Goal: Task Accomplishment & Management: Use online tool/utility

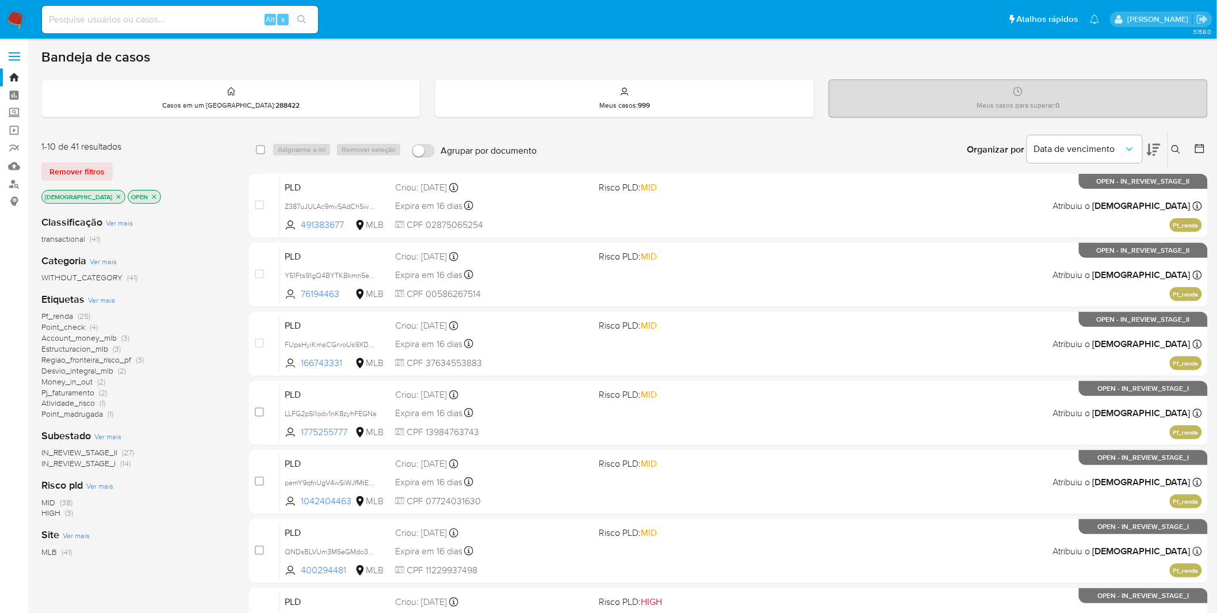
click at [16, 21] on img at bounding box center [16, 20] width 20 height 20
click at [18, 13] on img at bounding box center [16, 20] width 20 height 20
click at [231, 21] on input at bounding box center [180, 19] width 276 height 15
paste input "wAwc4YucSJPjCvoUGNQvlAqB"
type input "wAwc4YucSJPjCvoUGNQvlAqB"
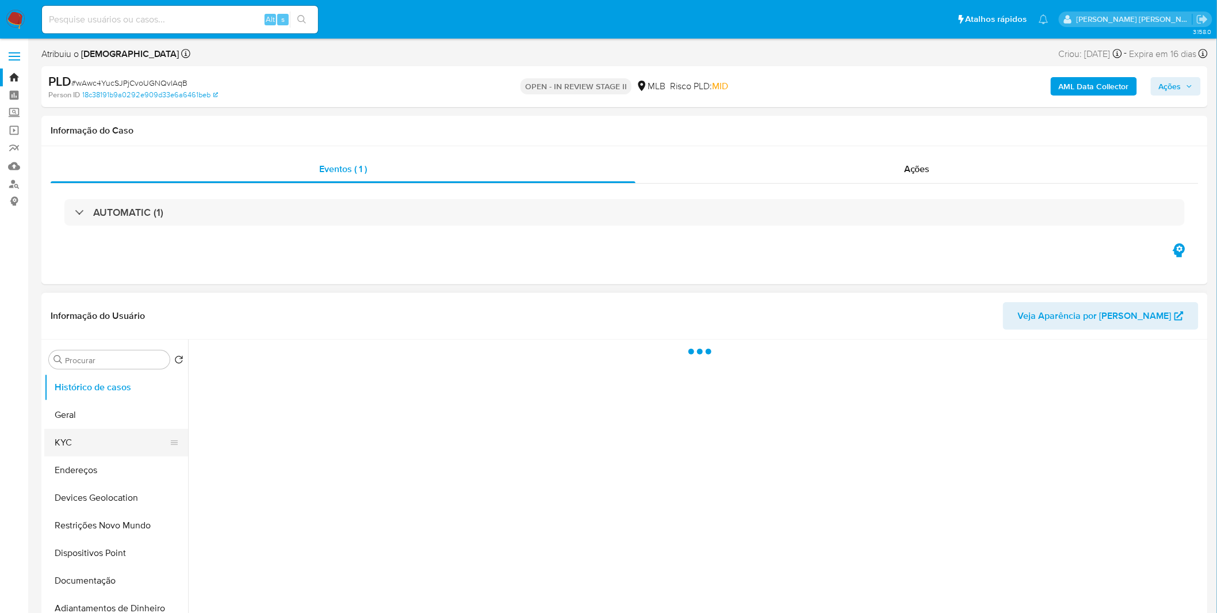
click at [94, 454] on button "KYC" at bounding box center [111, 442] width 135 height 28
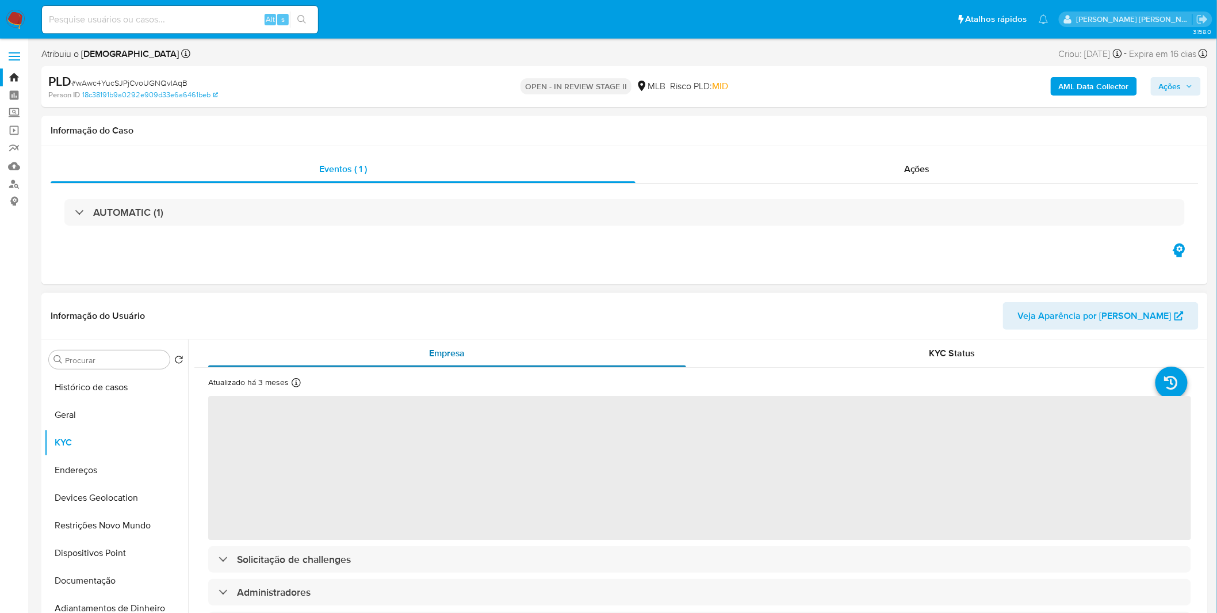
select select "10"
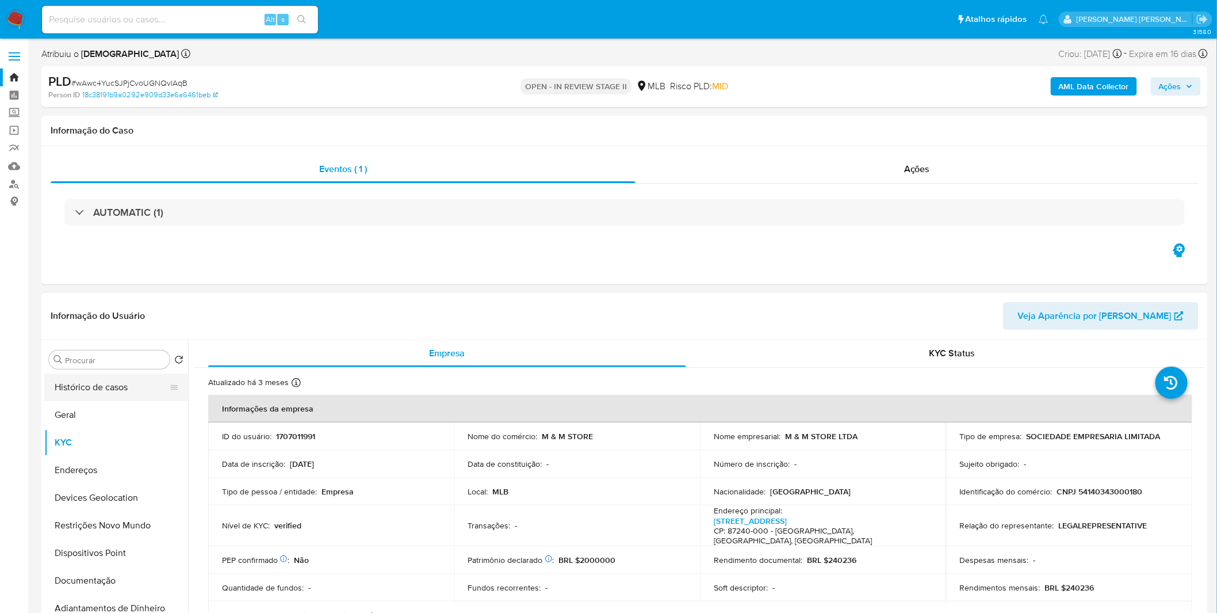
click at [130, 387] on button "Histórico de casos" at bounding box center [111, 387] width 135 height 28
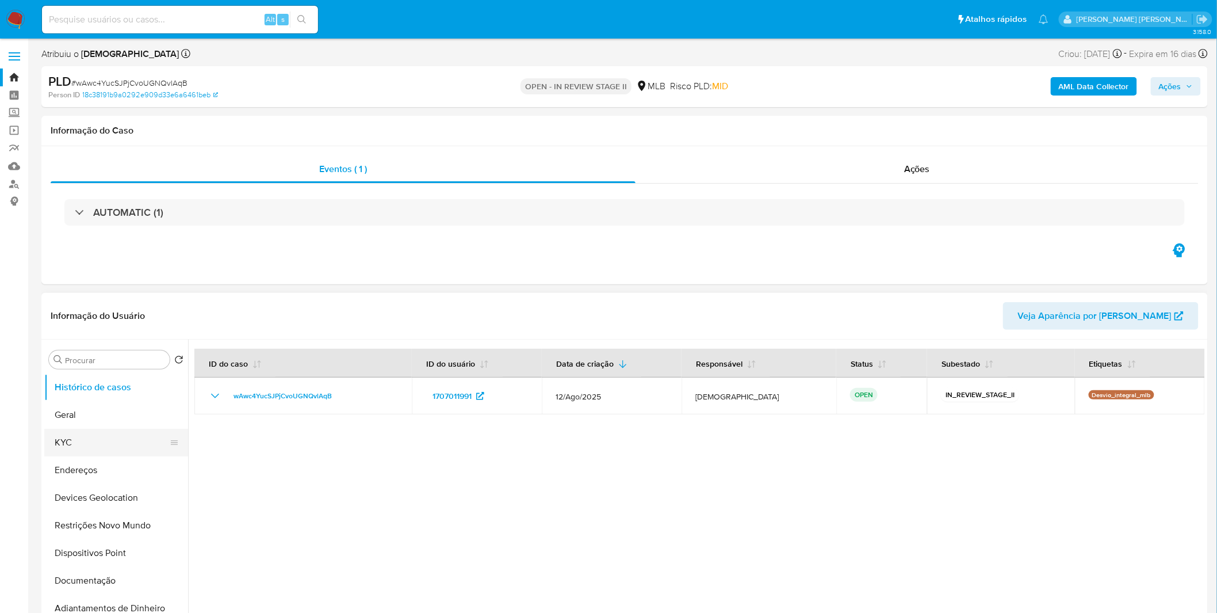
click at [98, 446] on button "KYC" at bounding box center [111, 442] width 135 height 28
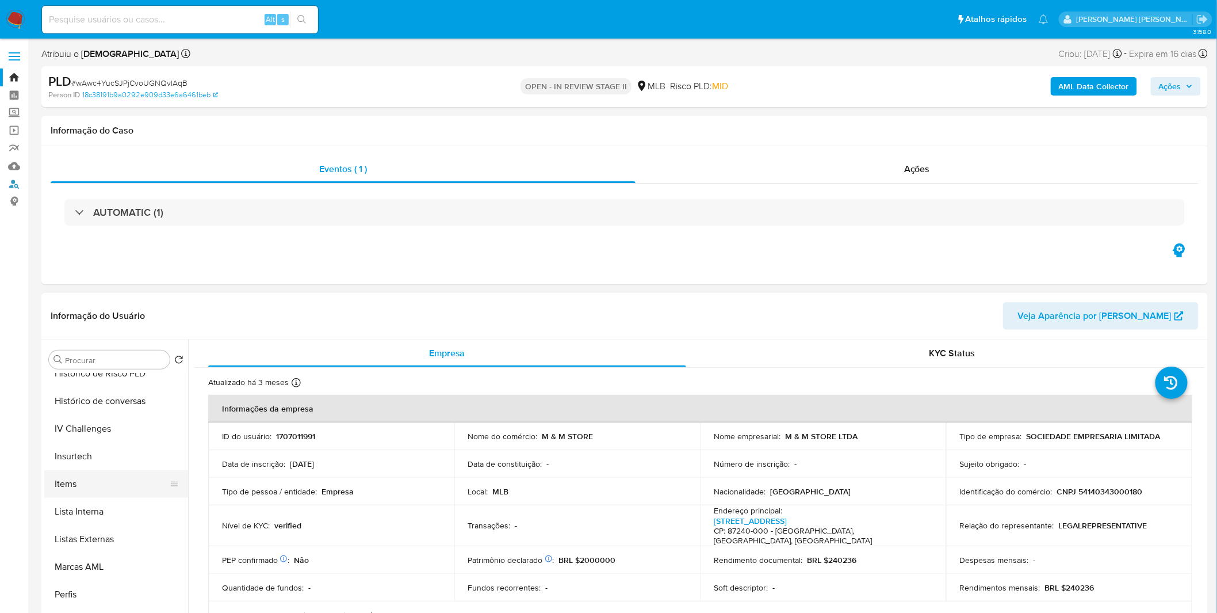
scroll to position [510, 0]
click at [112, 488] on button "Items" at bounding box center [111, 484] width 135 height 28
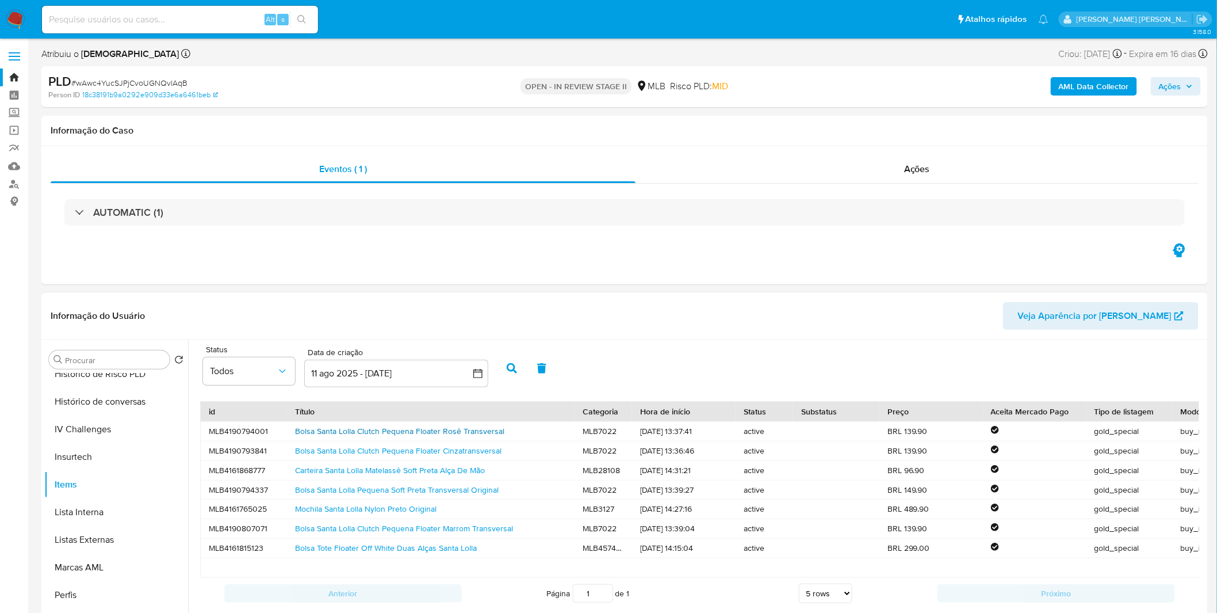
click at [466, 432] on link "Bolsa Santa Lolla Clutch Pequena Floater Rosê Transversal" at bounding box center [399, 431] width 209 height 12
click at [105, 521] on button "Documentação" at bounding box center [111, 517] width 135 height 28
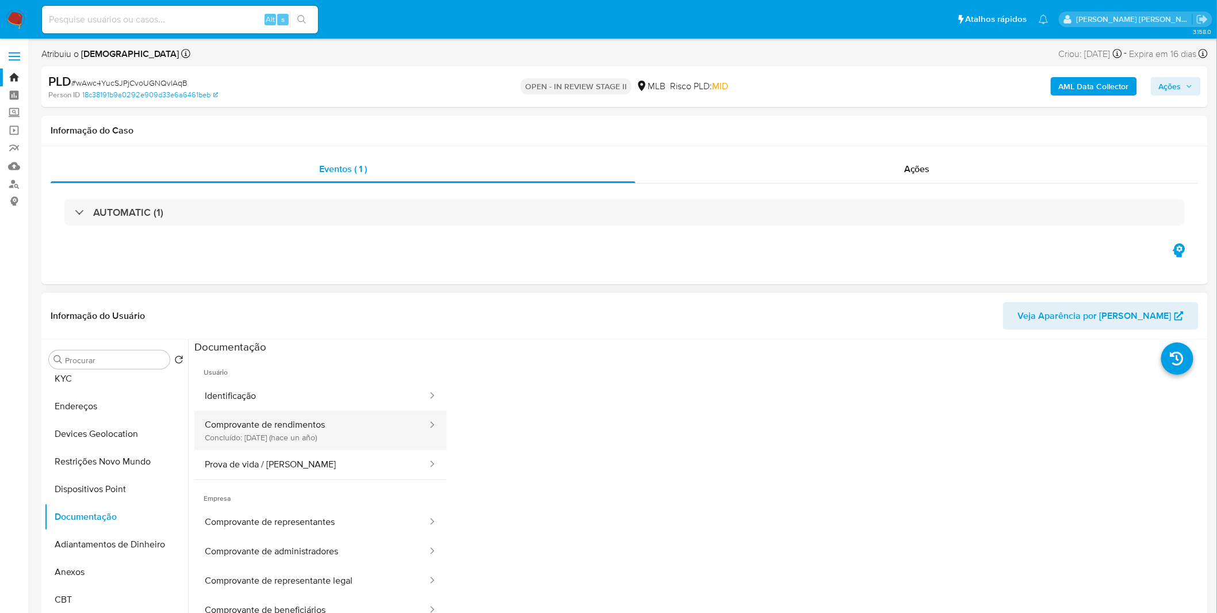
click at [314, 431] on button "Comprovante de rendimentos Concluído: 13/09/2024 (hace un año)" at bounding box center [311, 430] width 234 height 39
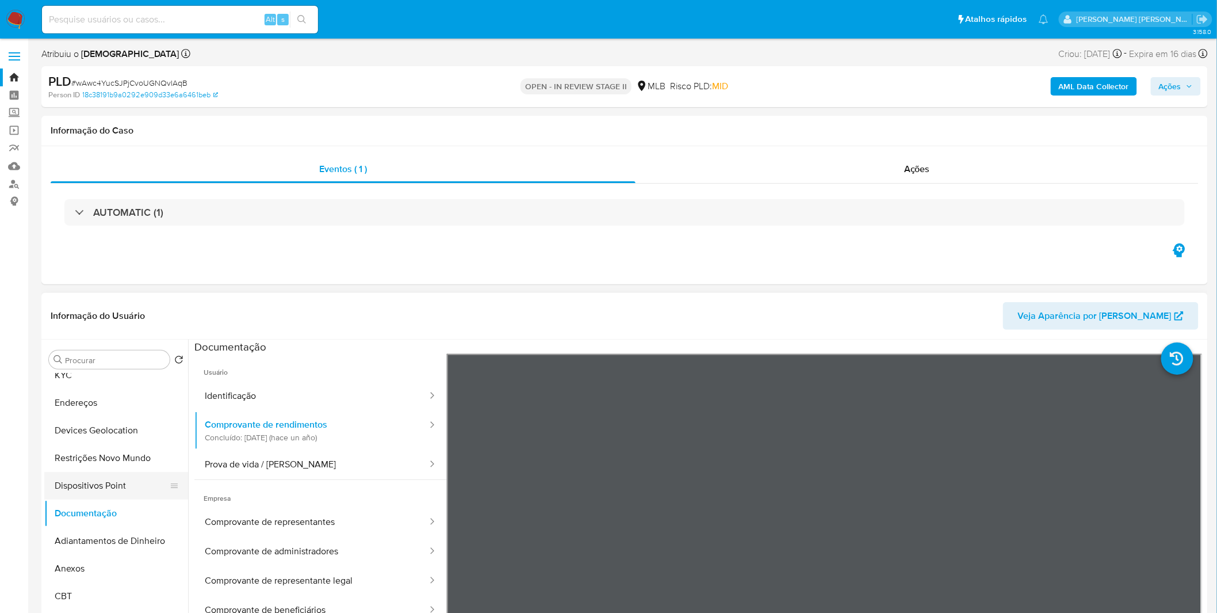
scroll to position [192, 0]
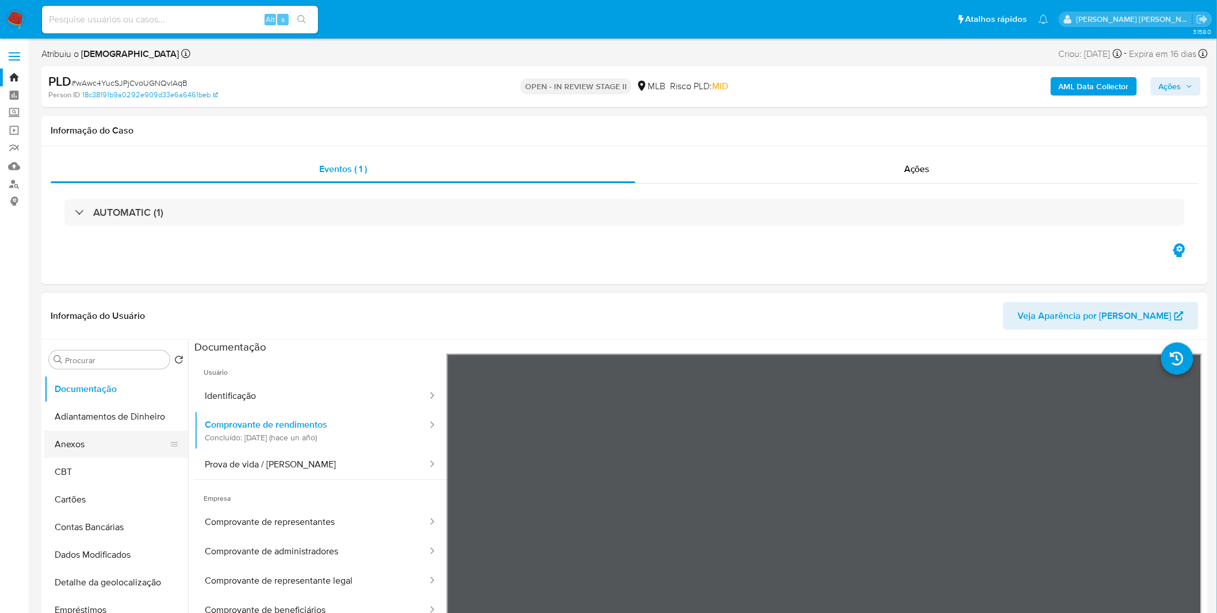
click at [108, 449] on button "Anexos" at bounding box center [111, 444] width 135 height 28
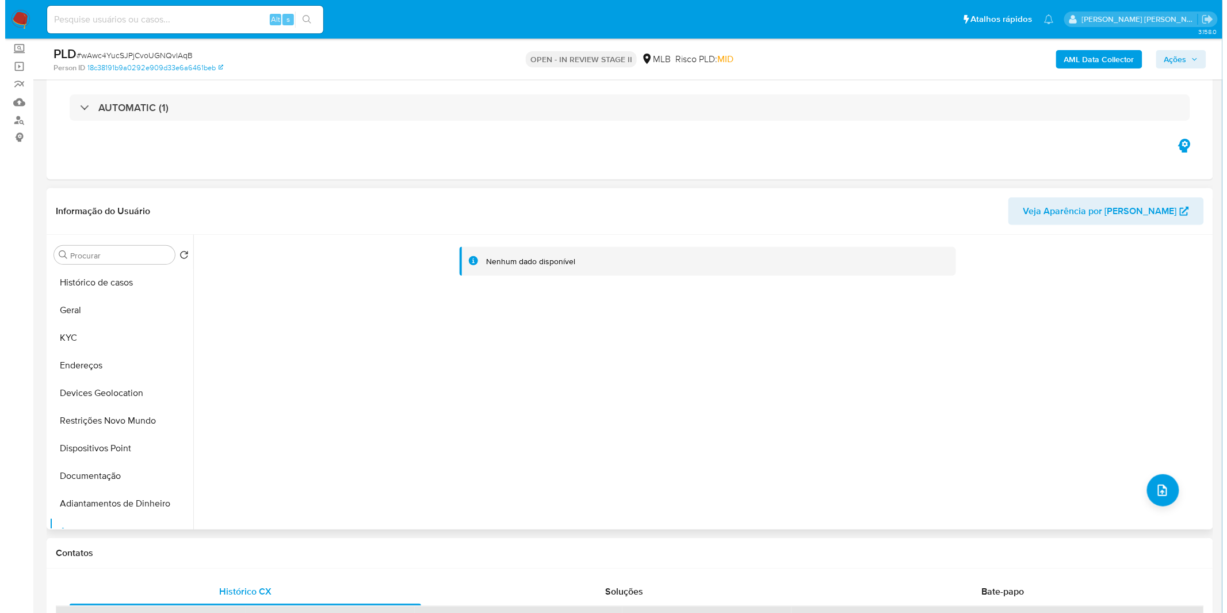
scroll to position [0, 0]
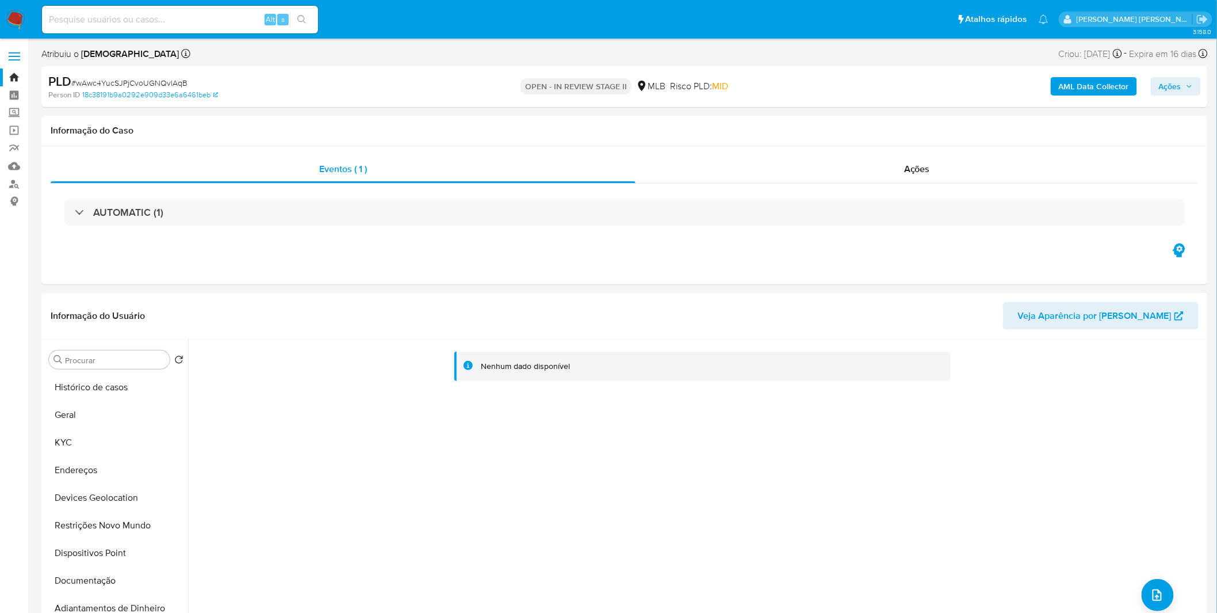
click at [1082, 87] on b "AML Data Collector" at bounding box center [1094, 86] width 70 height 18
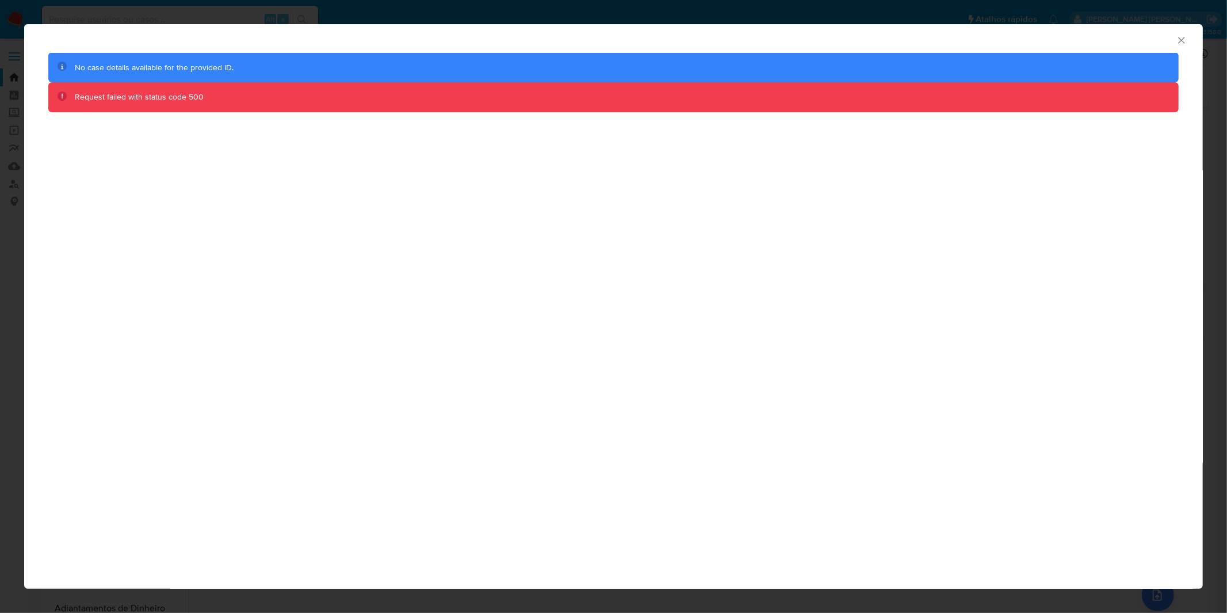
click at [1186, 42] on icon "Fechar a janela" at bounding box center [1182, 41] width 12 height 12
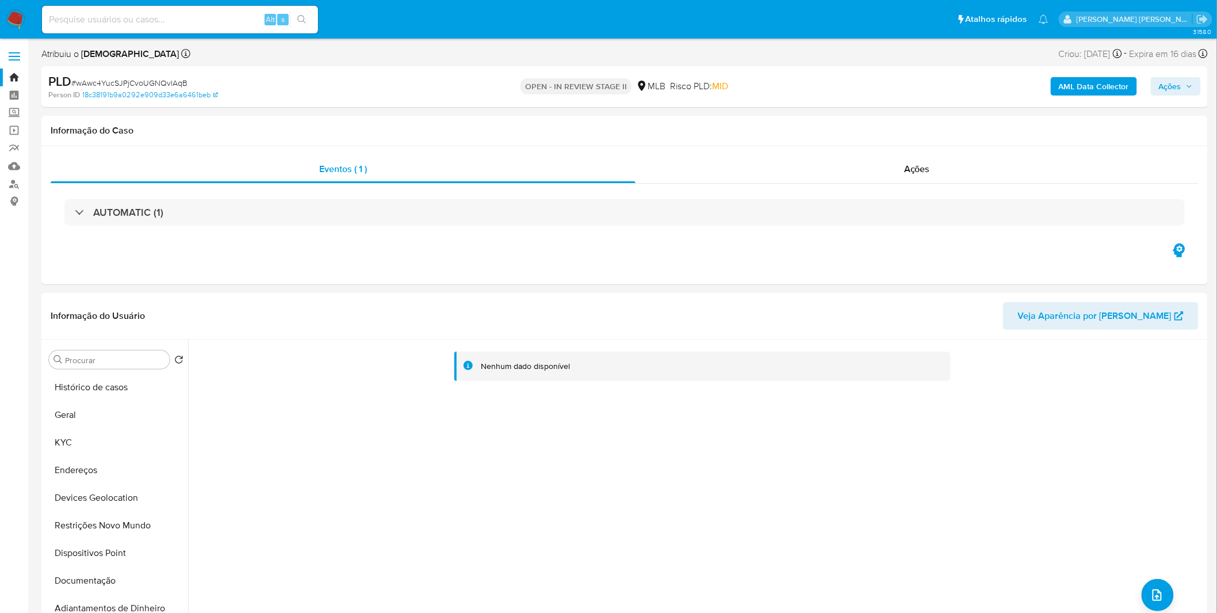
click at [1081, 95] on b "AML Data Collector" at bounding box center [1094, 86] width 70 height 18
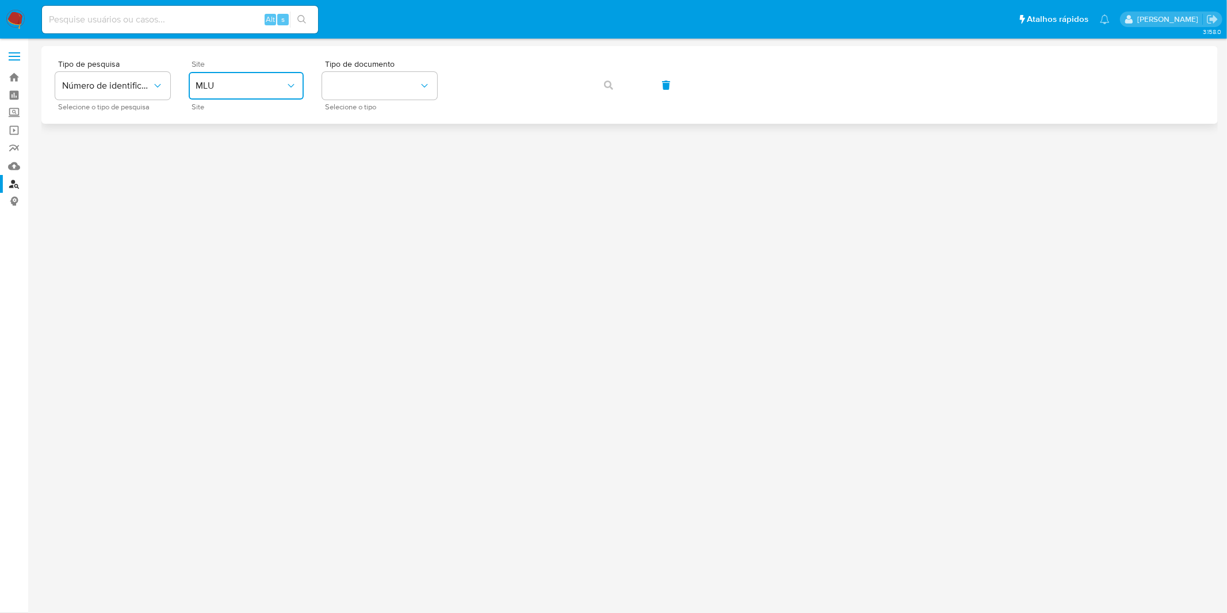
click at [266, 90] on span "MLU" at bounding box center [241, 86] width 90 height 12
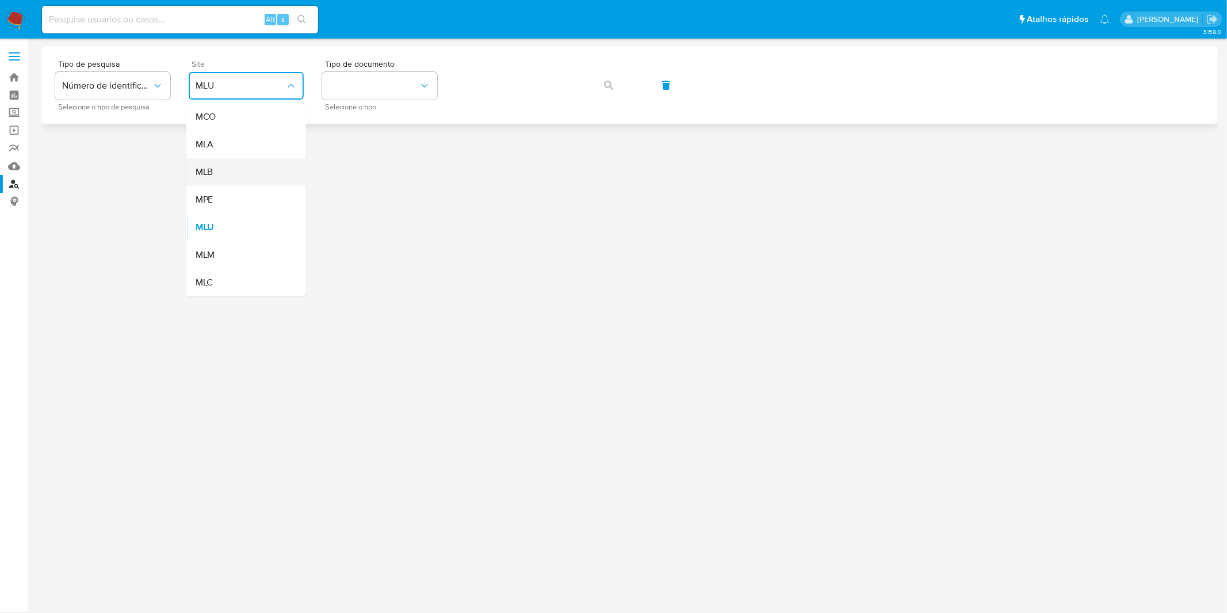
click at [260, 164] on div "MLB" at bounding box center [243, 172] width 94 height 28
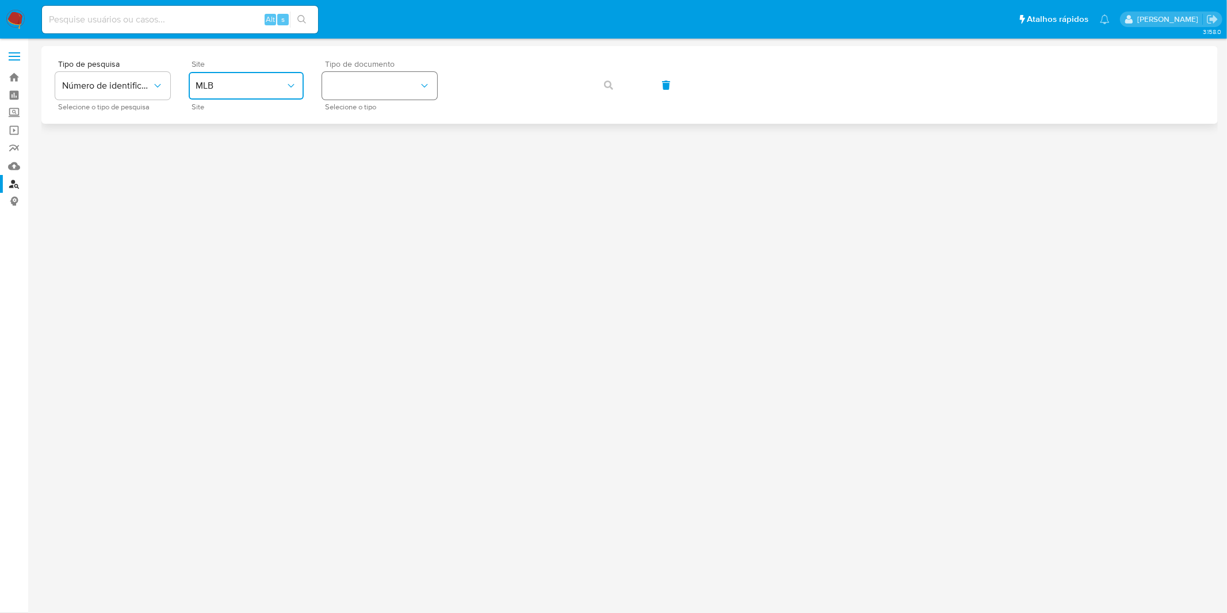
click at [386, 99] on button "identificationType" at bounding box center [379, 86] width 115 height 28
click at [377, 159] on div "CPF CPF" at bounding box center [376, 161] width 94 height 39
click at [377, 159] on div at bounding box center [629, 305] width 1176 height 518
click at [614, 93] on button "button" at bounding box center [608, 85] width 39 height 28
click at [614, 93] on div "Tipo de pesquisa Número de identificação Selecione o tipo de pesquisa Site MLB …" at bounding box center [629, 85] width 1149 height 50
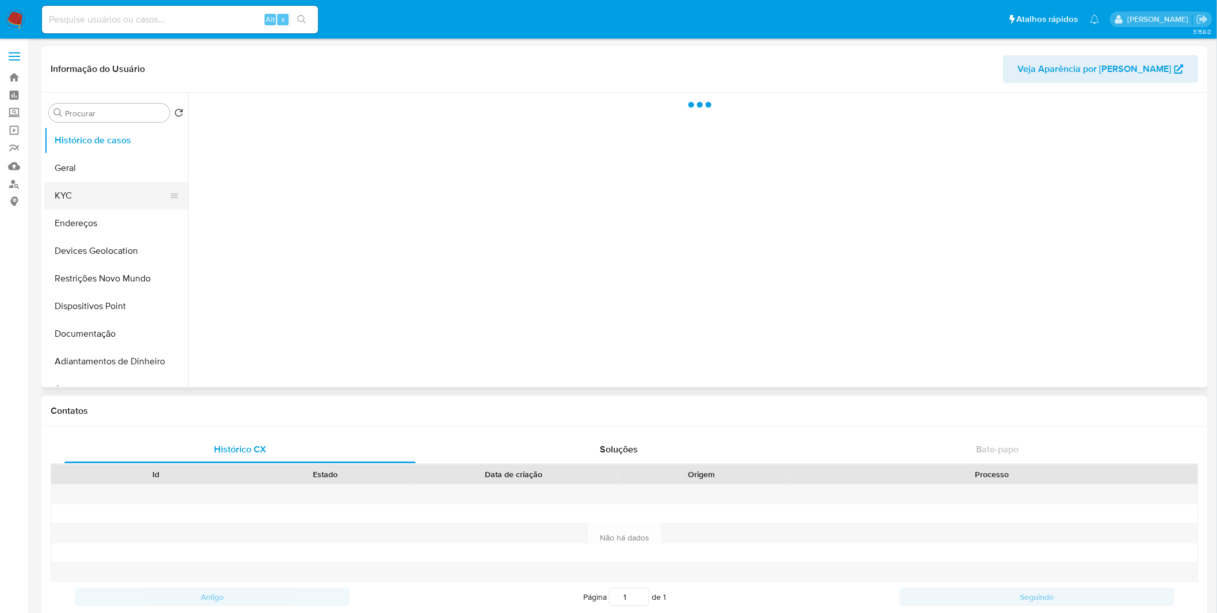
click at [106, 200] on button "KYC" at bounding box center [111, 196] width 135 height 28
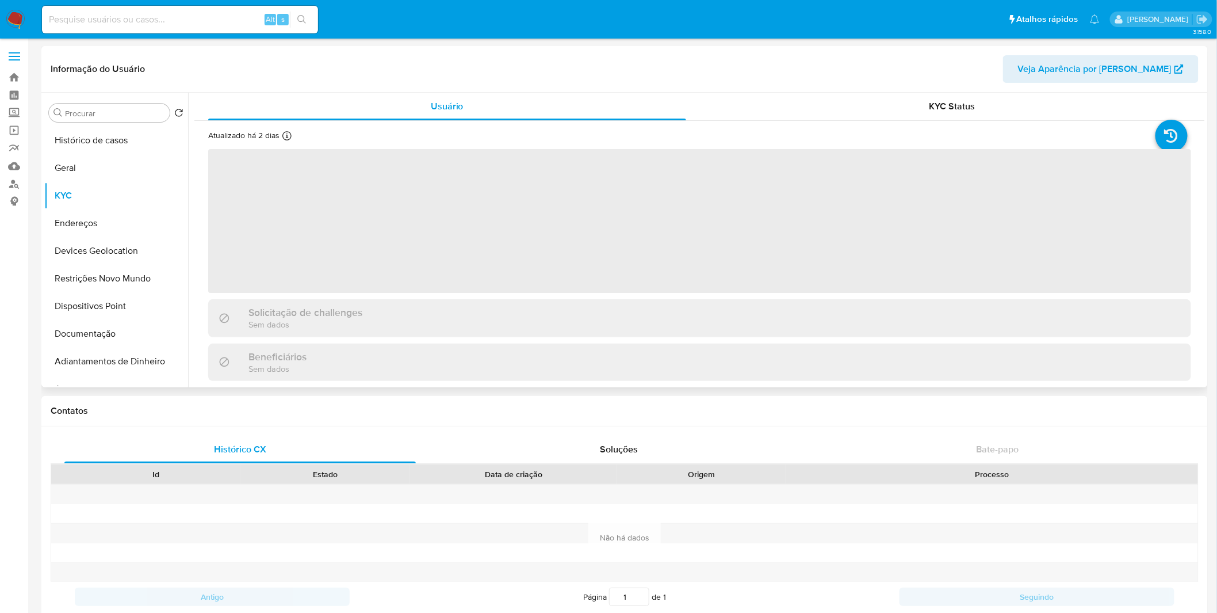
select select "10"
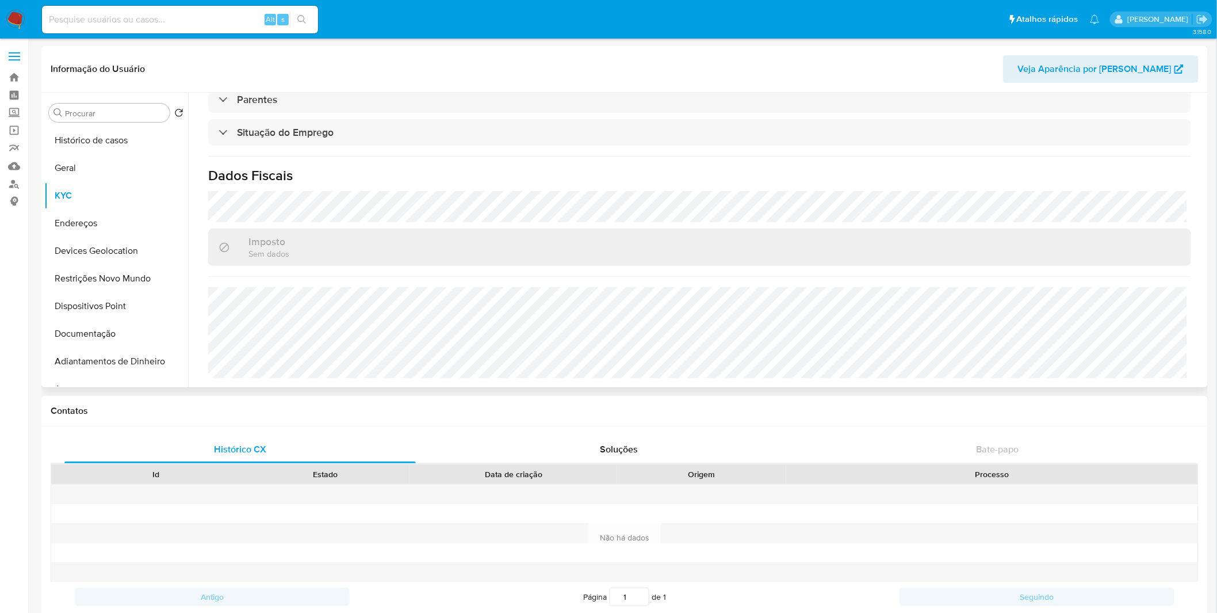
scroll to position [479, 0]
click at [124, 219] on button "Endereços" at bounding box center [111, 223] width 135 height 28
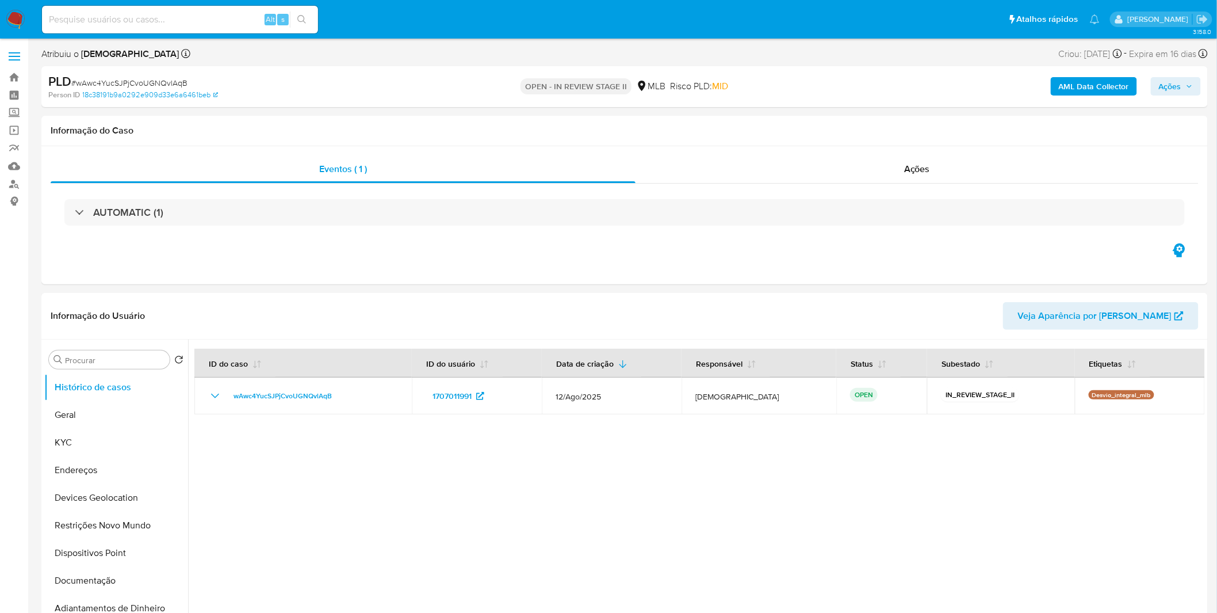
select select "10"
click at [1077, 92] on b "AML Data Collector" at bounding box center [1094, 86] width 70 height 18
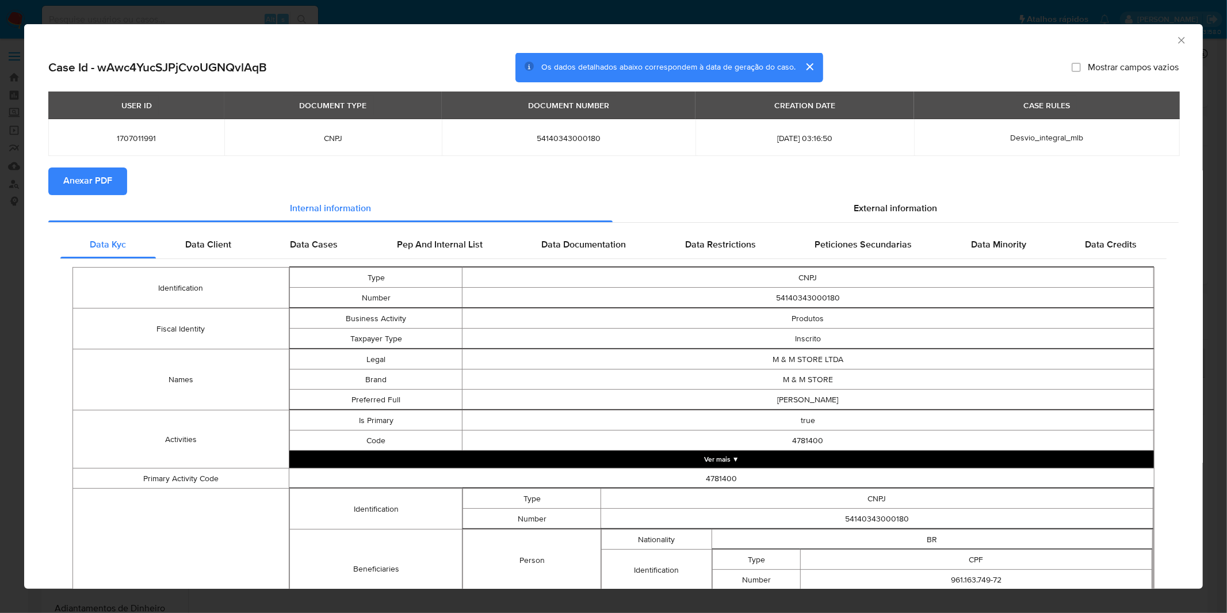
click at [106, 178] on span "Anexar PDF" at bounding box center [87, 181] width 49 height 25
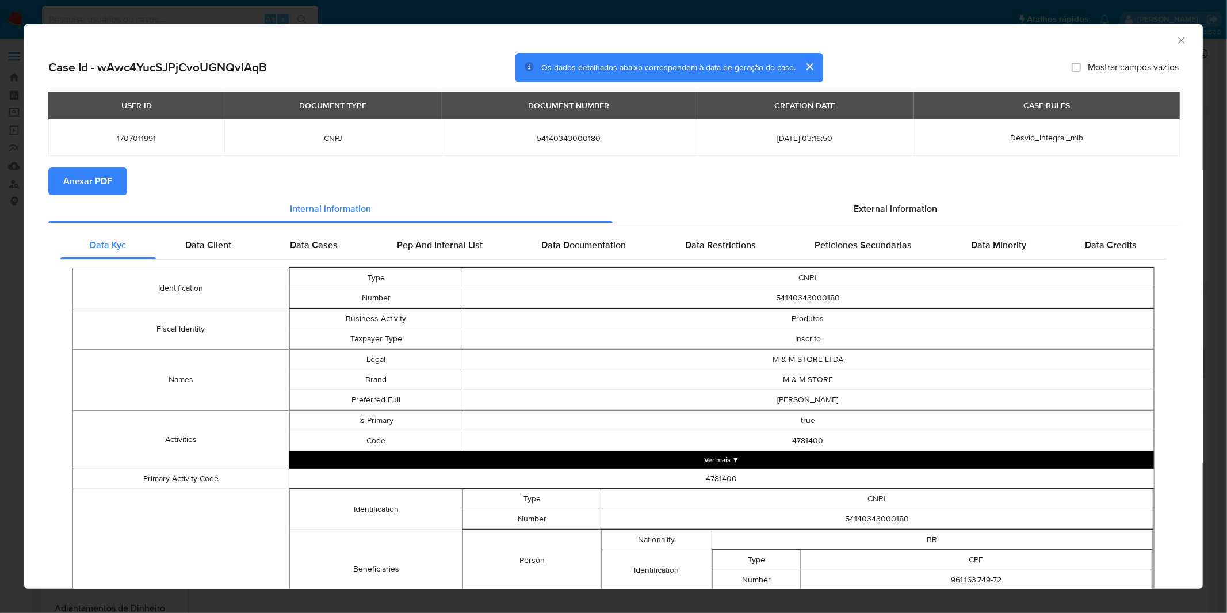
click at [468, 13] on div "AML Data Collector Case Id - wAwc4YucSJPjCvoUGNQvlAqB Os dados detalhados abaix…" at bounding box center [613, 306] width 1227 height 613
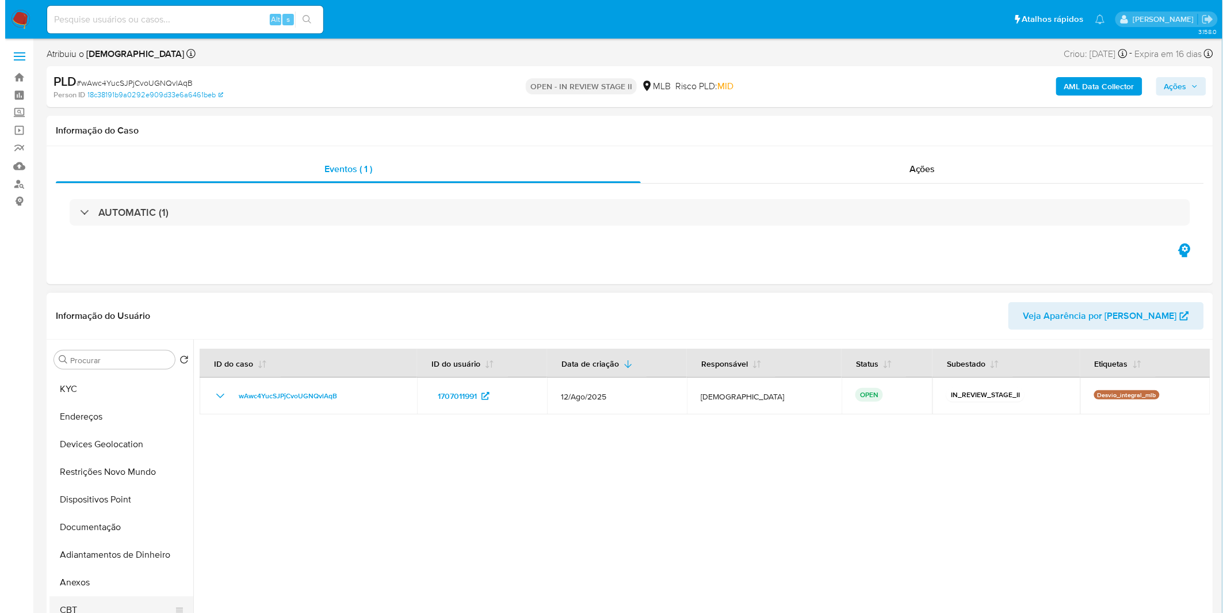
scroll to position [128, 0]
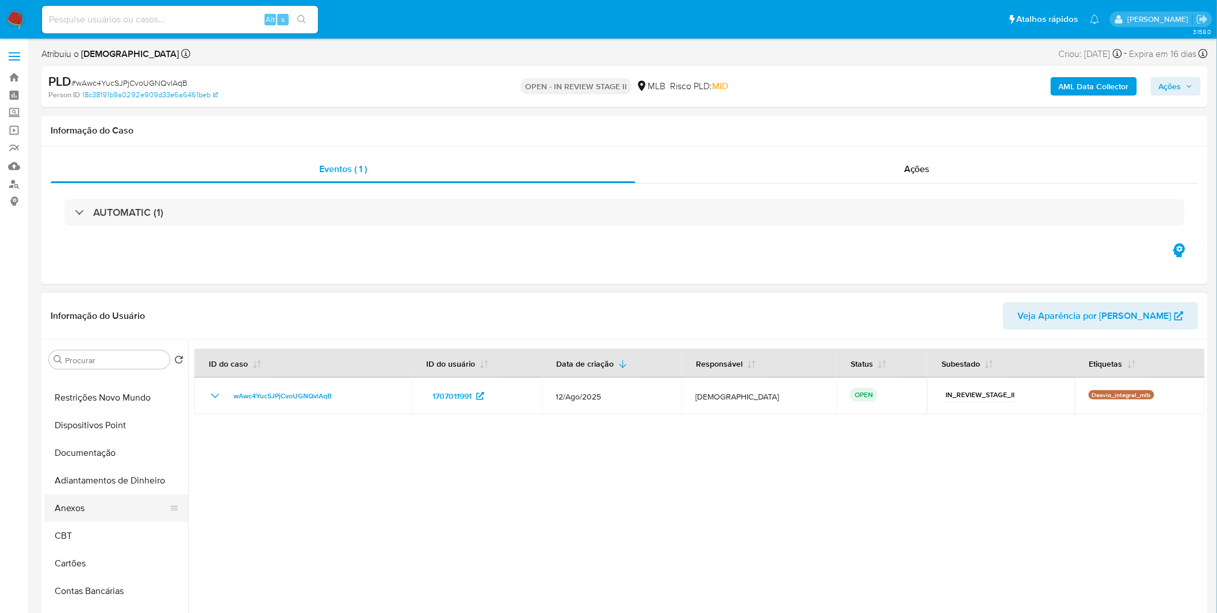
click at [95, 519] on button "Anexos" at bounding box center [111, 508] width 135 height 28
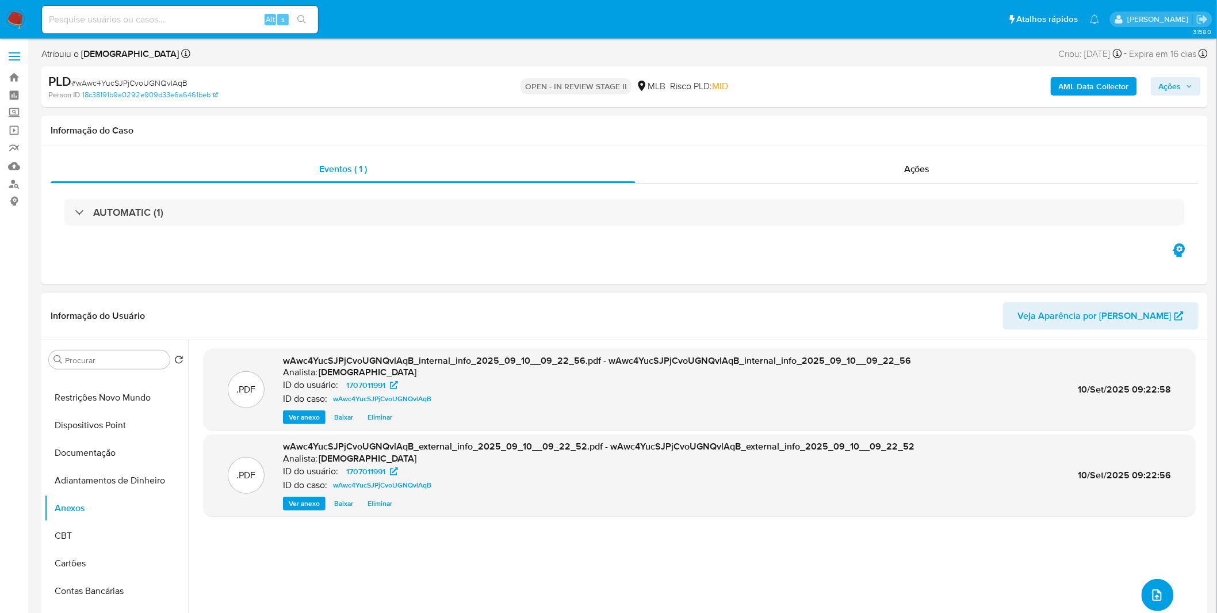
click at [1165, 604] on button "upload-file" at bounding box center [1158, 595] width 32 height 32
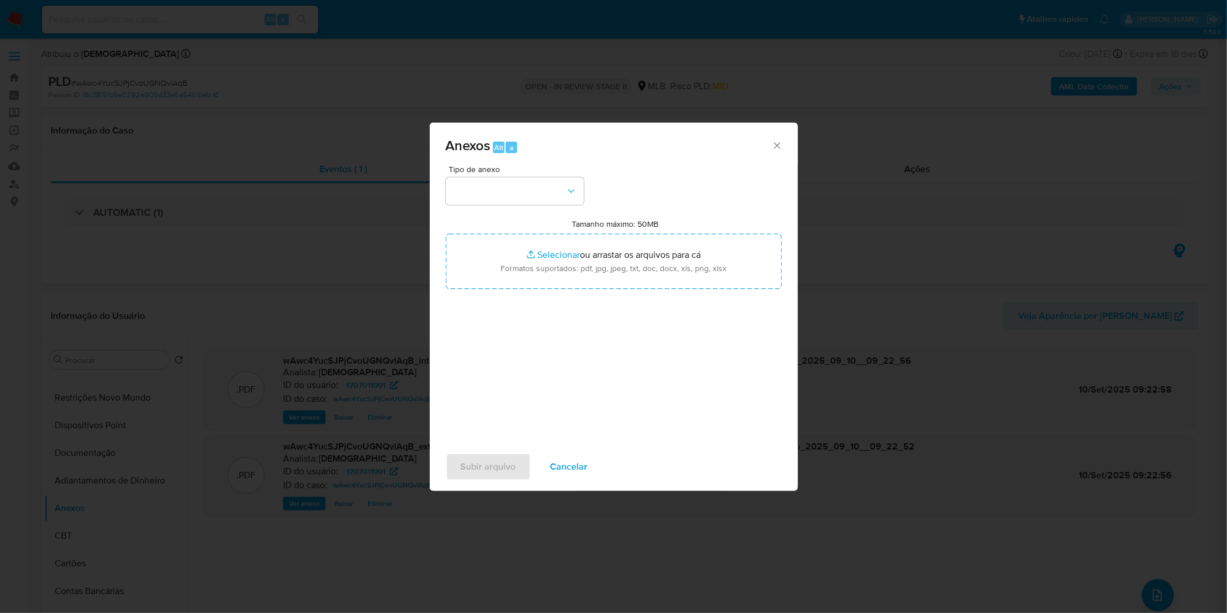
click at [545, 205] on div "Tipo de anexo Tamanho máximo: 50MB Selecionar arquivos Selecionar ou arrastar o…" at bounding box center [614, 300] width 336 height 271
click at [551, 196] on button "button" at bounding box center [515, 191] width 138 height 28
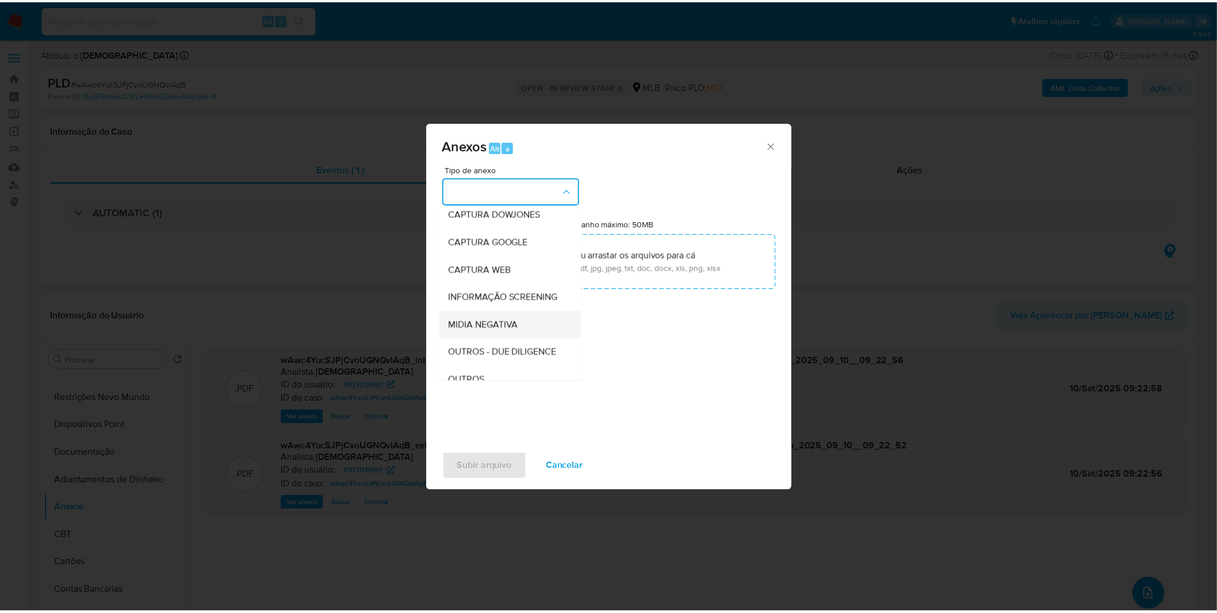
scroll to position [64, 0]
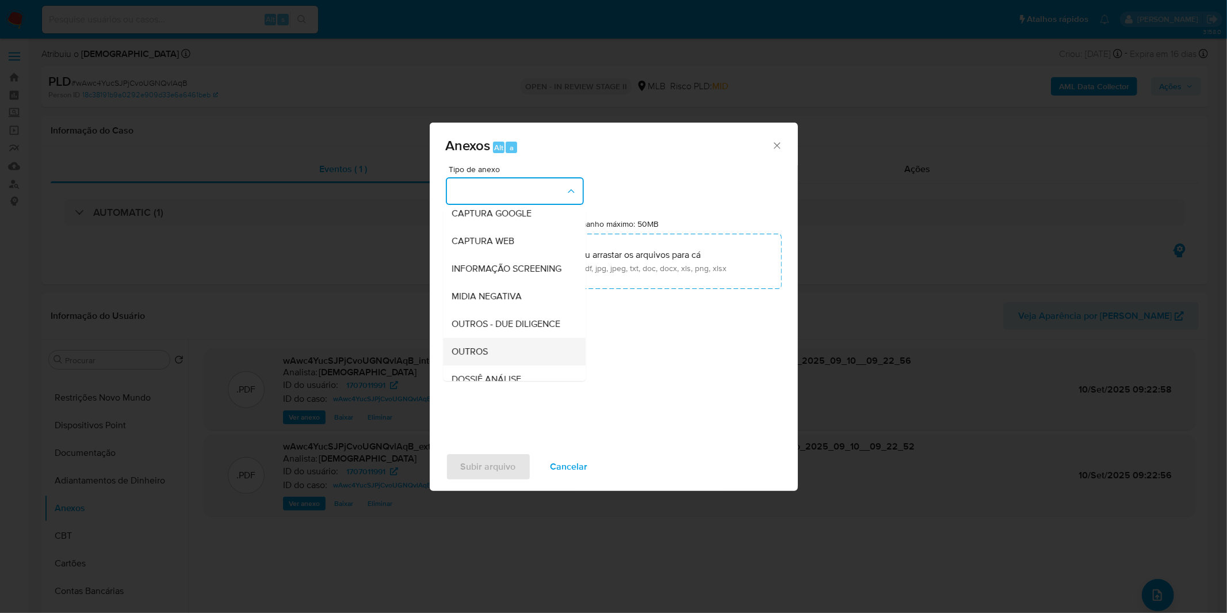
click at [484, 357] on span "OUTROS" at bounding box center [470, 352] width 36 height 12
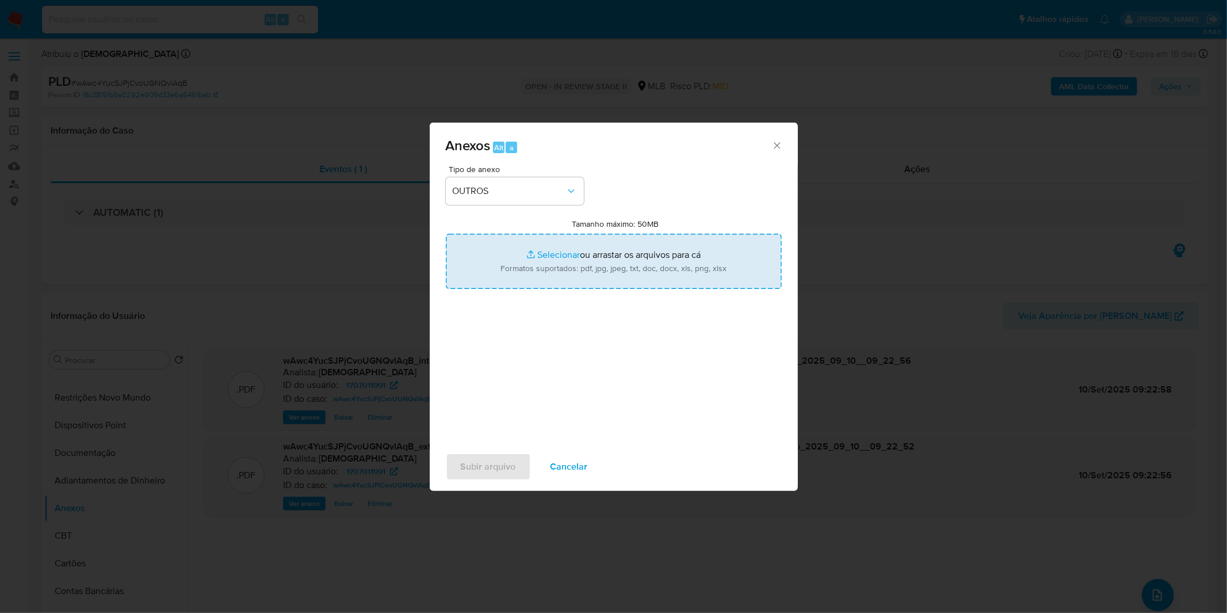
click at [541, 260] on input "Tamanho máximo: 50MB Selecionar arquivos" at bounding box center [614, 261] width 336 height 55
type input "C:\fakepath\Mulan 1707011991_2025_09_08_08_35_47.xlsx"
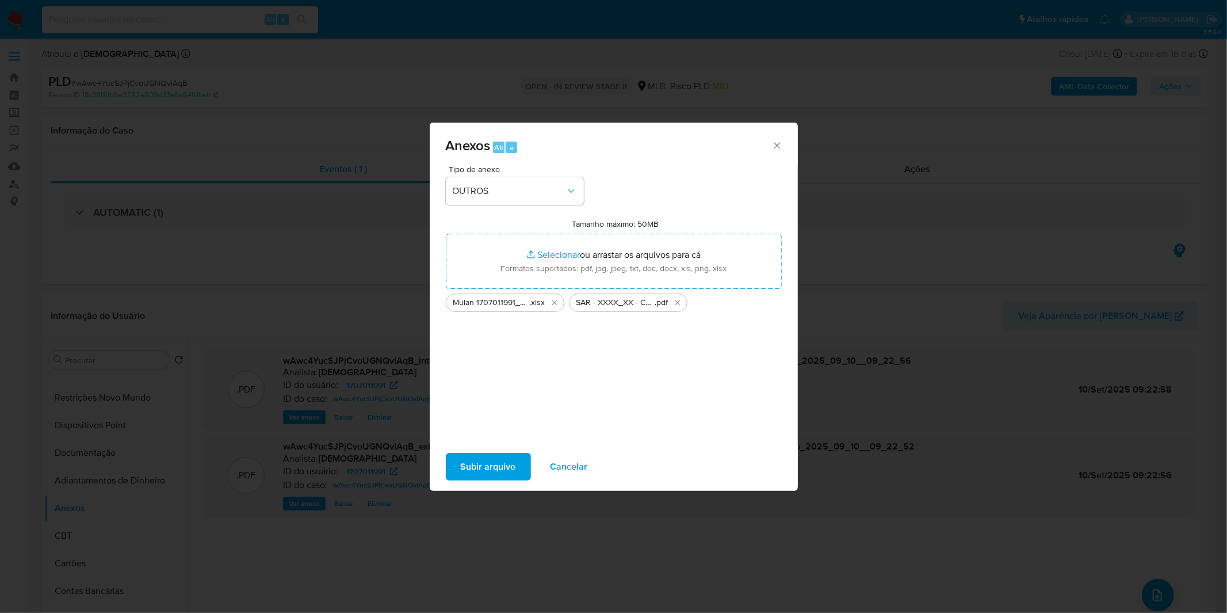
click at [491, 462] on span "Subir arquivo" at bounding box center [488, 466] width 55 height 25
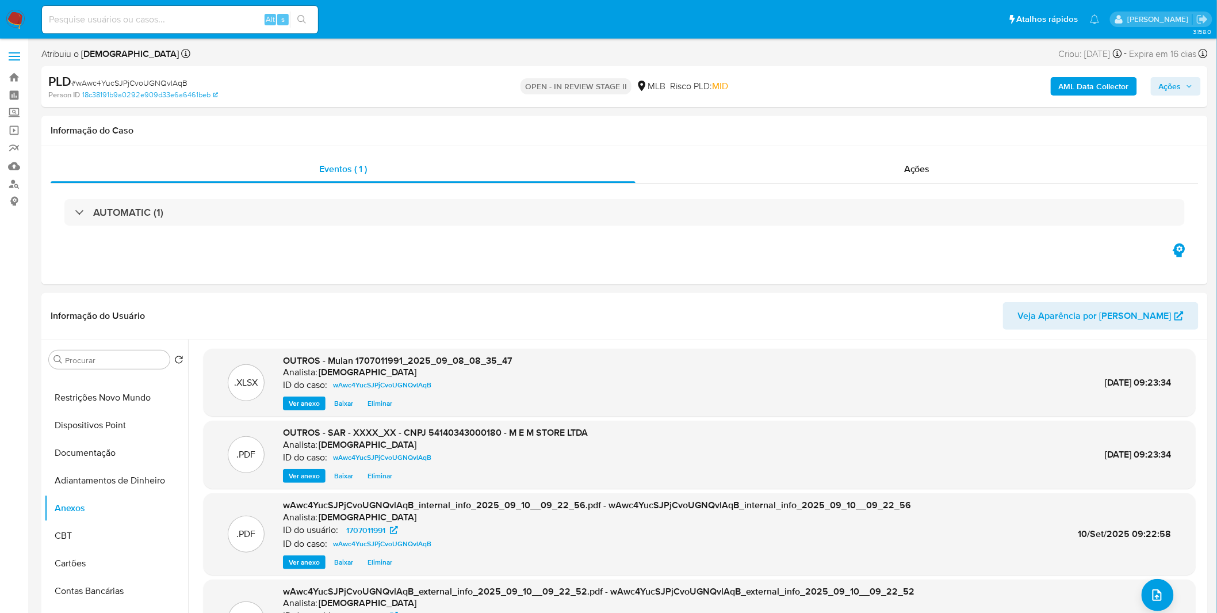
click at [1159, 77] on button "Ações" at bounding box center [1176, 86] width 50 height 18
click at [917, 131] on button "Resolução do caso Alt r" at bounding box center [855, 123] width 133 height 30
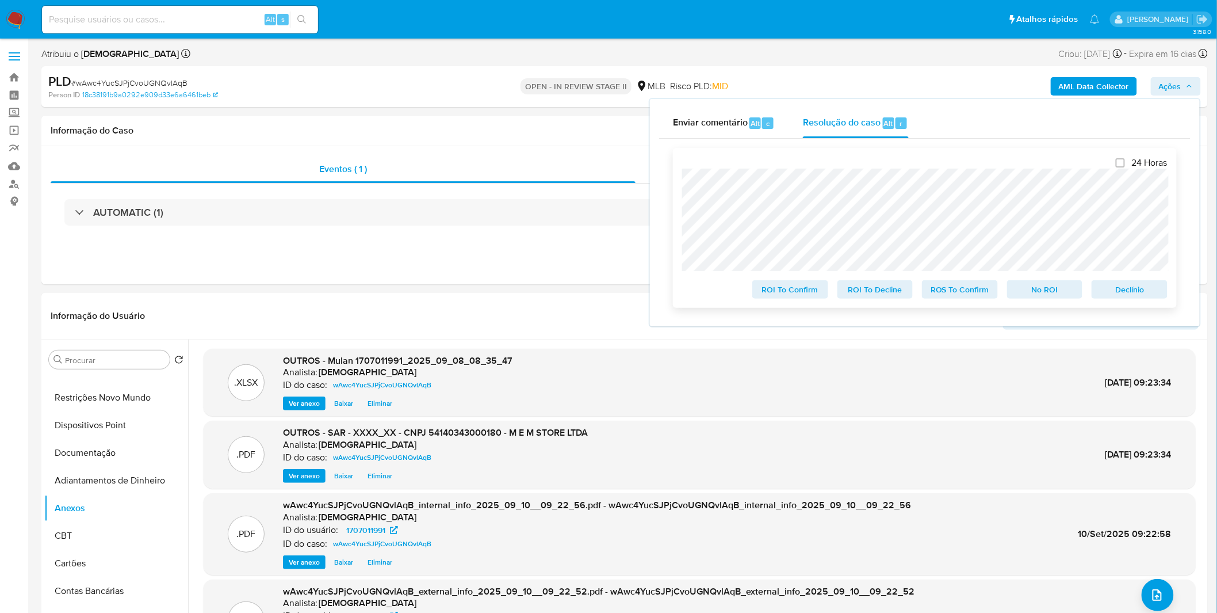
click at [955, 289] on span "ROS To Confirm" at bounding box center [960, 289] width 60 height 16
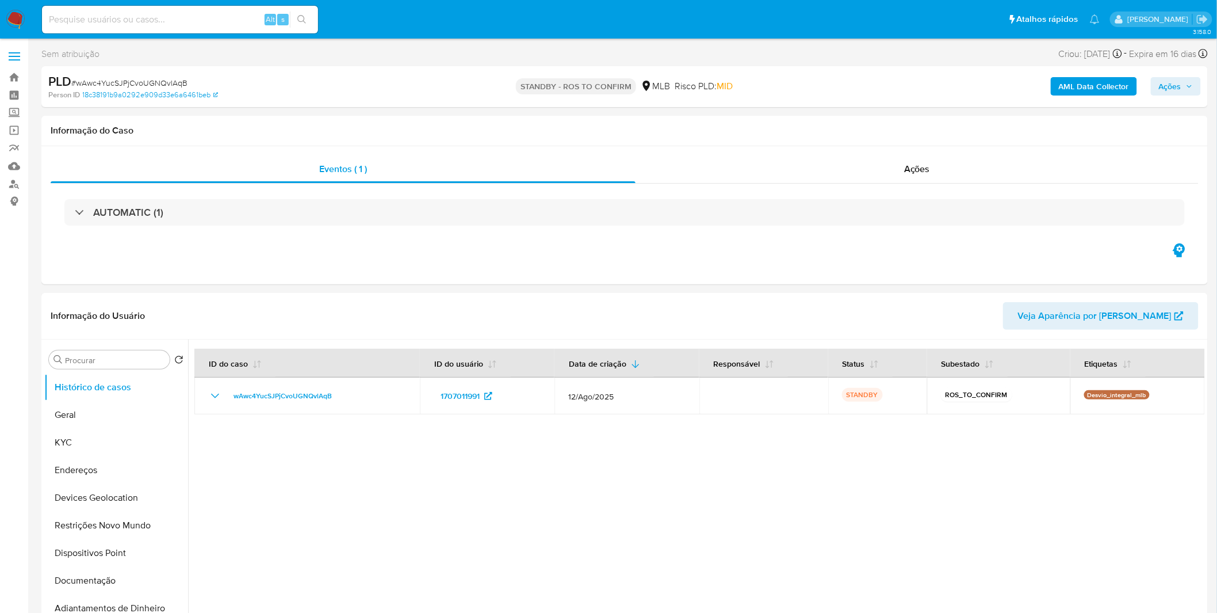
select select "10"
click at [174, 29] on div "Alt s" at bounding box center [180, 20] width 276 height 28
click at [179, 24] on input at bounding box center [180, 19] width 276 height 15
paste input "INEPUrdJ2XISSnvRChYdbCIR"
type input "INEPUrdJ2XISSnvRChYdbCIR"
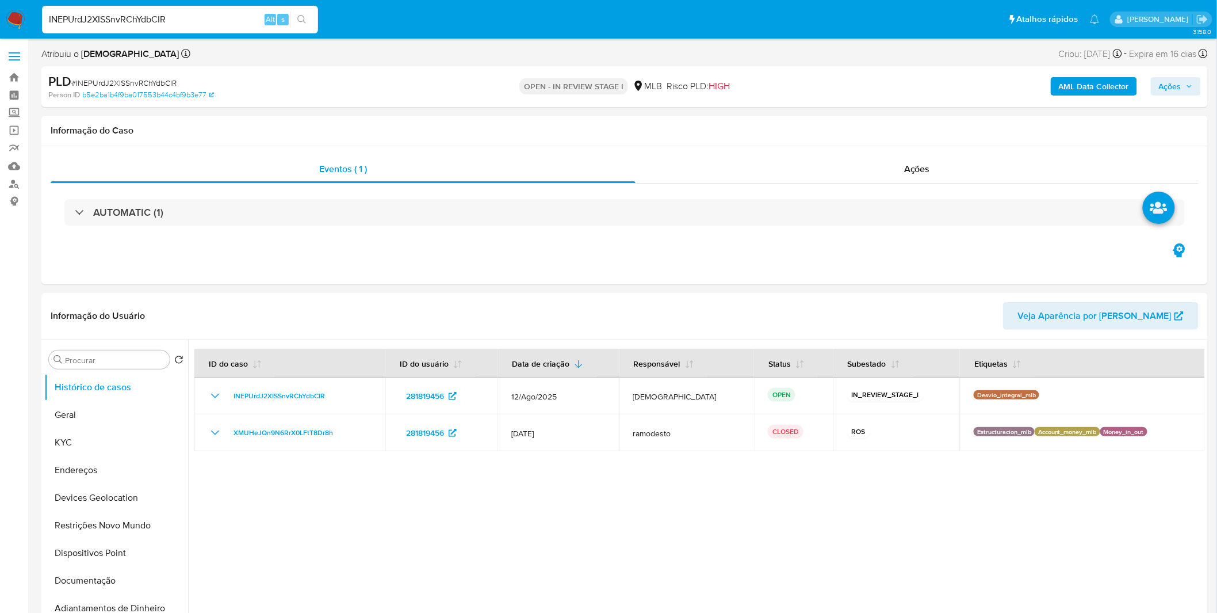
select select "10"
click at [98, 443] on button "KYC" at bounding box center [111, 442] width 135 height 28
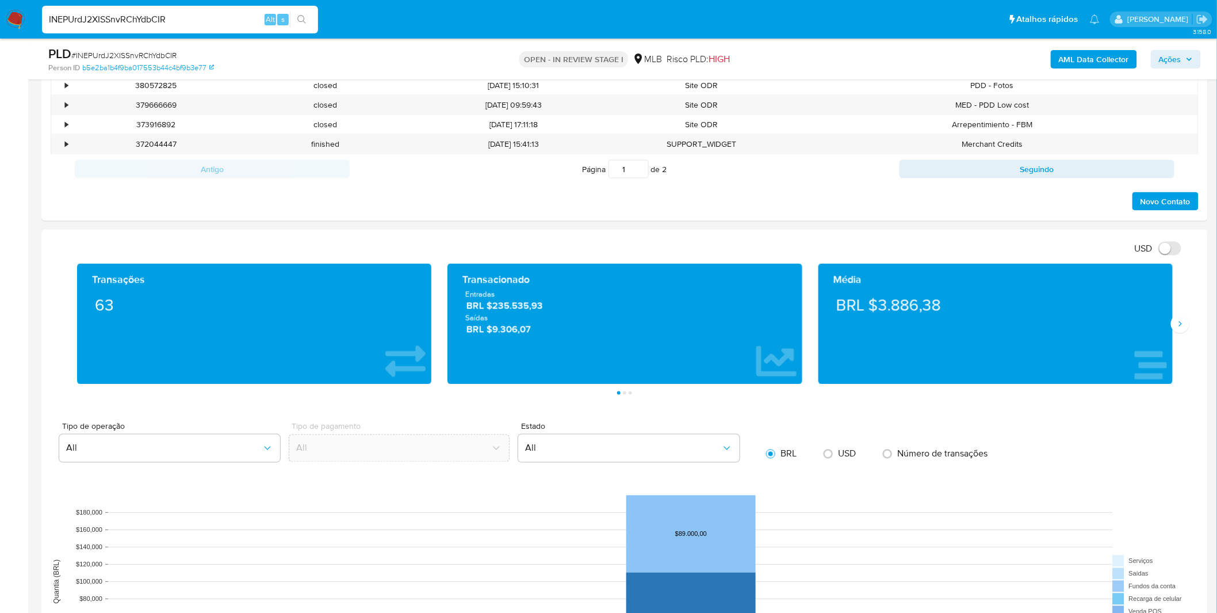
scroll to position [575, 0]
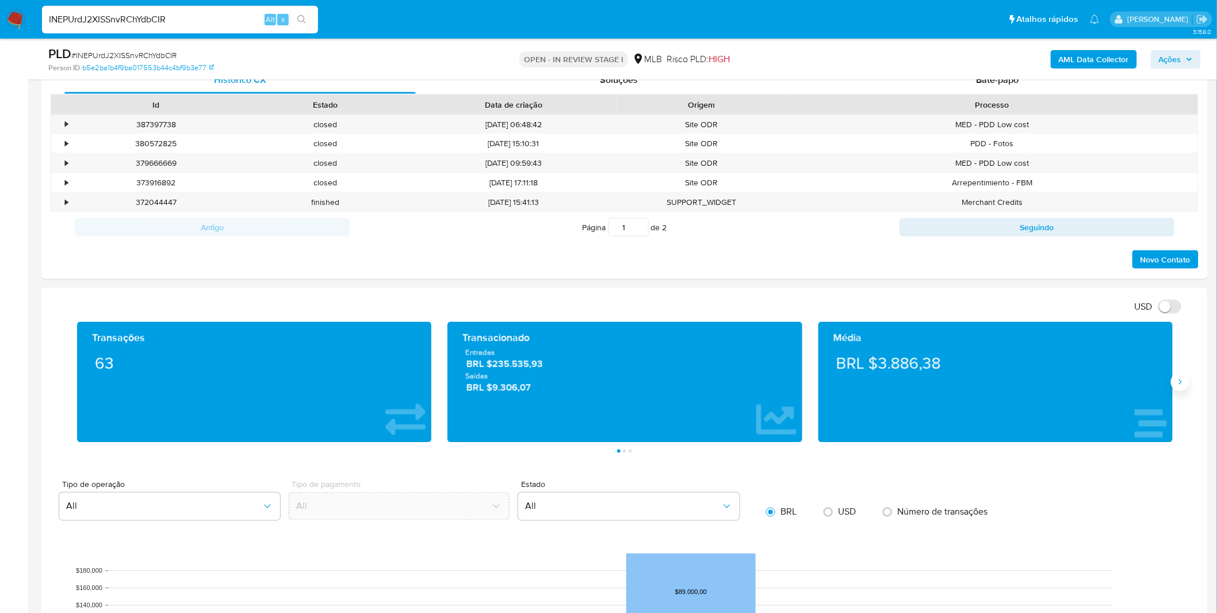
click at [1187, 378] on button "Siguiente" at bounding box center [1180, 382] width 18 height 18
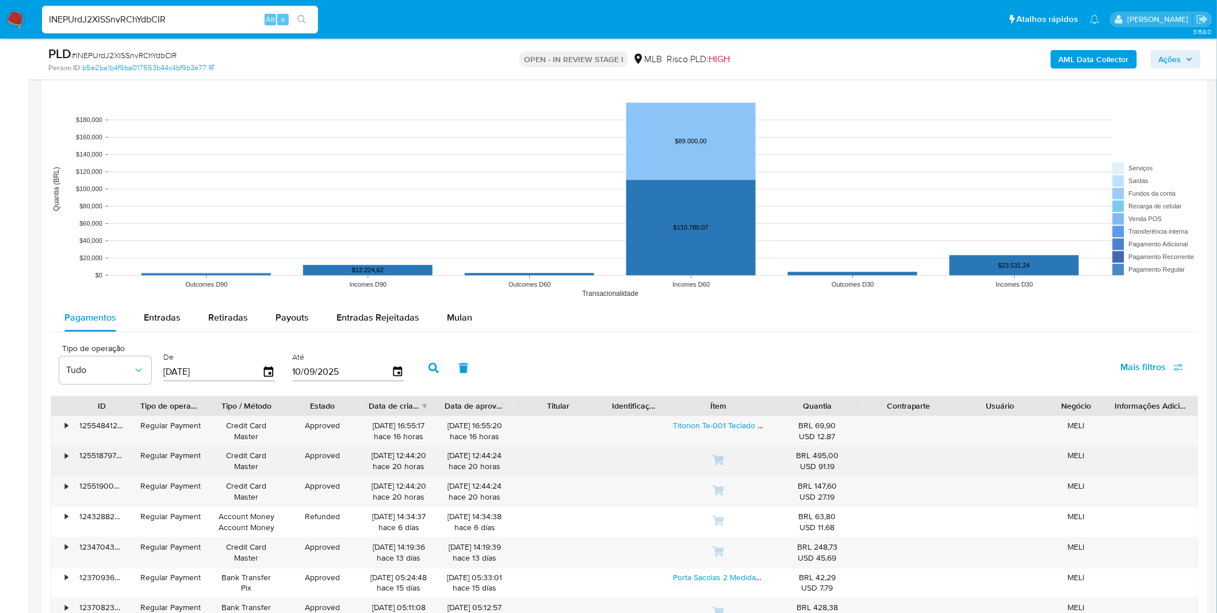
scroll to position [1022, 0]
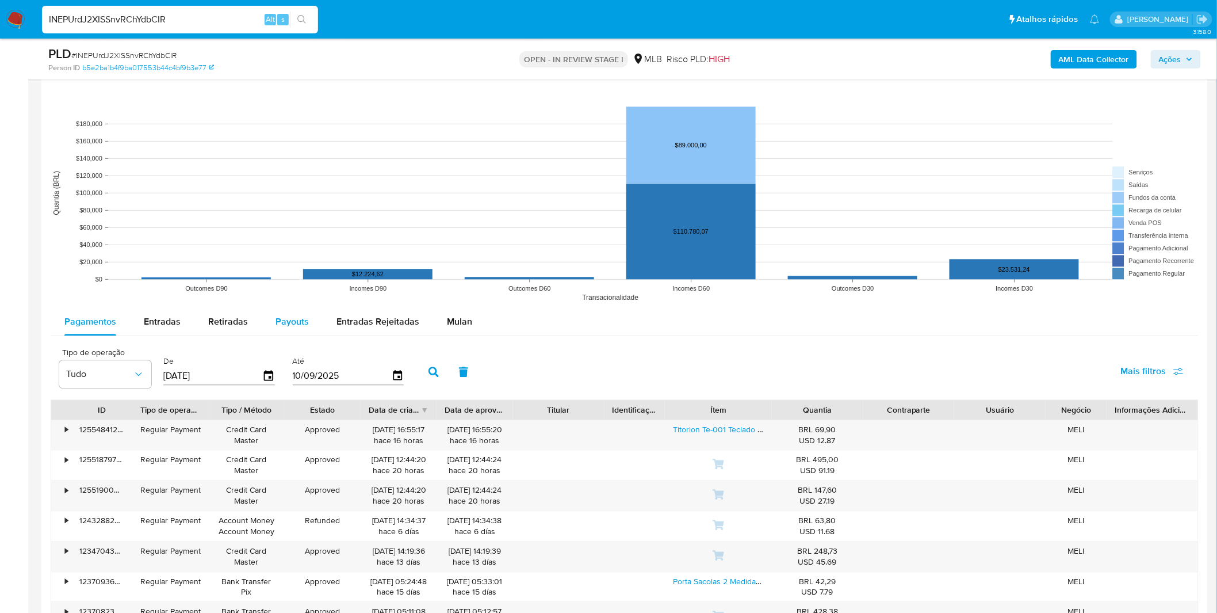
click at [270, 323] on button "Payouts" at bounding box center [292, 322] width 61 height 28
select select "10"
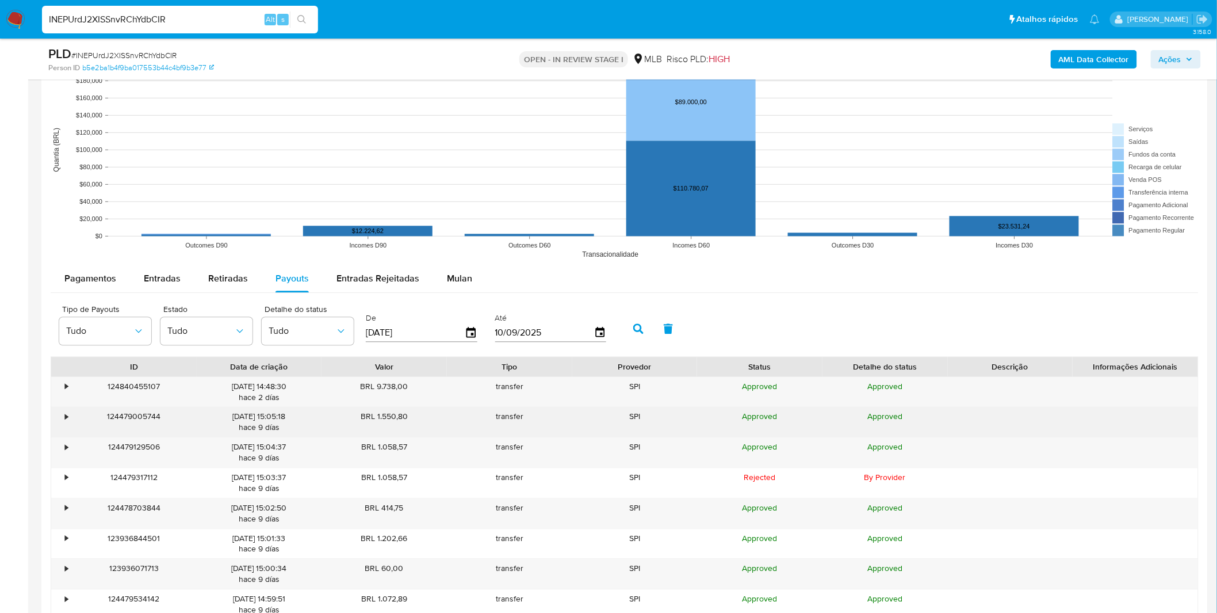
scroll to position [1150, 0]
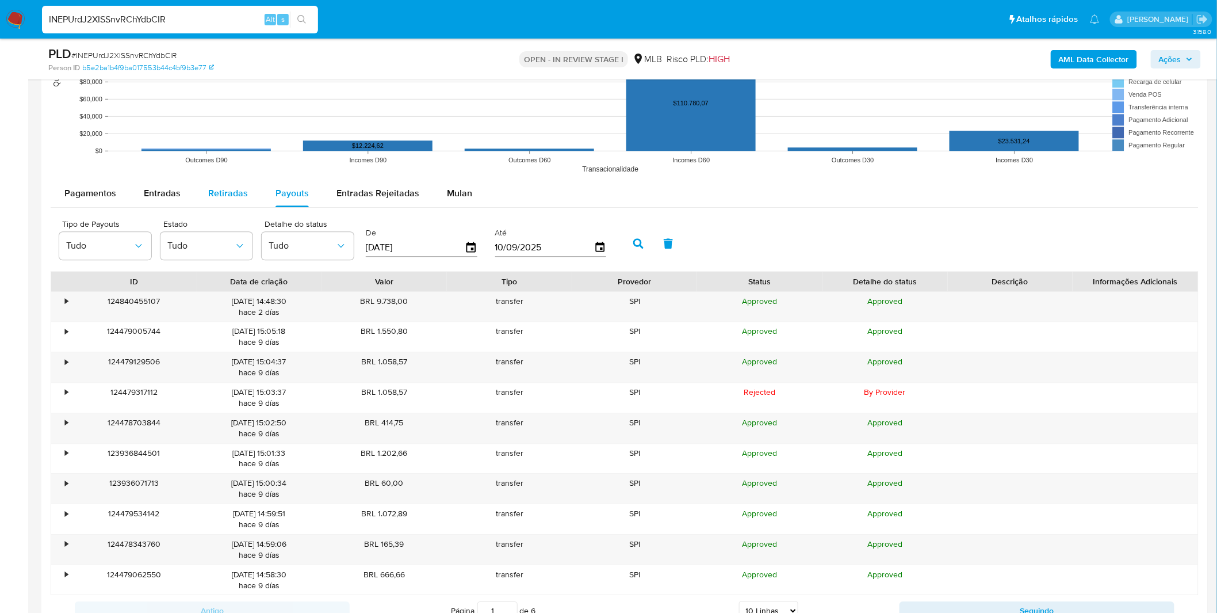
click at [246, 198] on button "Retiradas" at bounding box center [227, 193] width 67 height 28
select select "10"
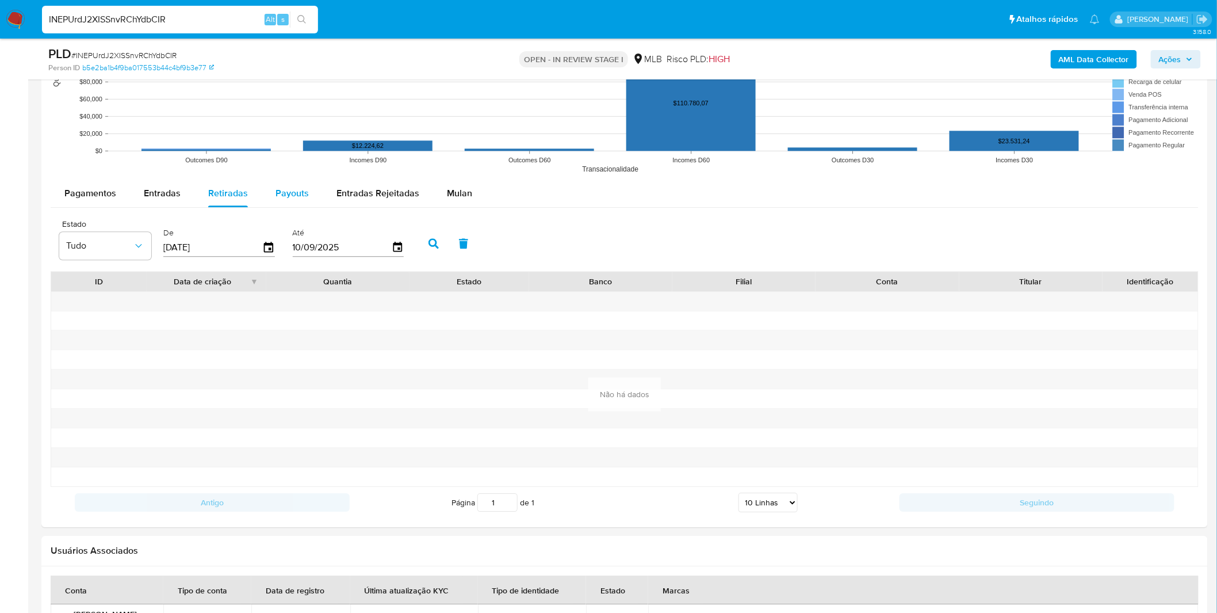
click at [300, 188] on span "Payouts" at bounding box center [292, 192] width 33 height 13
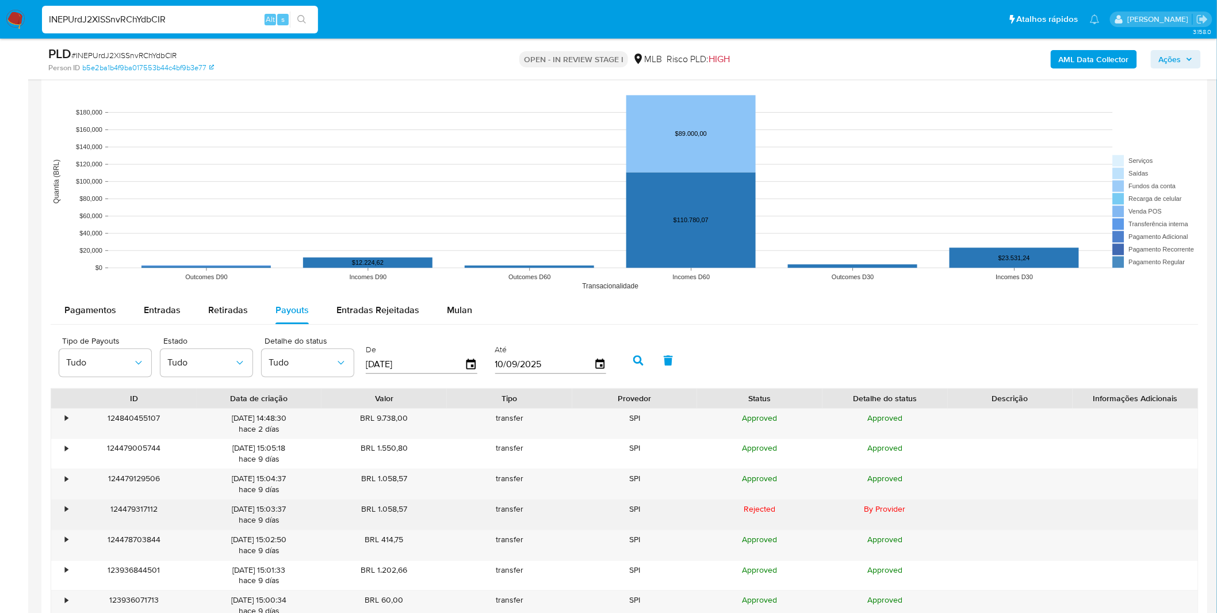
scroll to position [1022, 0]
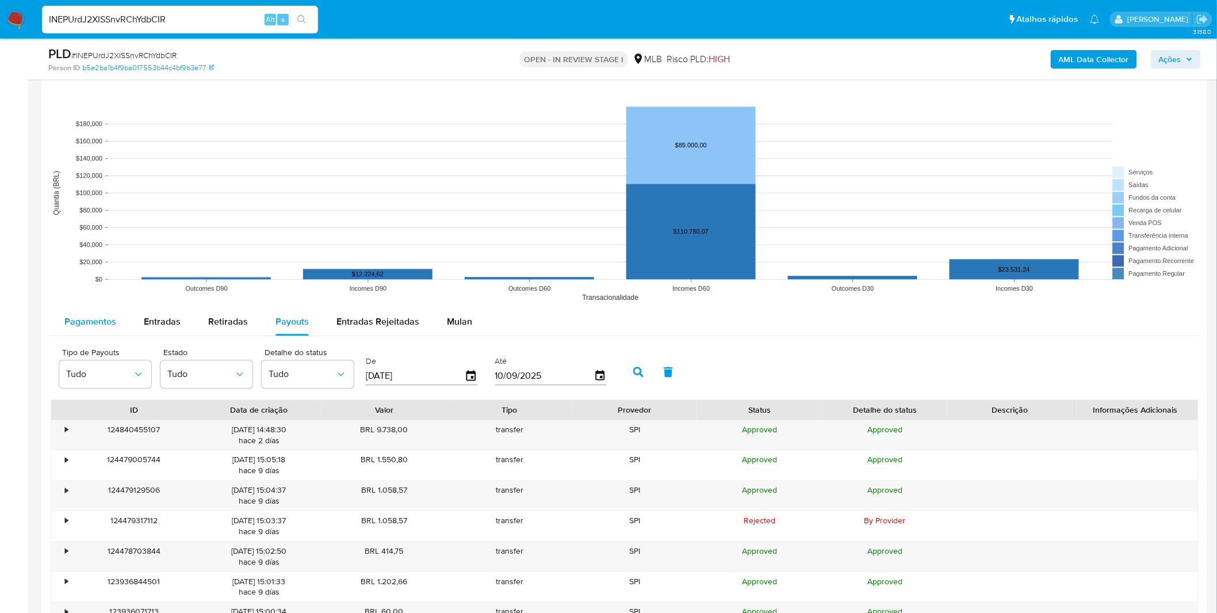
click at [91, 325] on span "Pagamentos" at bounding box center [90, 321] width 52 height 13
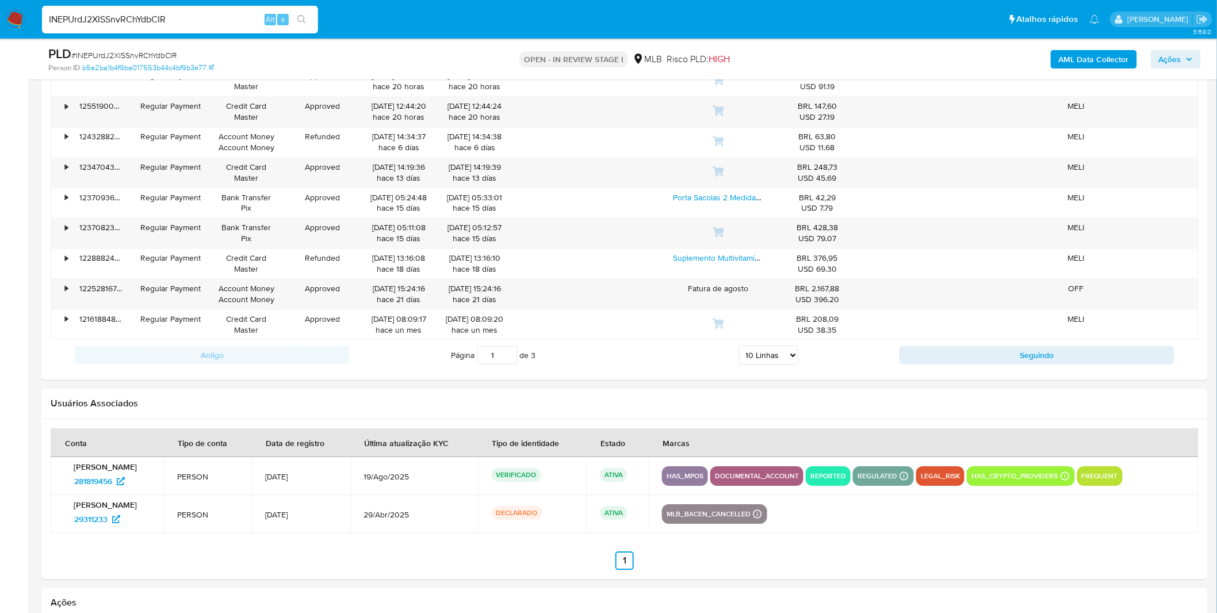
scroll to position [1150, 0]
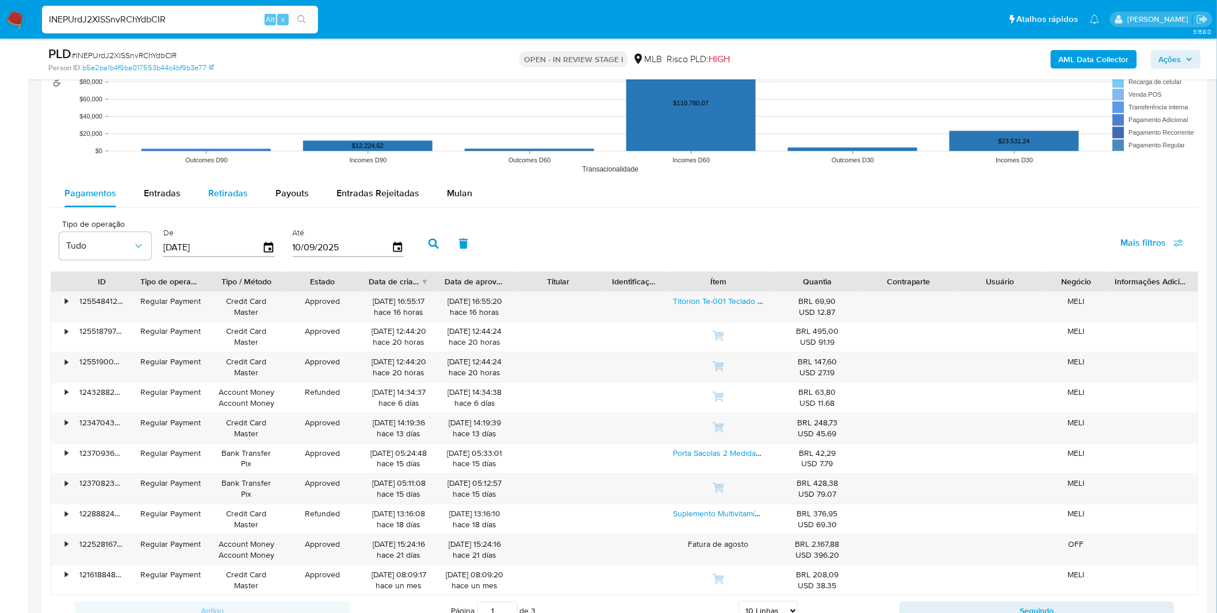
click at [238, 193] on span "Retiradas" at bounding box center [228, 192] width 40 height 13
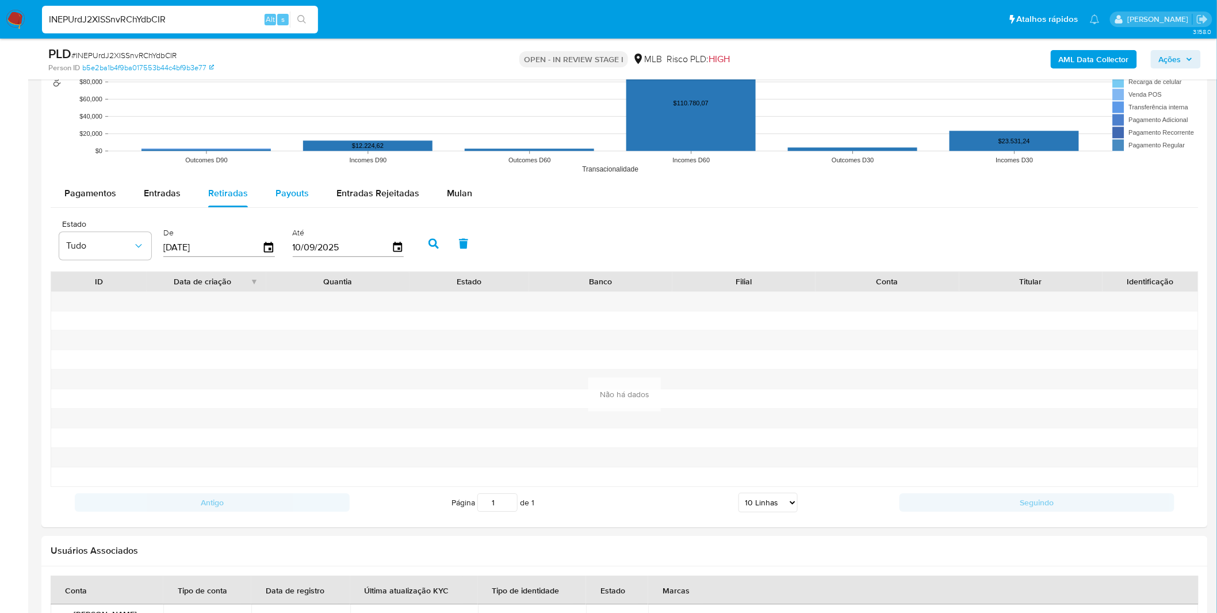
click at [290, 189] on span "Payouts" at bounding box center [292, 192] width 33 height 13
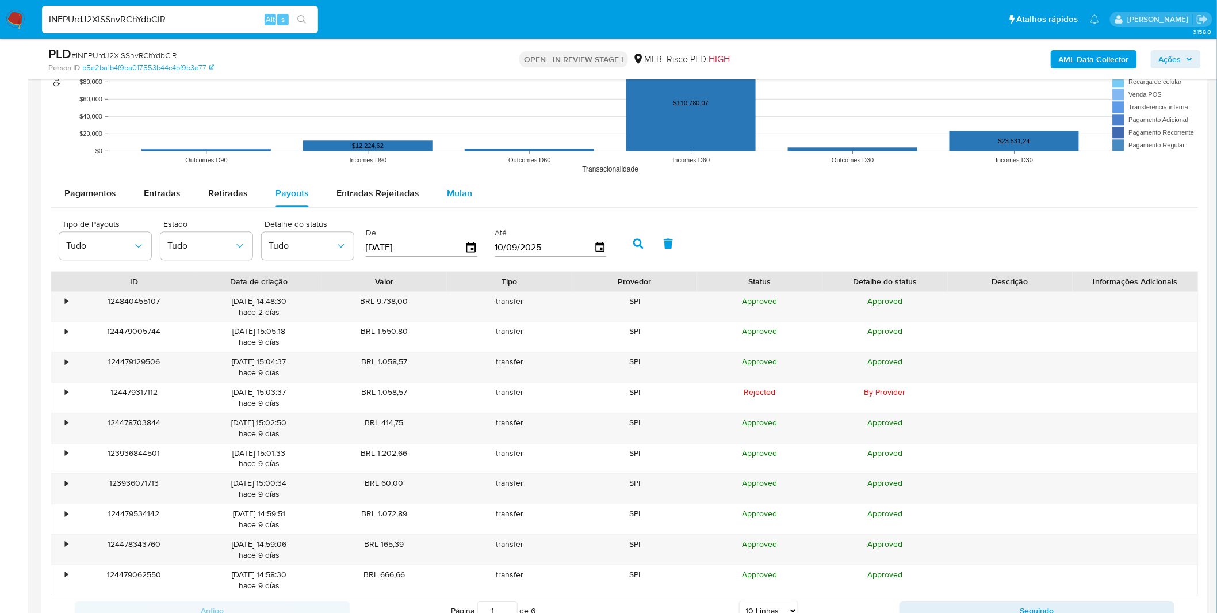
click at [447, 194] on span "Mulan" at bounding box center [459, 192] width 25 height 13
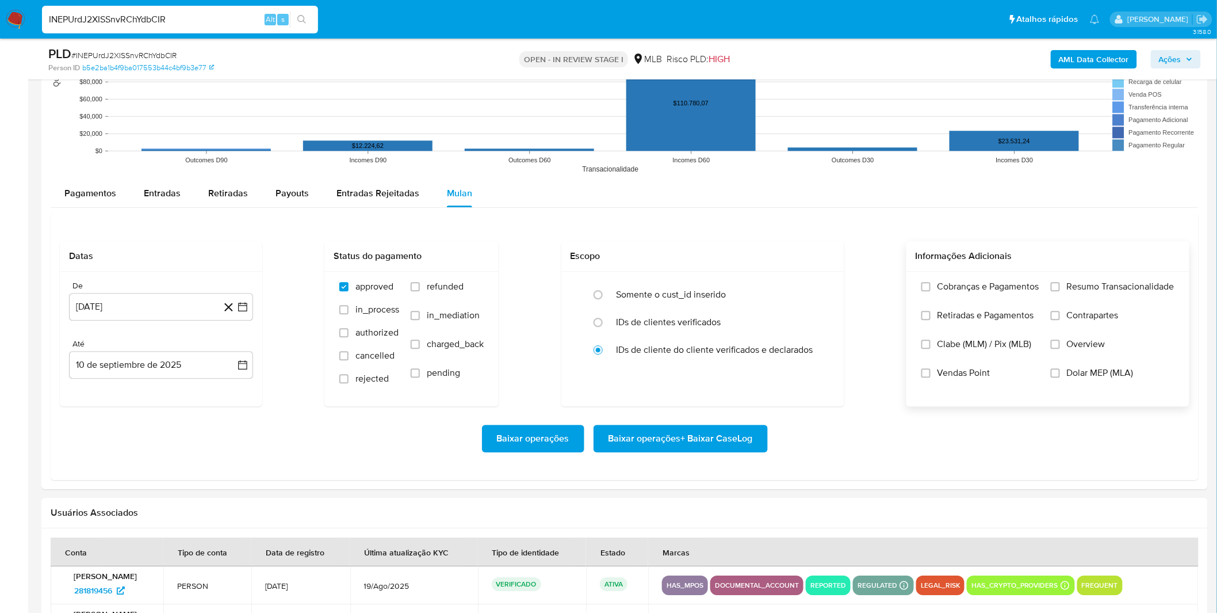
click at [999, 308] on label "Cobranças e Pagamentos" at bounding box center [980, 295] width 118 height 29
click at [931, 291] on input "Cobranças e Pagamentos" at bounding box center [925, 286] width 9 height 9
click at [1005, 314] on span "Retiradas e Pagamentos" at bounding box center [986, 315] width 97 height 12
click at [931, 314] on input "Retiradas e Pagamentos" at bounding box center [925, 315] width 9 height 9
click at [1096, 292] on span "Resumo Transacionalidade" at bounding box center [1121, 287] width 108 height 12
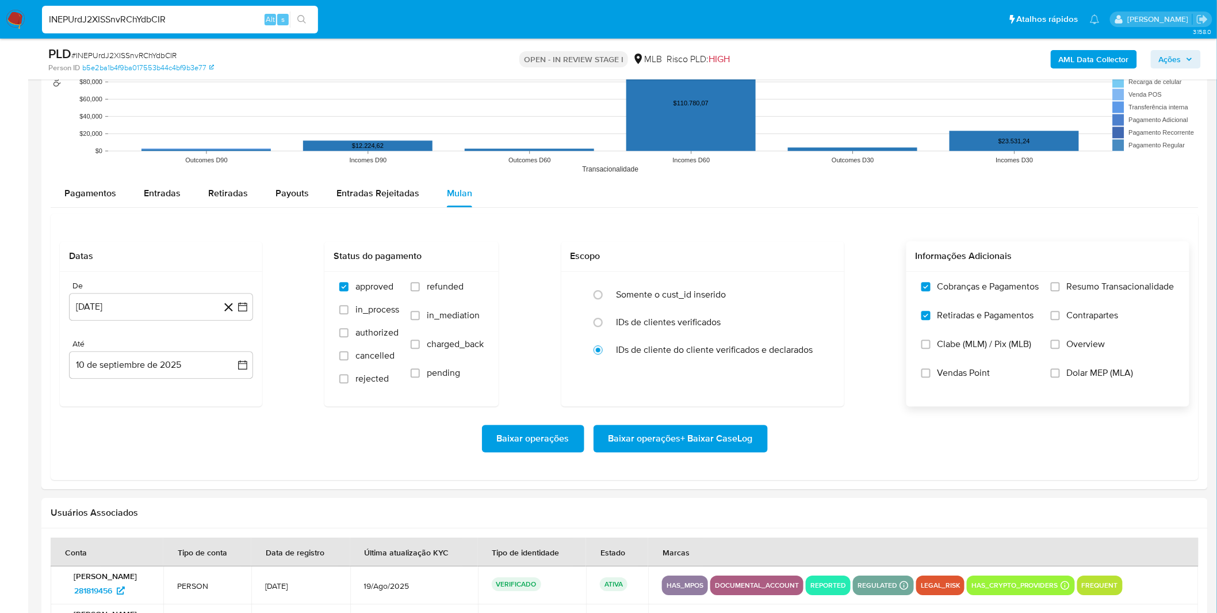
click at [1060, 291] on input "Resumo Transacionalidade" at bounding box center [1055, 286] width 9 height 9
click at [1095, 313] on span "Contrapartes" at bounding box center [1093, 315] width 52 height 12
click at [1060, 313] on input "Contrapartes" at bounding box center [1055, 315] width 9 height 9
click at [121, 294] on button "10 de agosto de 2024" at bounding box center [161, 307] width 184 height 28
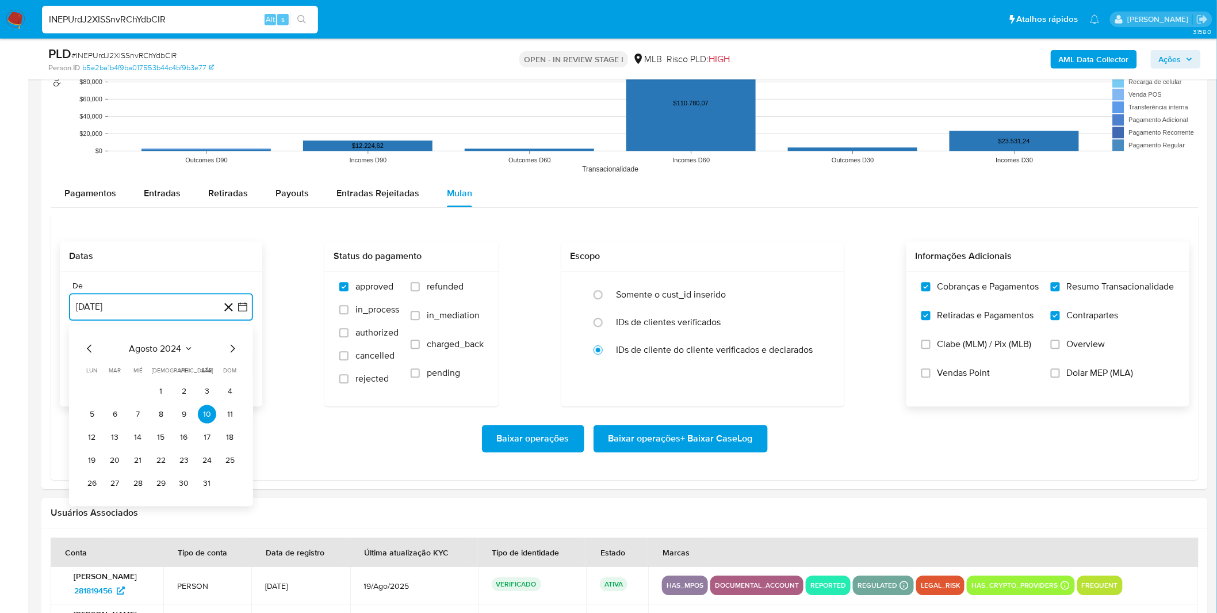
click at [167, 346] on span "agosto 2024" at bounding box center [155, 348] width 52 height 12
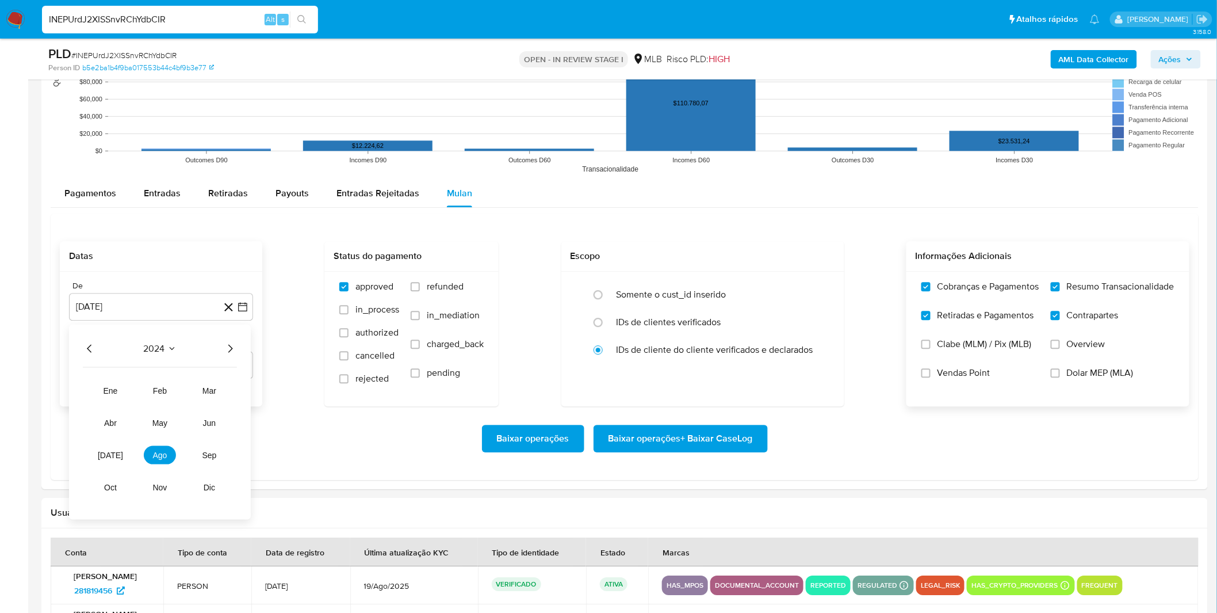
click at [228, 346] on icon "Año siguiente" at bounding box center [230, 348] width 14 height 14
click at [120, 456] on button "jul" at bounding box center [110, 454] width 32 height 18
click at [123, 389] on button "1" at bounding box center [115, 390] width 18 height 18
click at [129, 427] on div "Baixar operações Baixar operações + Baixar CaseLog" at bounding box center [625, 438] width 1130 height 28
click at [711, 434] on span "Baixar operações + Baixar CaseLog" at bounding box center [681, 438] width 144 height 25
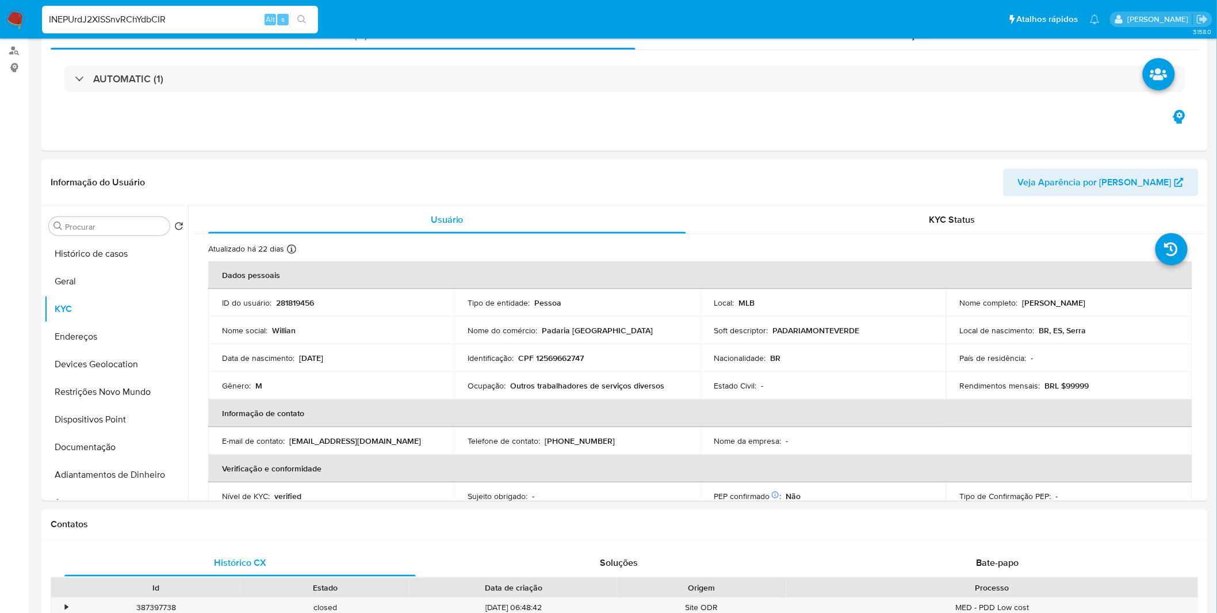
scroll to position [0, 0]
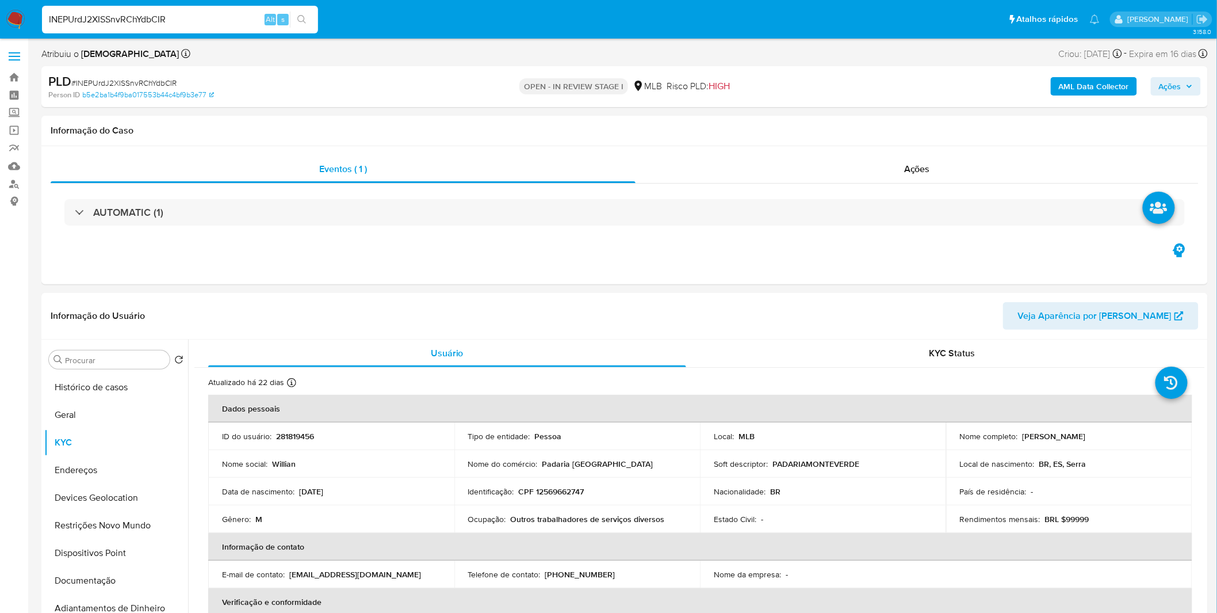
click at [16, 14] on img at bounding box center [16, 20] width 20 height 20
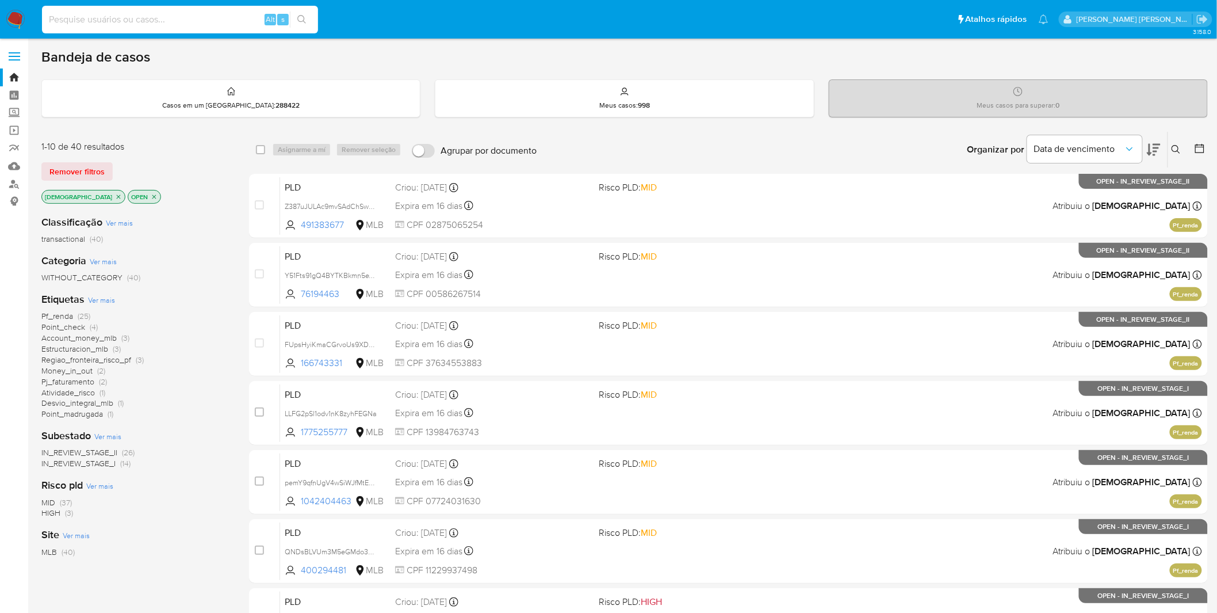
click at [206, 16] on input at bounding box center [180, 19] width 276 height 15
paste input "Lz7SW3jNUiOUPWoMCdGLu0o6"
type input "Lz7SW3jNUiOUPWoMCdGLu0o6"
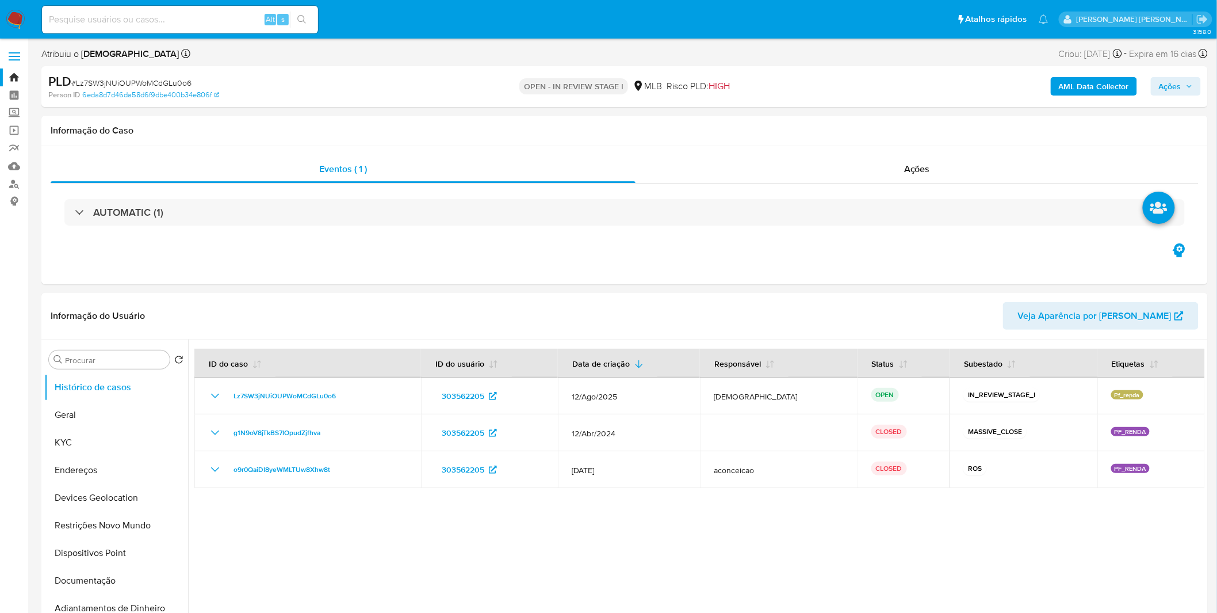
select select "10"
click at [87, 441] on button "KYC" at bounding box center [111, 442] width 135 height 28
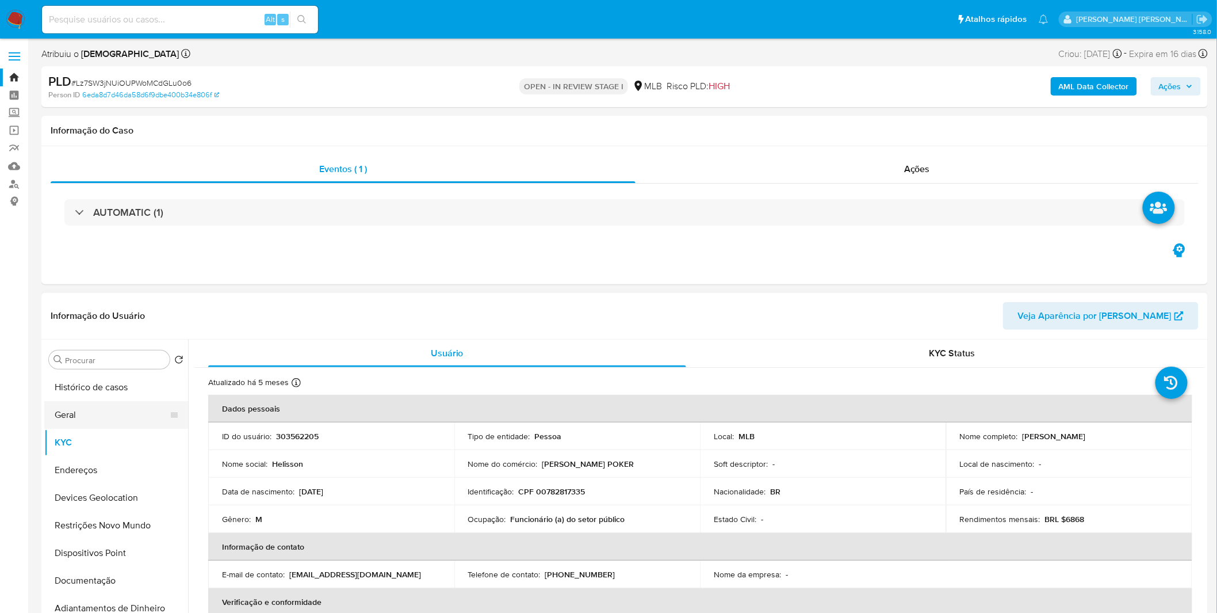
scroll to position [127, 0]
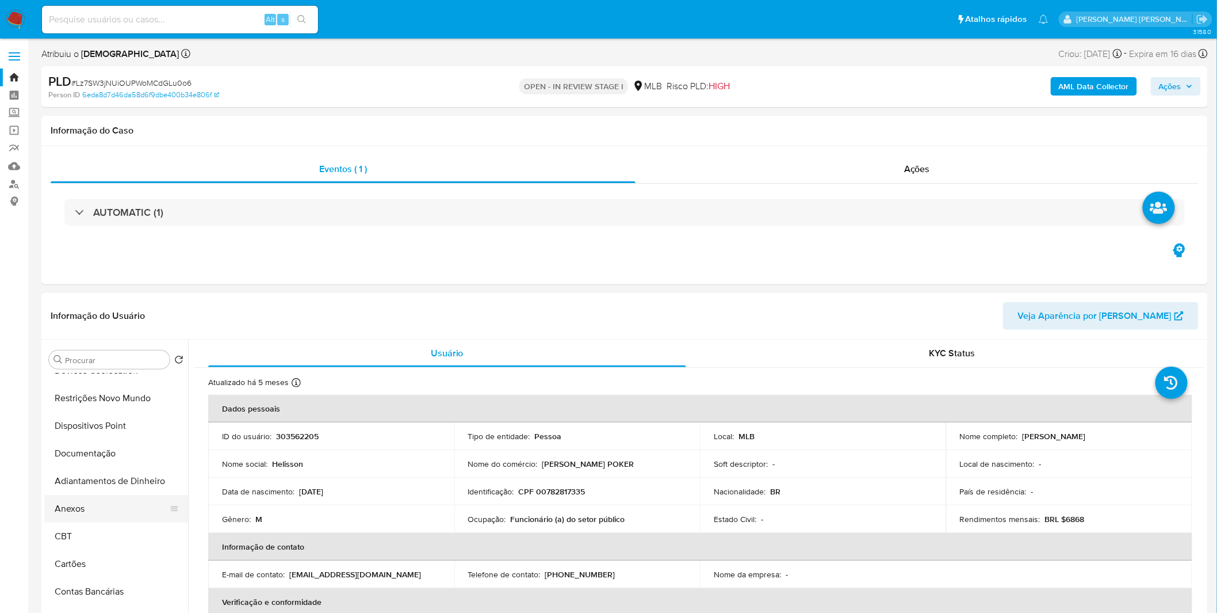
click at [104, 504] on button "Anexos" at bounding box center [111, 509] width 135 height 28
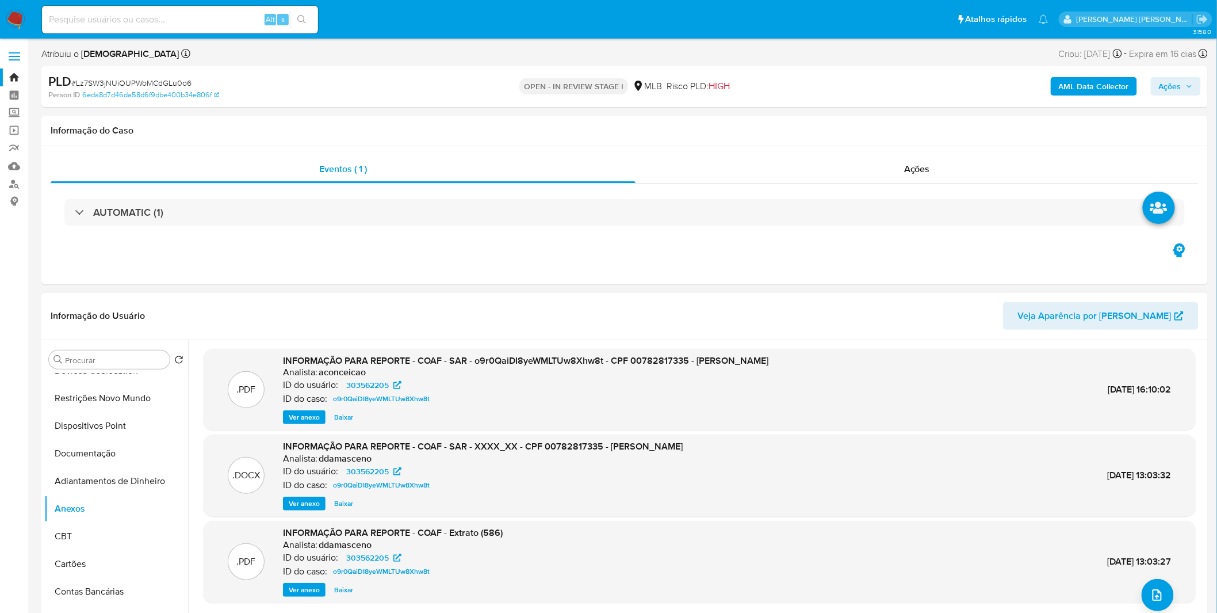
click at [295, 419] on span "Ver anexo" at bounding box center [304, 417] width 31 height 12
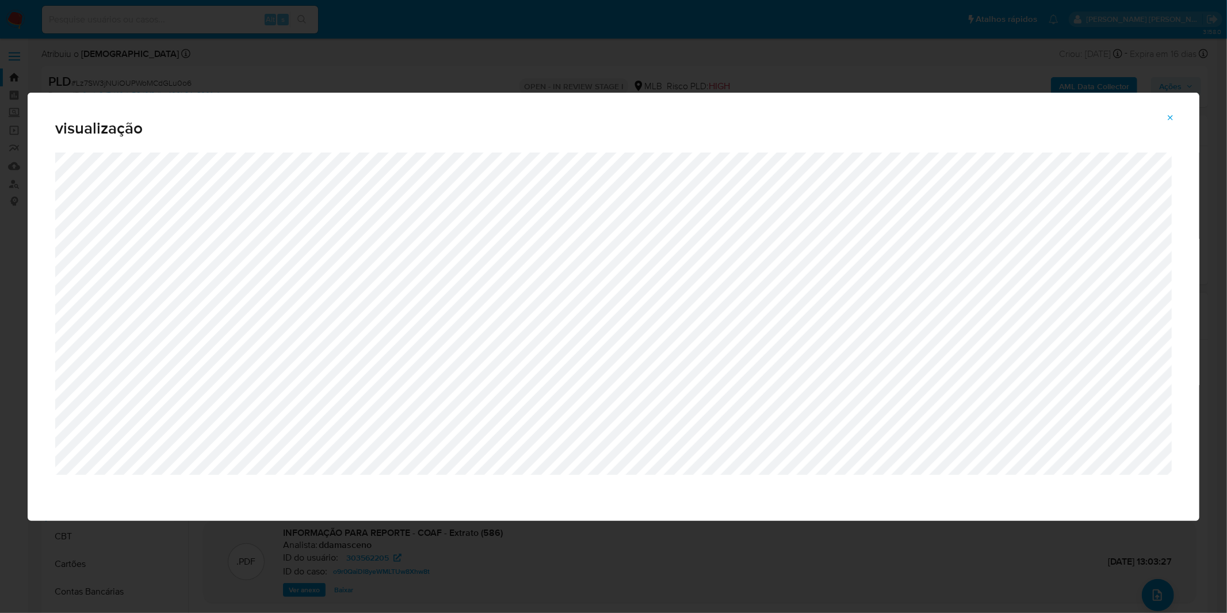
click at [1168, 112] on span "Attachment preview" at bounding box center [1170, 118] width 9 height 16
click at [1169, 112] on span "Attachment preview" at bounding box center [1170, 118] width 9 height 16
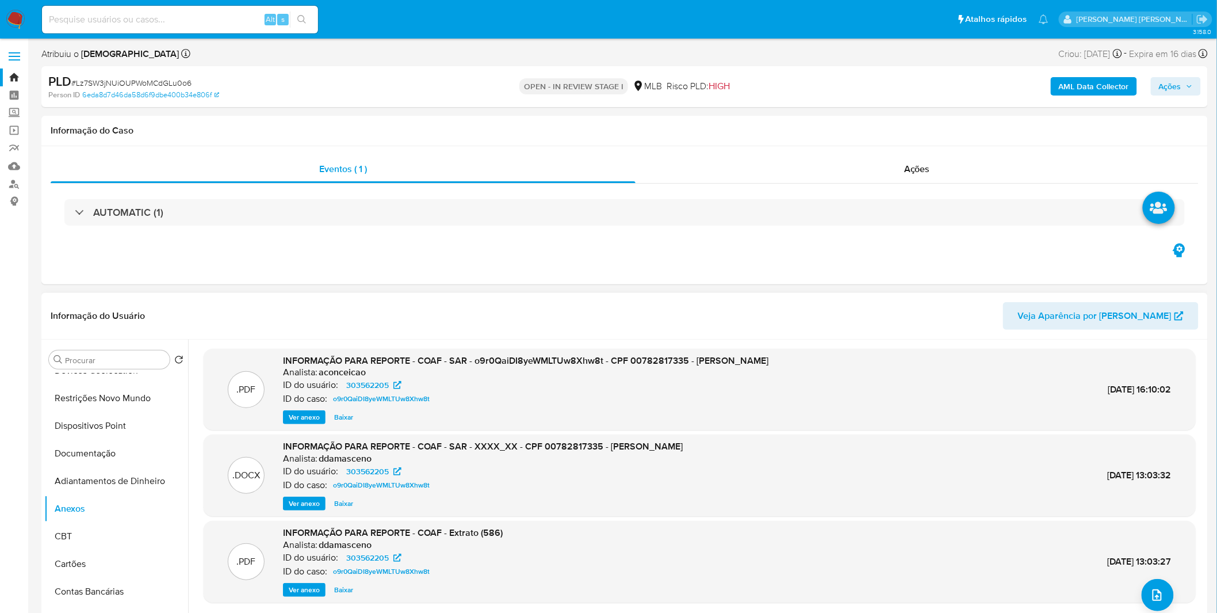
click at [205, 24] on input at bounding box center [180, 19] width 276 height 15
paste input "INEPUrdJ2XISSnvRChYdbCIR"
type input "INEPUrdJ2XISSnvRChYdbCIR"
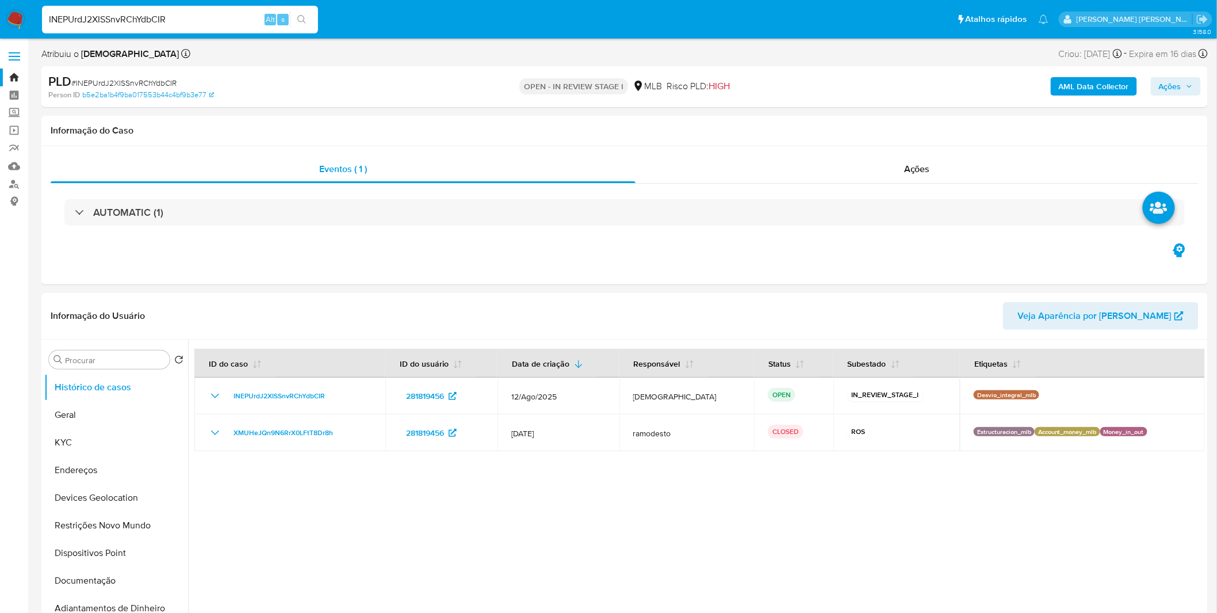
select select "10"
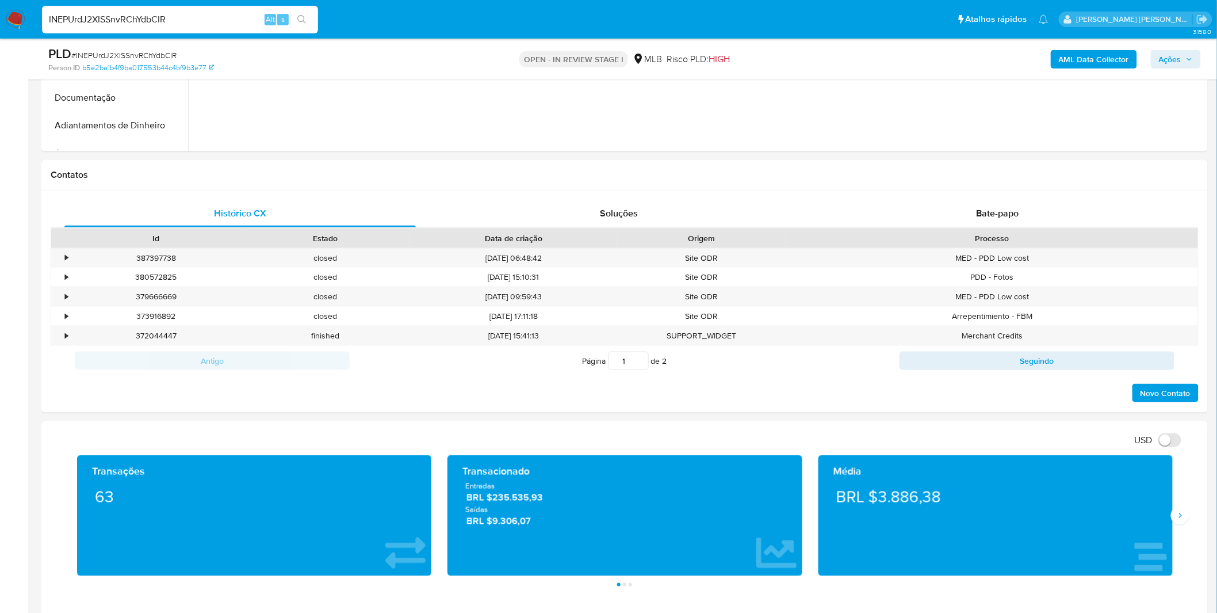
scroll to position [767, 0]
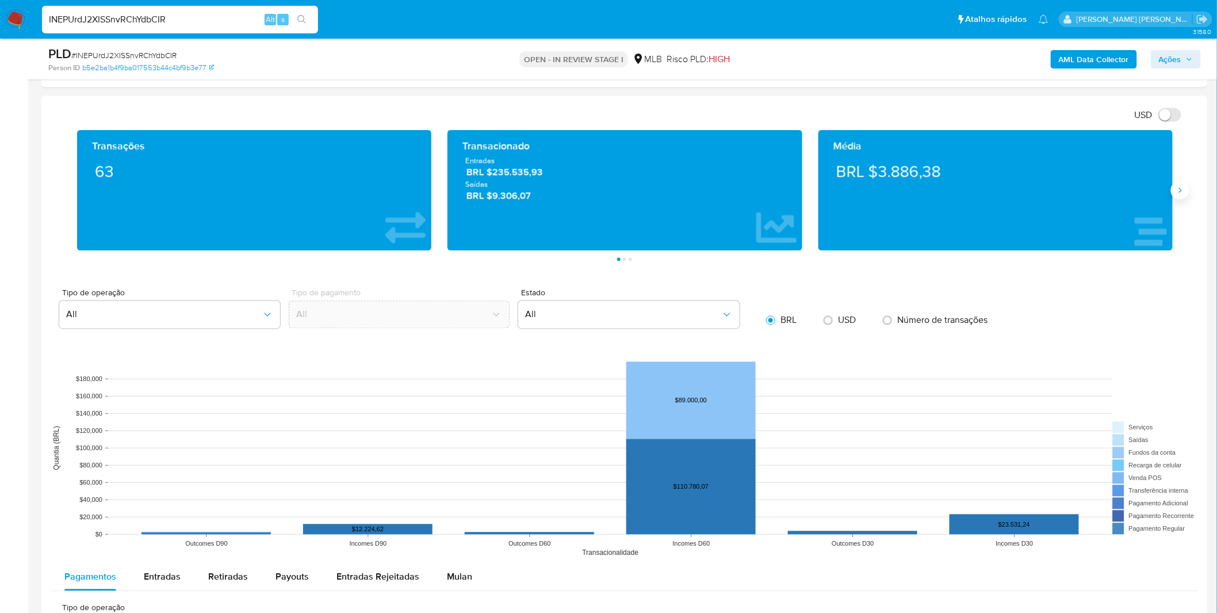
click at [1180, 196] on button "Siguiente" at bounding box center [1180, 190] width 18 height 18
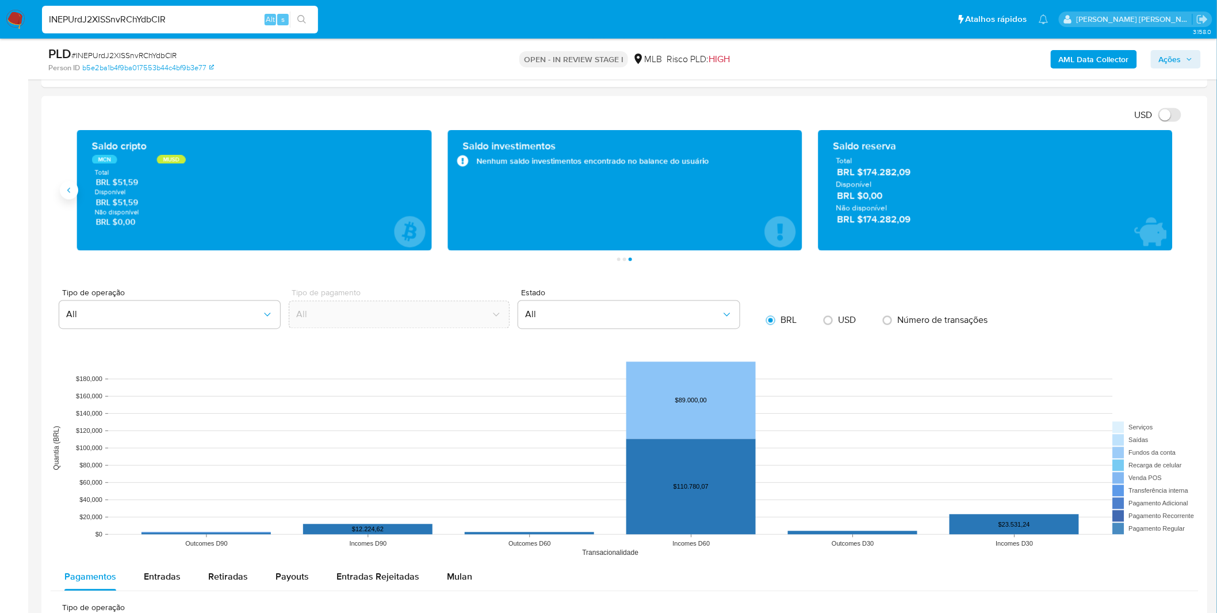
click at [64, 187] on icon "Anterior" at bounding box center [68, 190] width 9 height 9
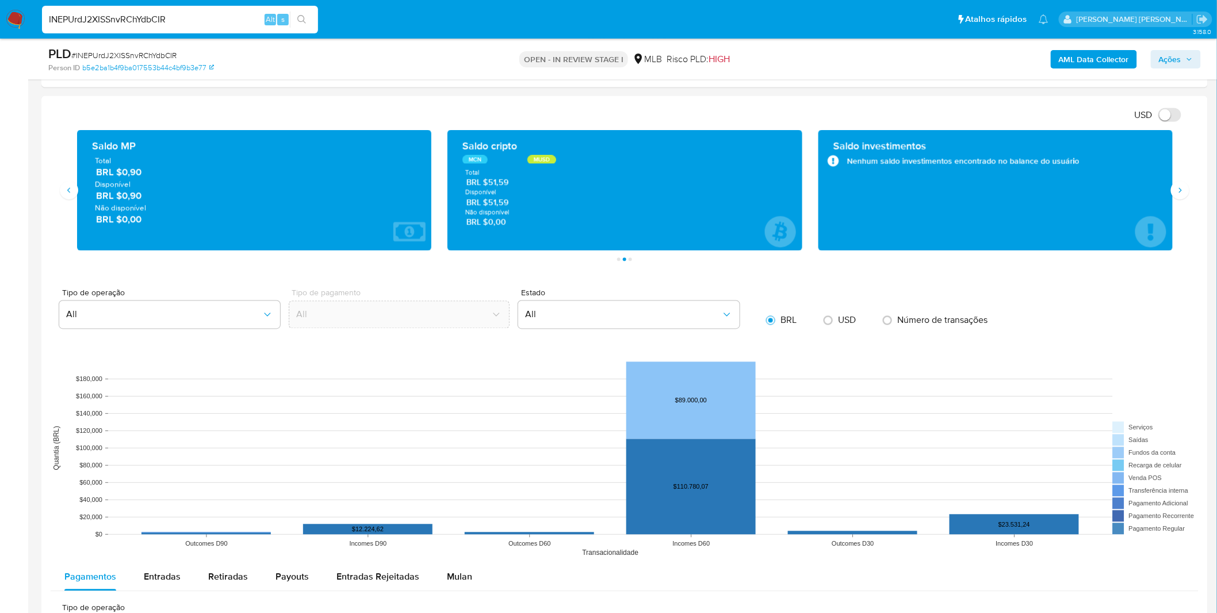
click at [163, 184] on span "Disponível" at bounding box center [254, 184] width 319 height 10
click at [412, 235] on icon "4 de 7" at bounding box center [409, 232] width 32 height 20
click at [412, 236] on icon "4 de 7" at bounding box center [409, 232] width 32 height 20
click at [381, 196] on span "BRL $0,90" at bounding box center [255, 195] width 318 height 13
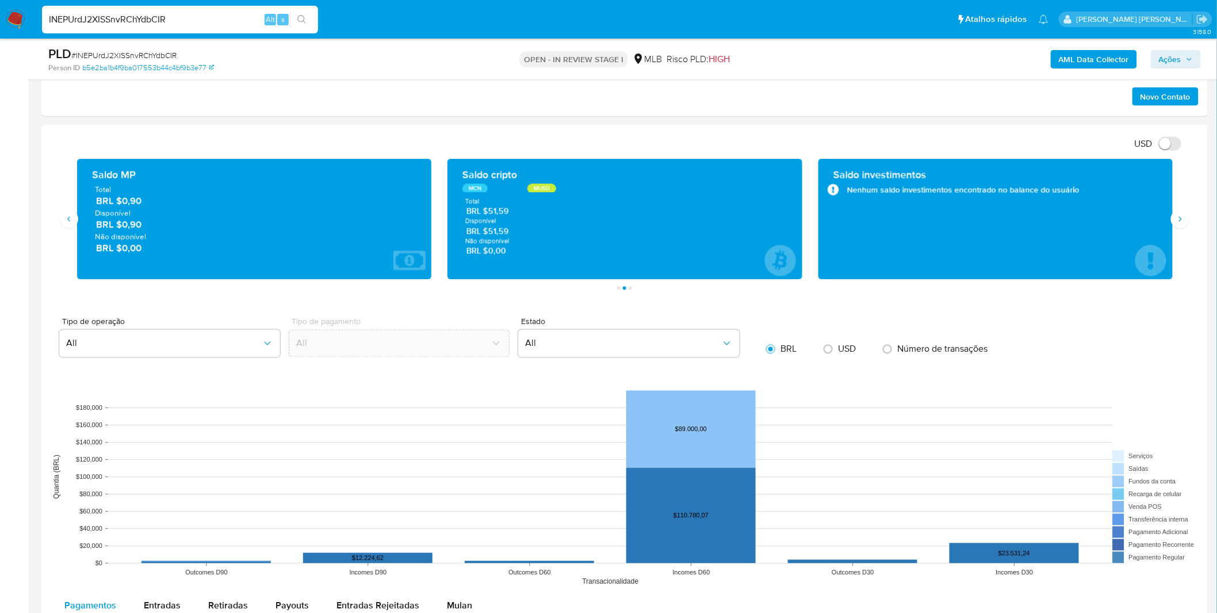
scroll to position [639, 0]
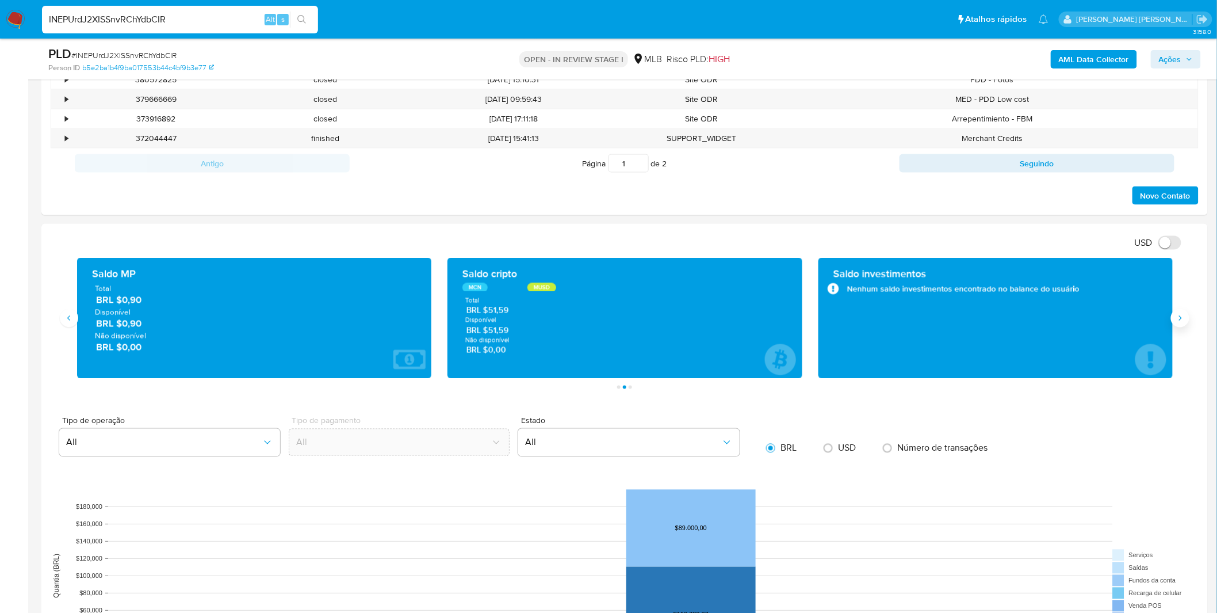
click at [1174, 320] on button "Siguiente" at bounding box center [1180, 318] width 18 height 18
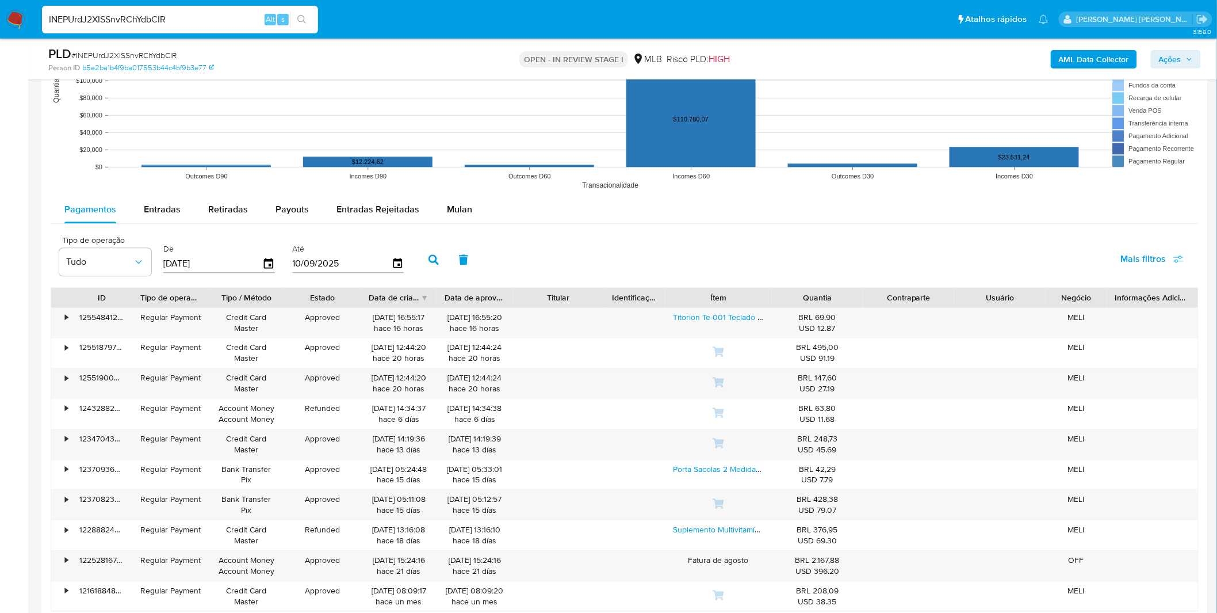
scroll to position [1150, 0]
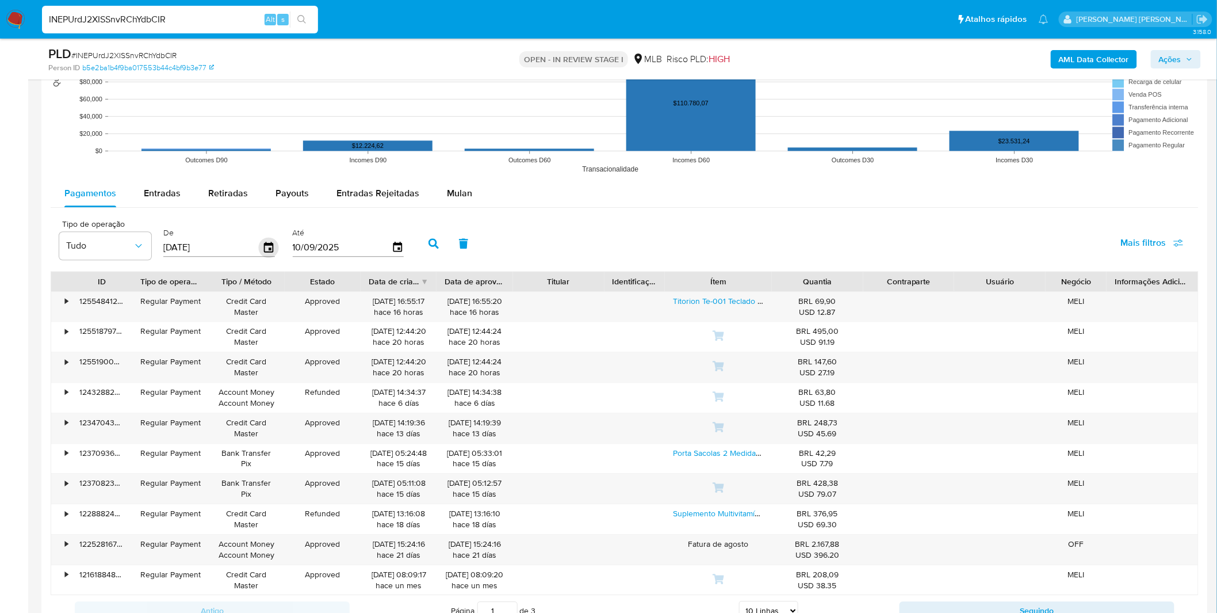
click at [264, 244] on icon "button" at bounding box center [268, 247] width 9 height 10
click at [170, 202] on div "Entradas" at bounding box center [162, 193] width 37 height 28
select select "10"
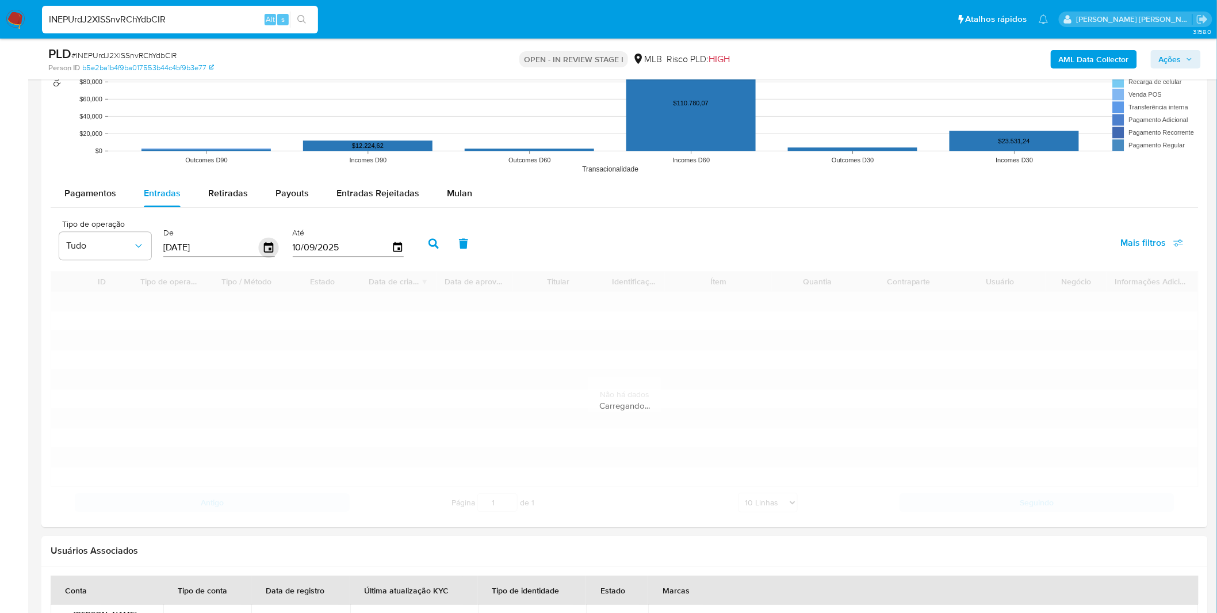
click at [274, 251] on icon "button" at bounding box center [269, 248] width 20 height 20
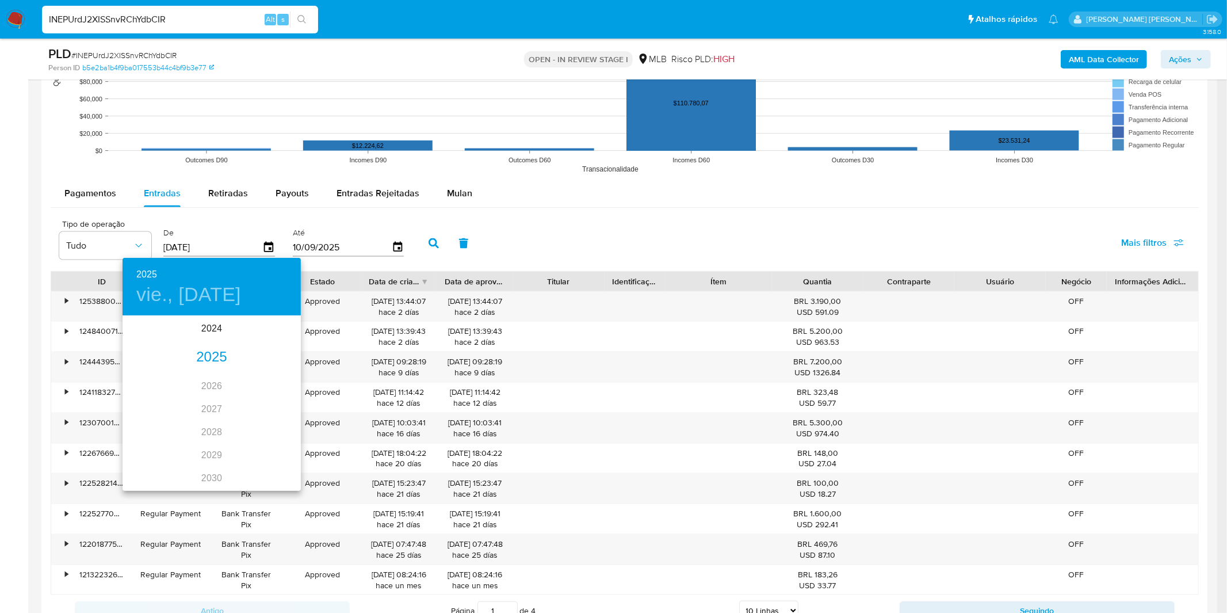
click at [210, 349] on div "2025" at bounding box center [212, 357] width 178 height 23
click at [136, 331] on icon "button" at bounding box center [136, 332] width 14 height 14
click at [190, 374] on p "1" at bounding box center [188, 376] width 5 height 12
type input "01/01/2025"
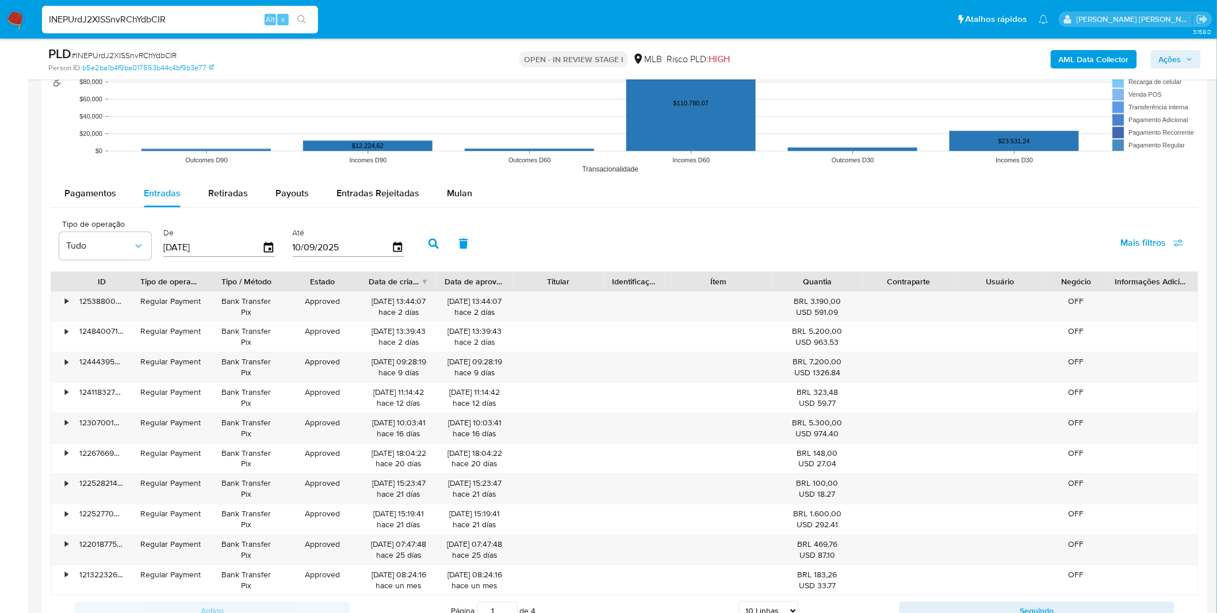
click at [433, 245] on icon "button" at bounding box center [433, 243] width 10 height 10
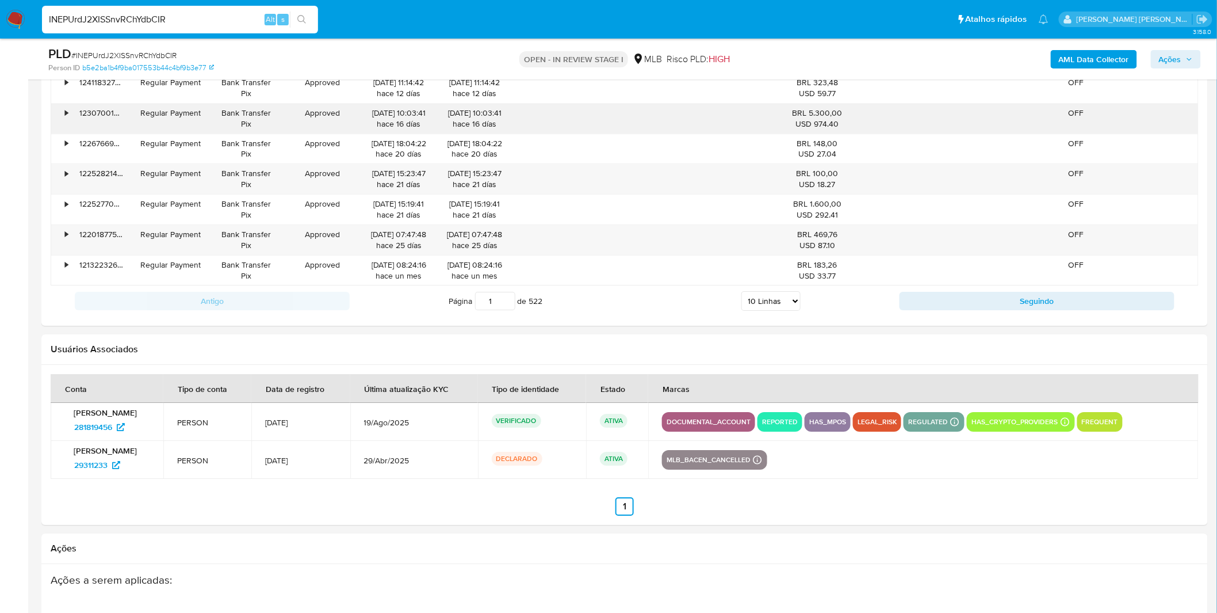
scroll to position [1278, 0]
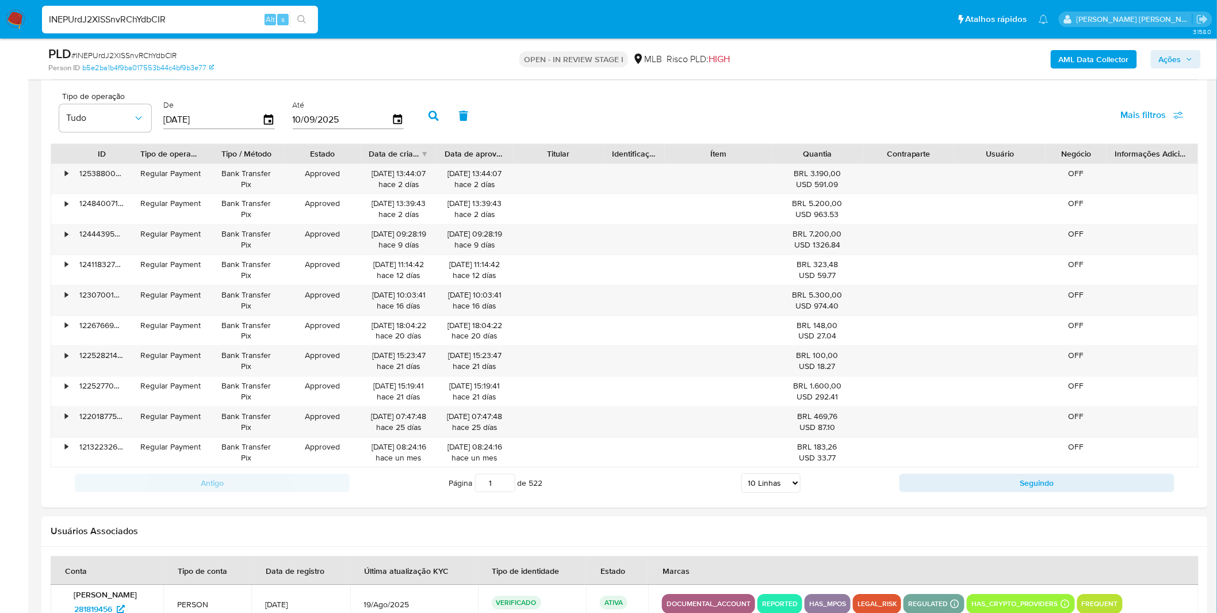
click at [779, 497] on div "Antigo Página 1 de 522 5 Linhas 10 Linhas 20 Linhas 25 Linhas 50 Linhas 100 Lin…" at bounding box center [625, 482] width 1148 height 31
click at [774, 482] on select "5 Linhas 10 Linhas 20 Linhas 25 Linhas 50 Linhas 100 Linhas" at bounding box center [770, 483] width 59 height 20
select select "100"
click at [741, 475] on select "5 Linhas 10 Linhas 20 Linhas 25 Linhas 50 Linhas 100 Linhas" at bounding box center [770, 483] width 59 height 20
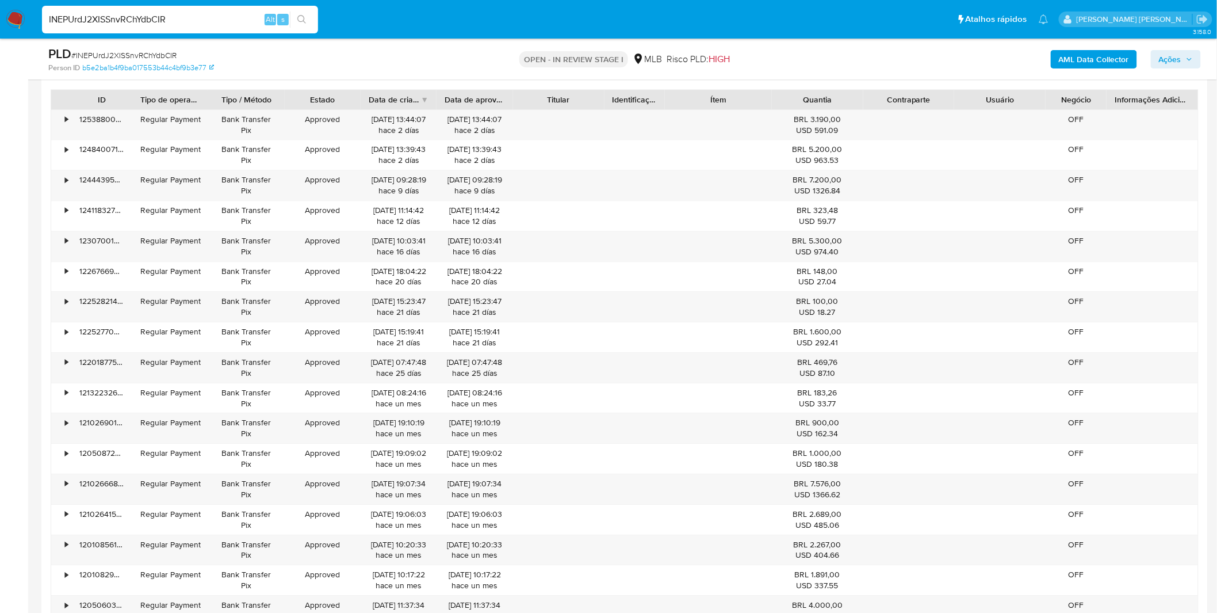
scroll to position [1150, 0]
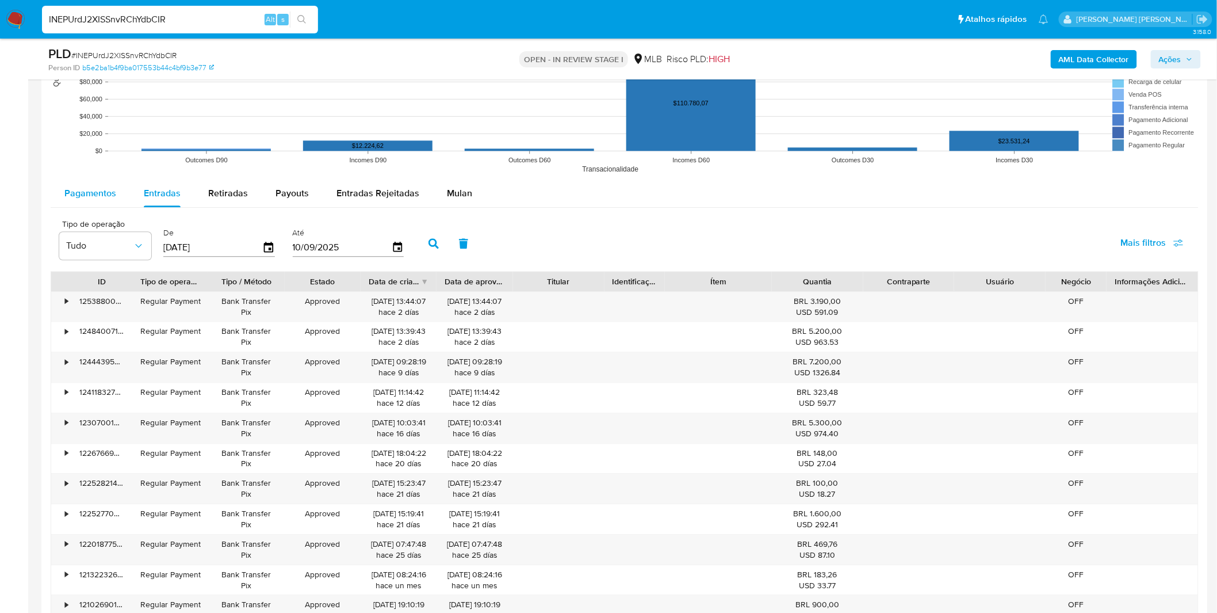
click at [97, 194] on span "Pagamentos" at bounding box center [90, 192] width 52 height 13
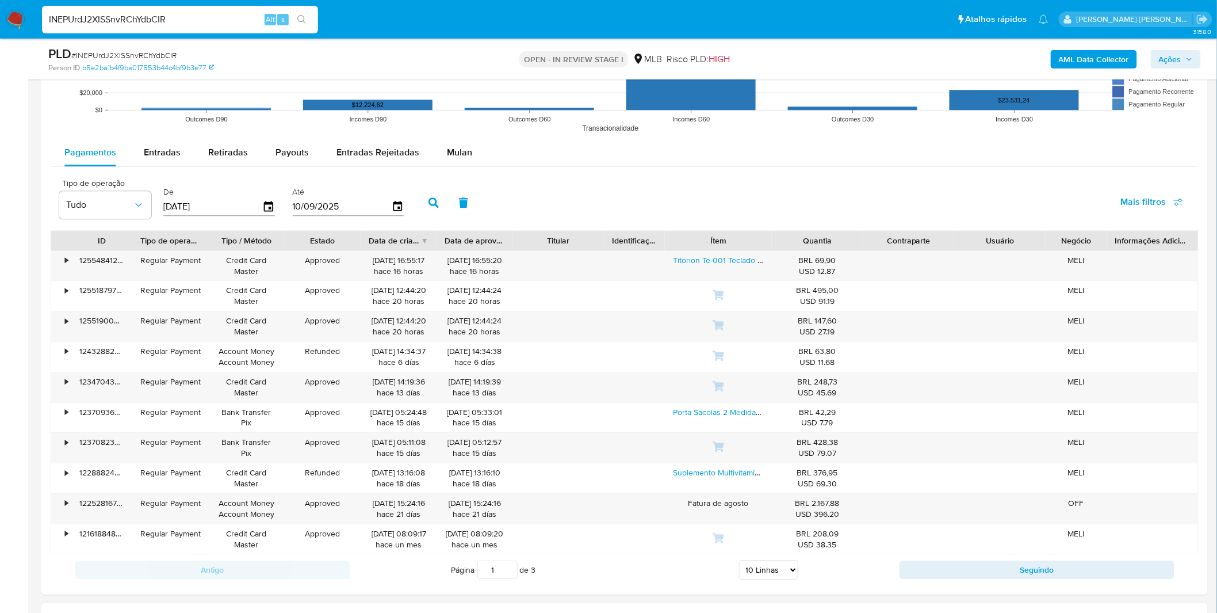
scroll to position [1214, 0]
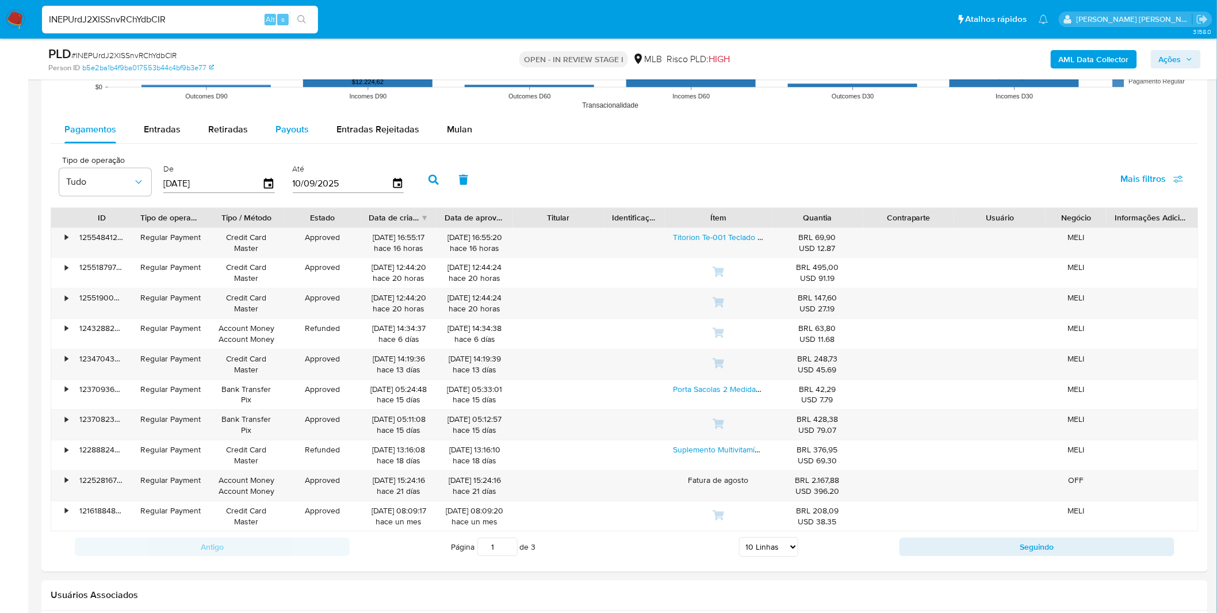
click at [315, 142] on button "Payouts" at bounding box center [292, 130] width 61 height 28
select select "10"
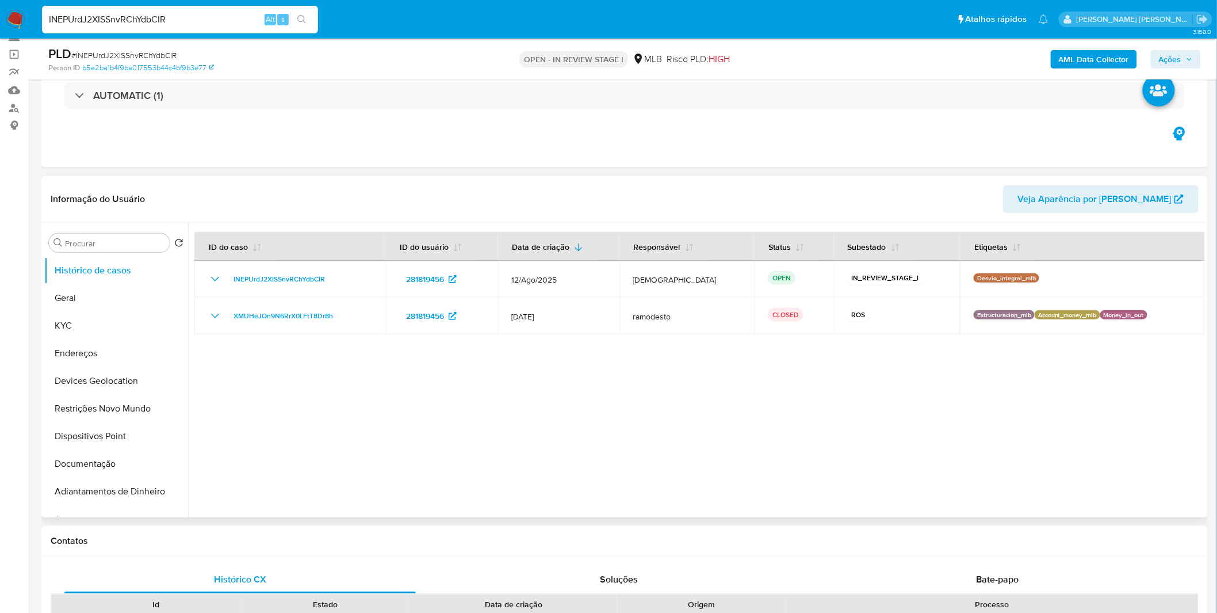
scroll to position [0, 0]
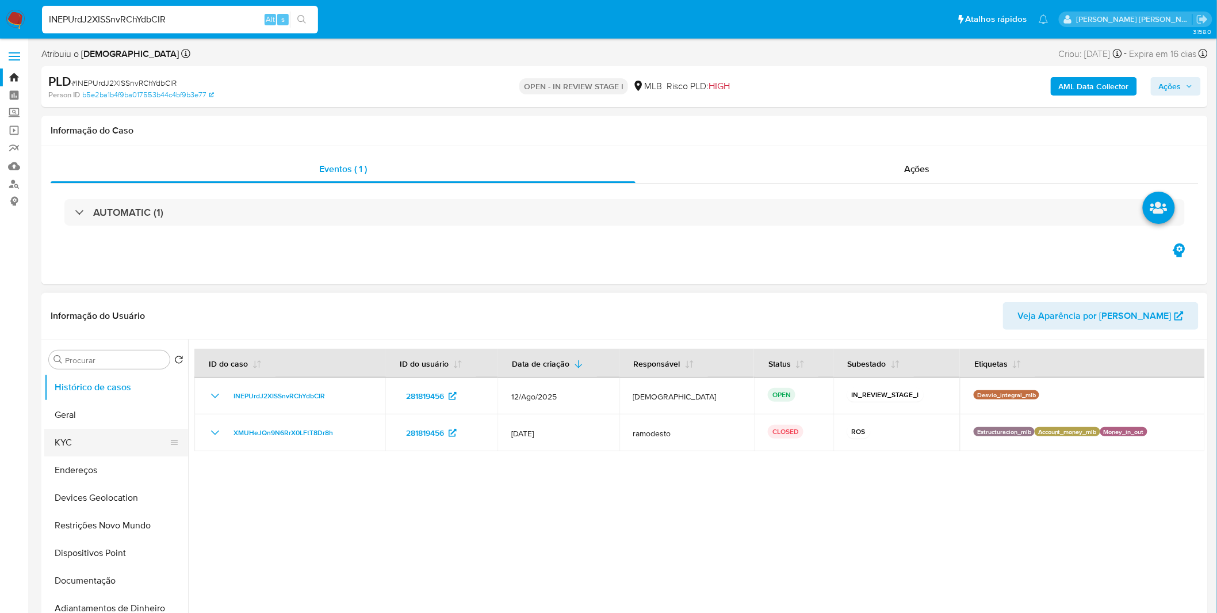
drag, startPoint x: 102, startPoint y: 445, endPoint x: 147, endPoint y: 437, distance: 46.1
click at [102, 445] on button "KYC" at bounding box center [111, 442] width 135 height 28
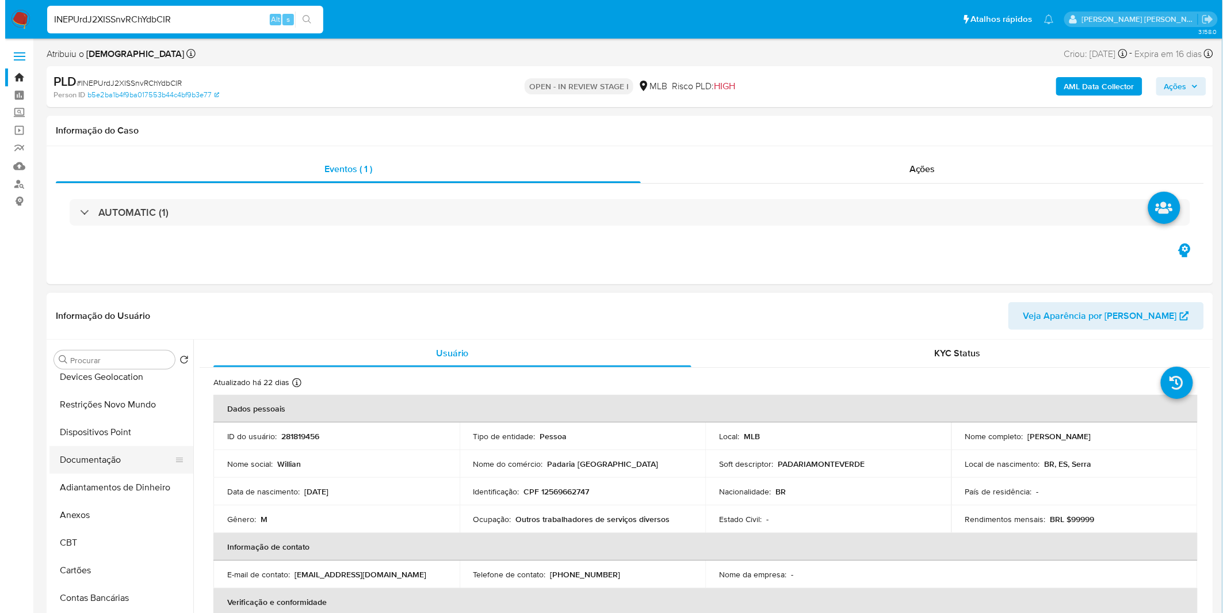
scroll to position [128, 0]
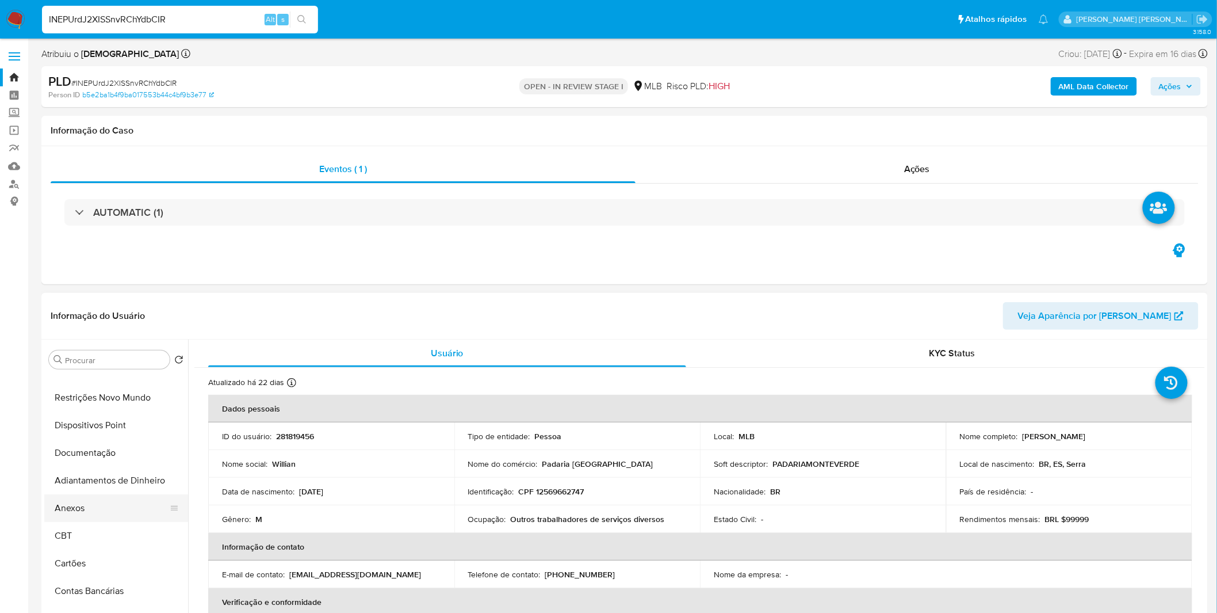
click at [99, 510] on button "Anexos" at bounding box center [111, 508] width 135 height 28
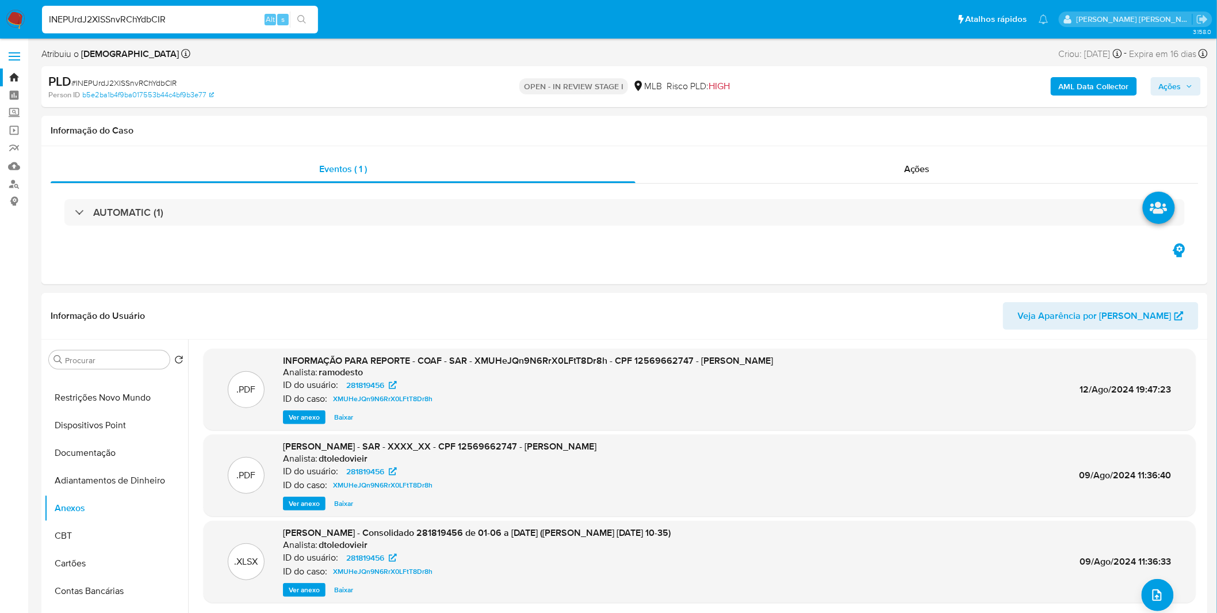
click at [1096, 88] on b "AML Data Collector" at bounding box center [1094, 86] width 70 height 18
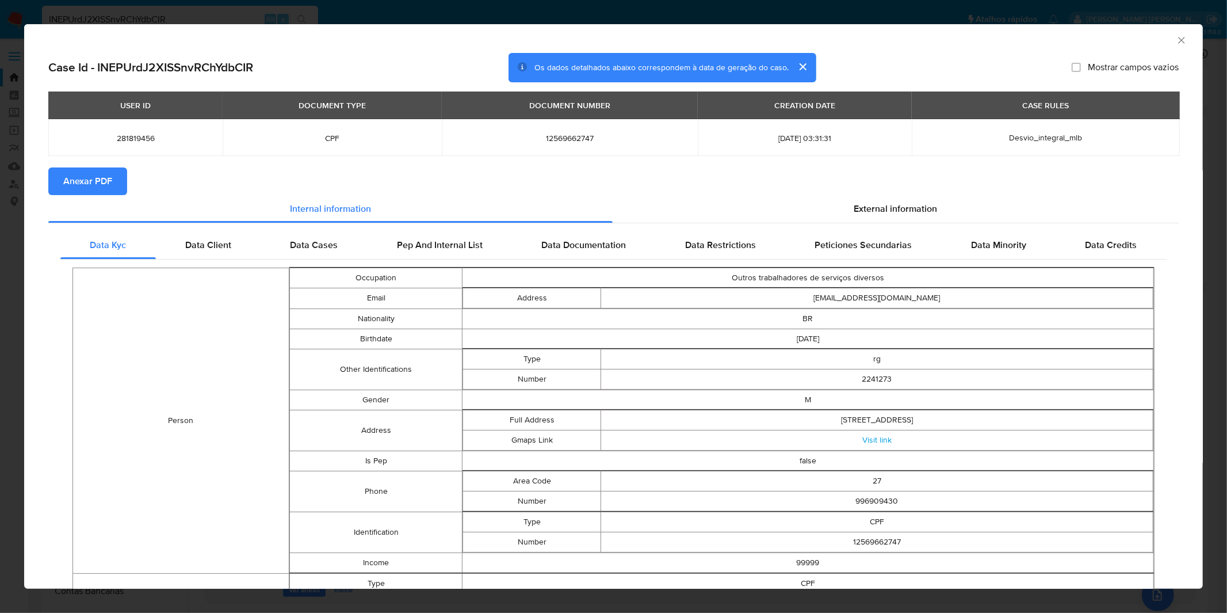
click at [492, 2] on div "AML Data Collector Case Id - INEPUrdJ2XISSnvRChYdbCIR Os dados detalhados abaix…" at bounding box center [613, 306] width 1227 height 613
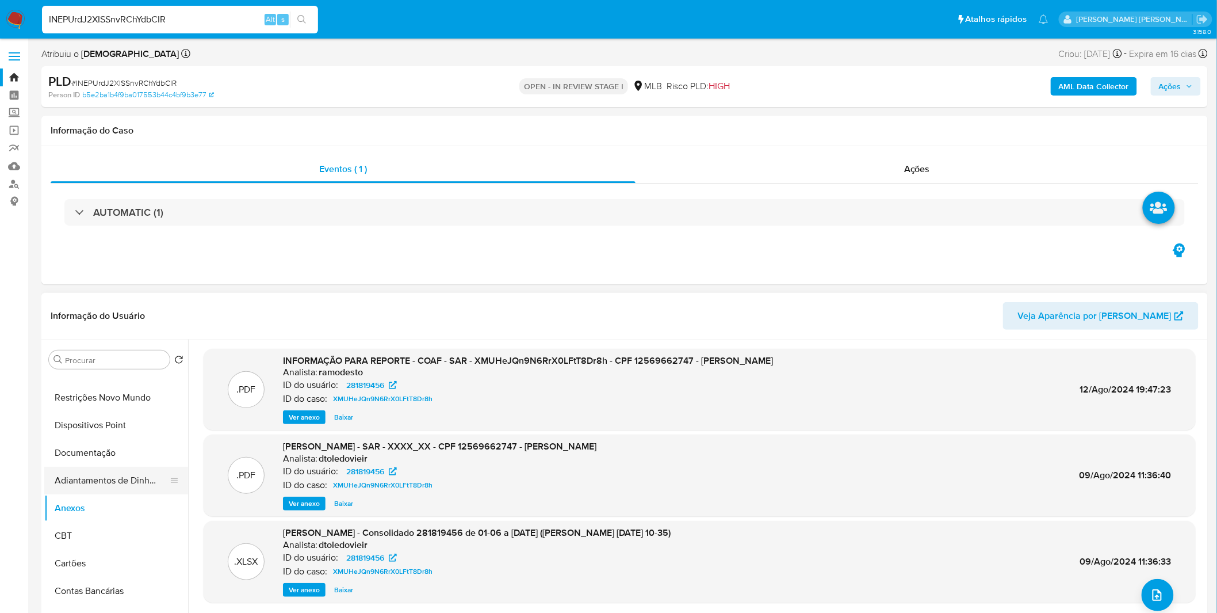
click at [117, 475] on button "Adiantamentos de Dinheiro" at bounding box center [111, 480] width 135 height 28
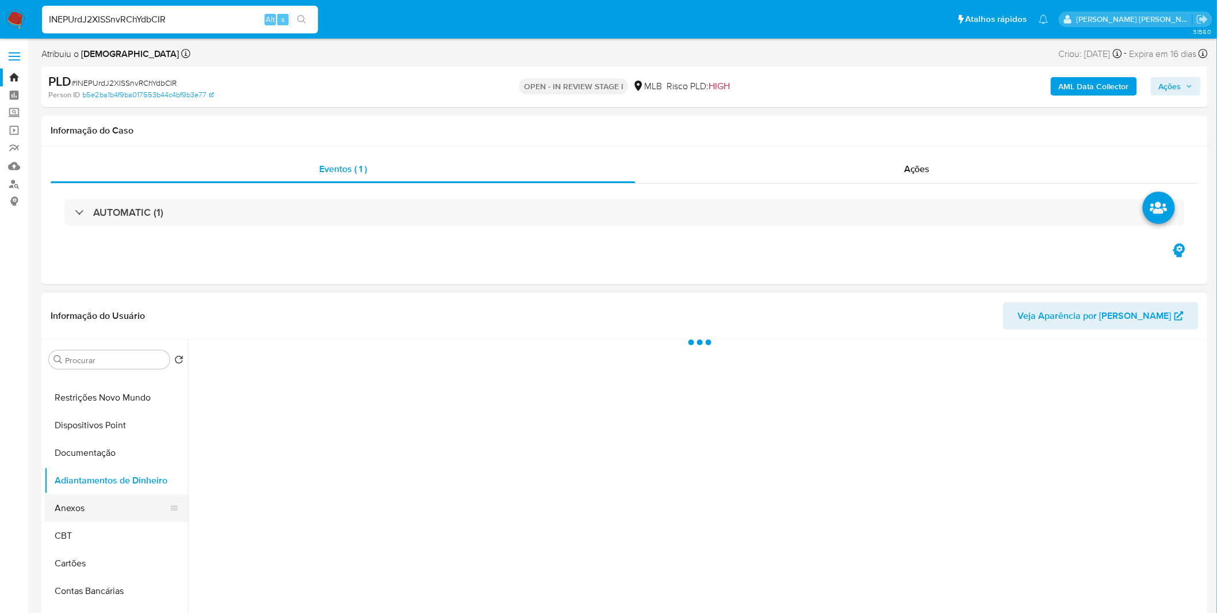
click at [101, 495] on button "Anexos" at bounding box center [111, 508] width 135 height 28
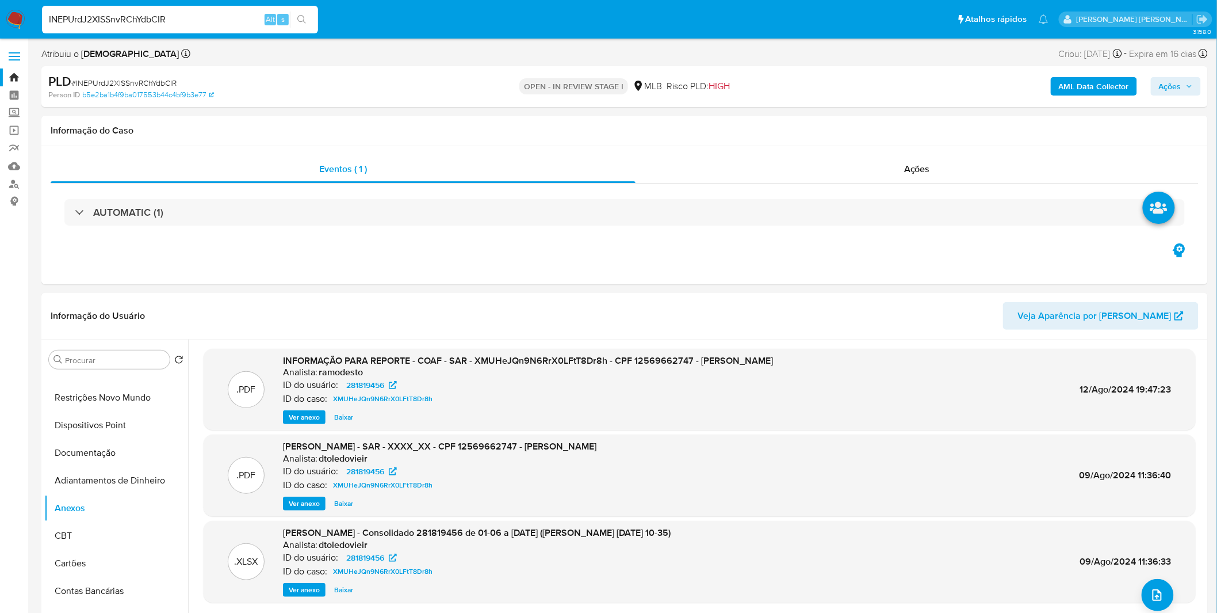
click at [1095, 81] on b "AML Data Collector" at bounding box center [1094, 86] width 70 height 18
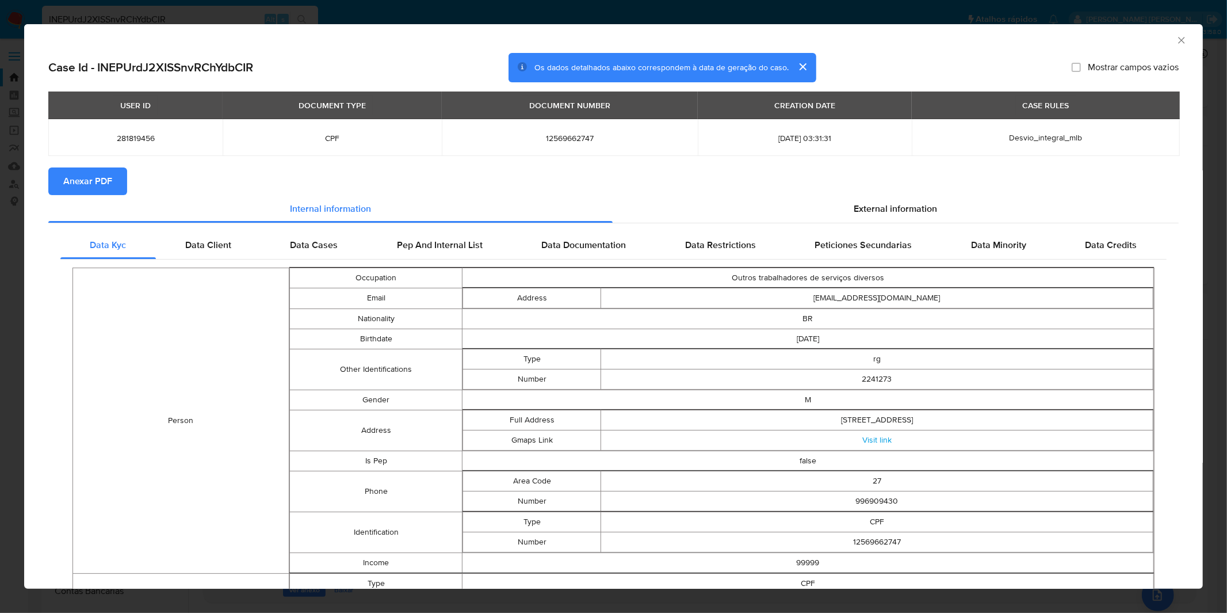
click at [110, 185] on span "Anexar PDF" at bounding box center [87, 181] width 49 height 25
click at [441, 16] on div "AML Data Collector Case Id - INEPUrdJ2XISSnvRChYdbCIR Os dados detalhados abaix…" at bounding box center [613, 306] width 1227 height 613
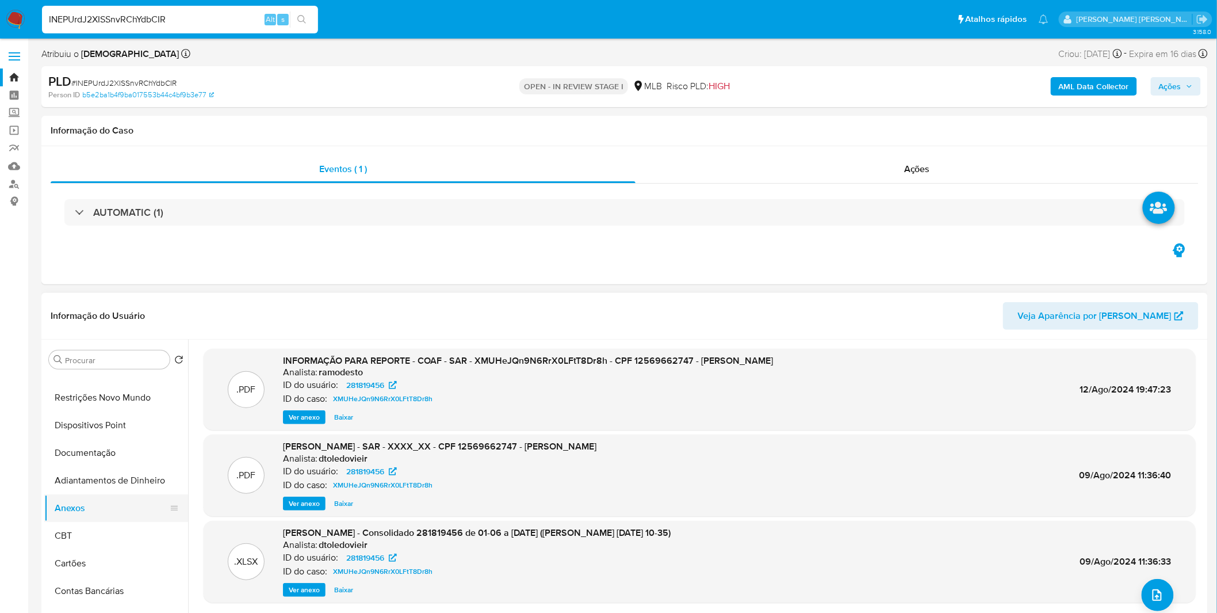
click at [106, 536] on button "CBT" at bounding box center [116, 536] width 144 height 28
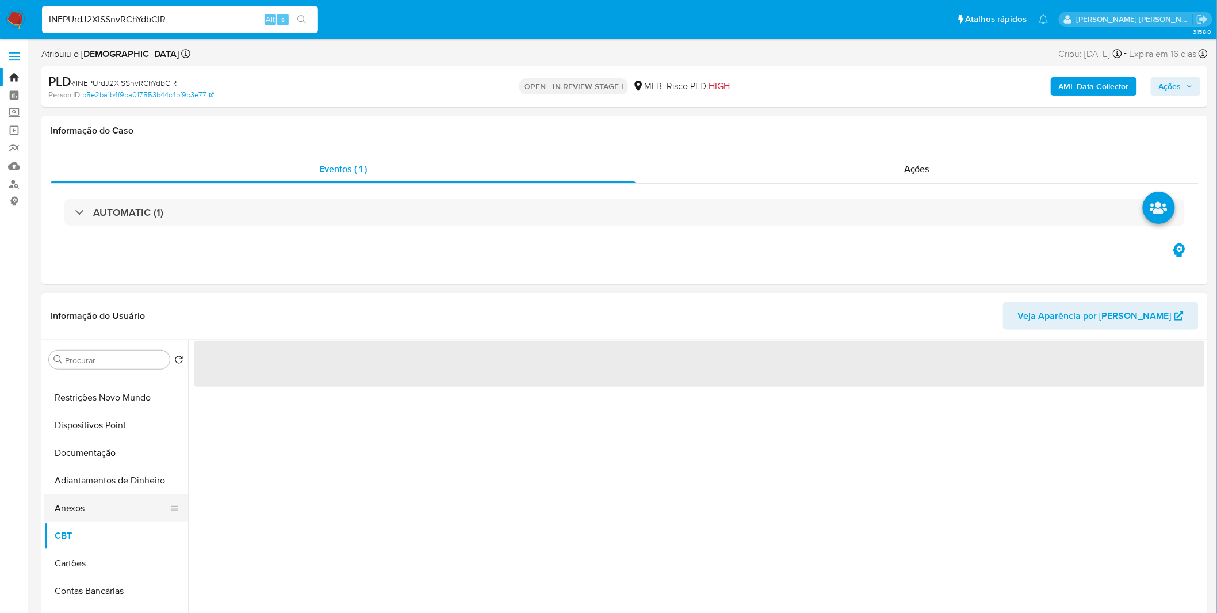
click at [115, 503] on button "Anexos" at bounding box center [111, 508] width 135 height 28
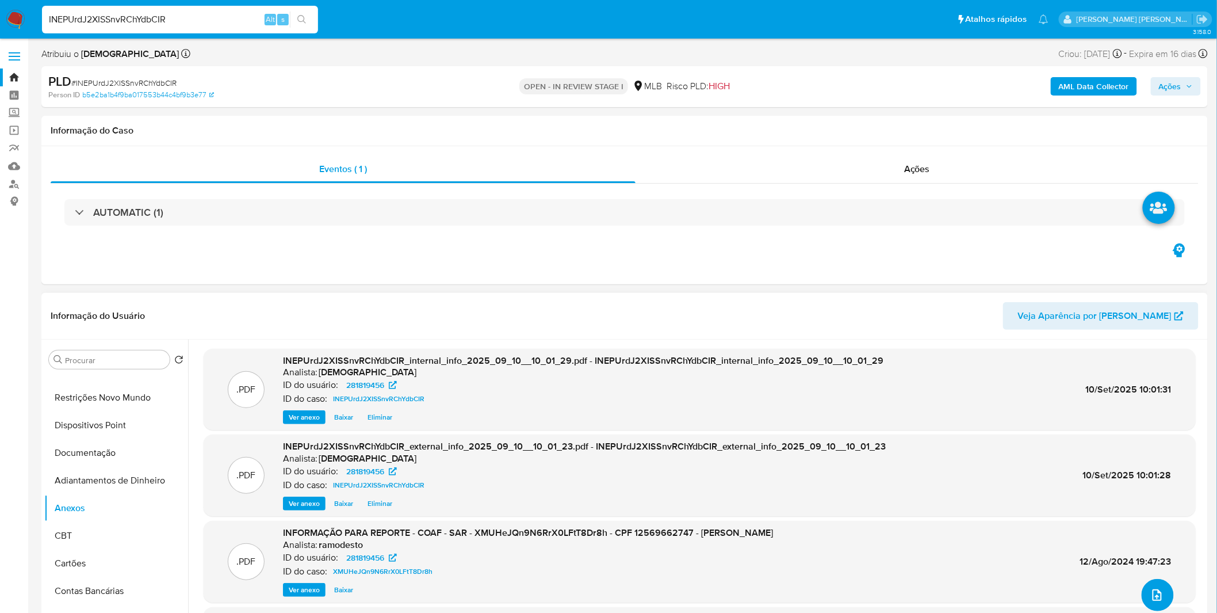
click at [1153, 591] on icon "upload-file" at bounding box center [1157, 595] width 14 height 14
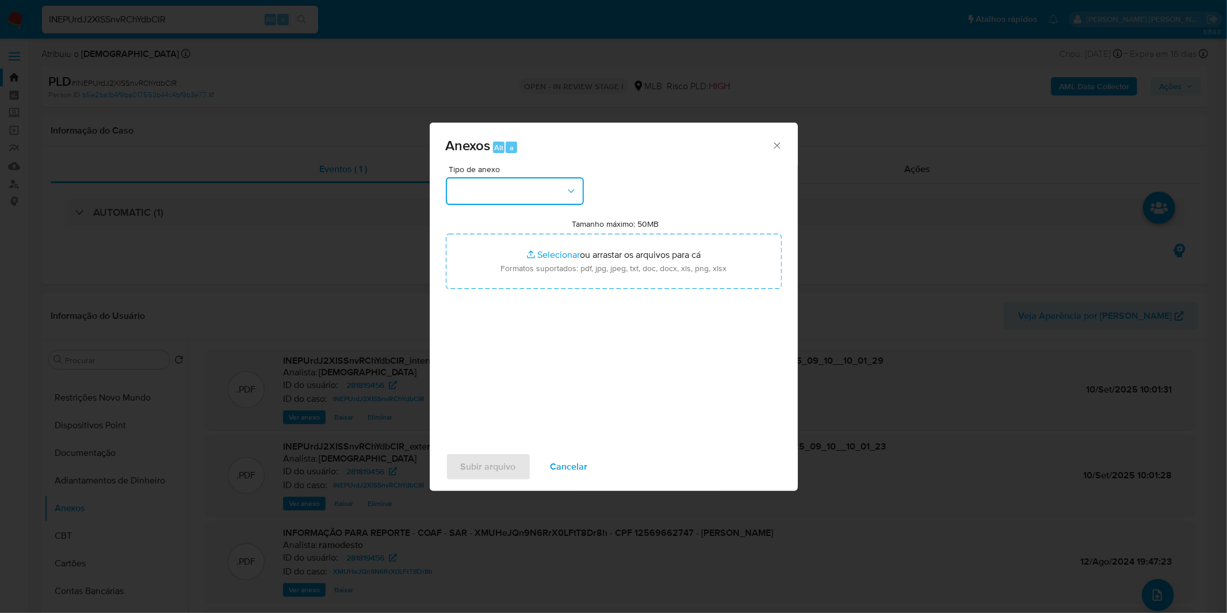
click at [516, 189] on button "button" at bounding box center [515, 191] width 138 height 28
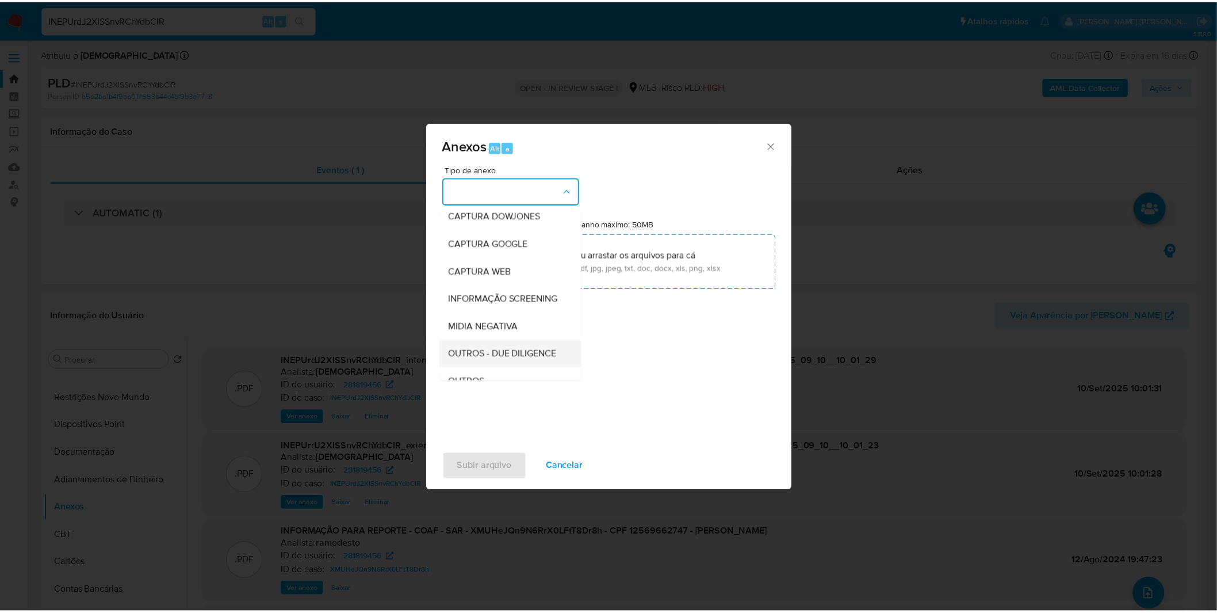
scroll to position [64, 0]
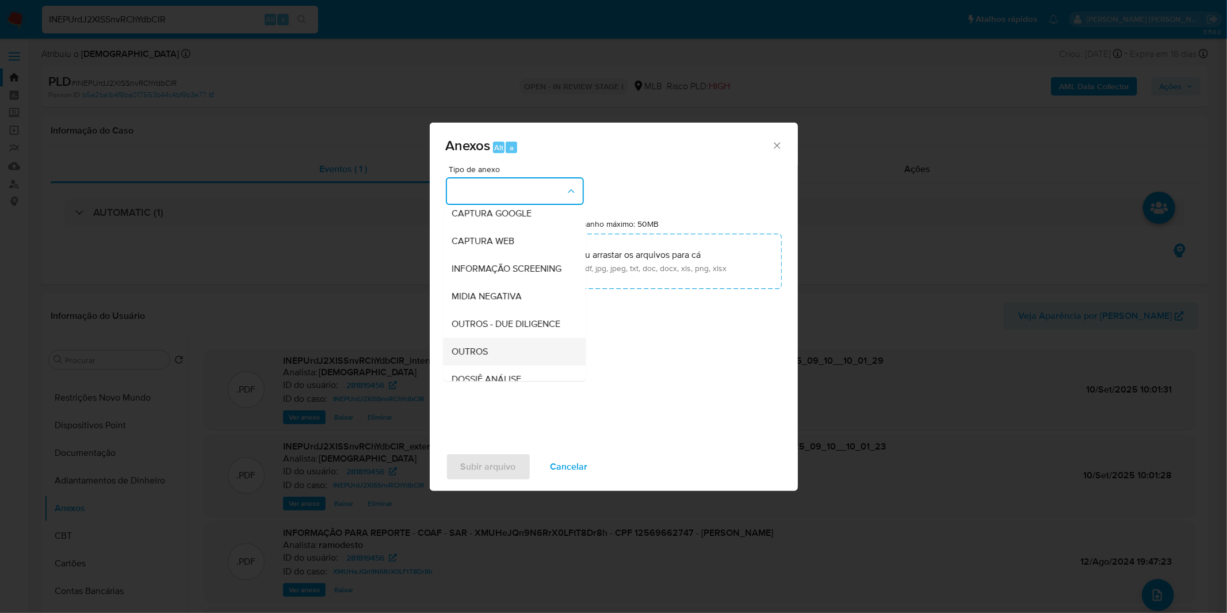
click at [493, 365] on div "OUTROS" at bounding box center [510, 352] width 117 height 28
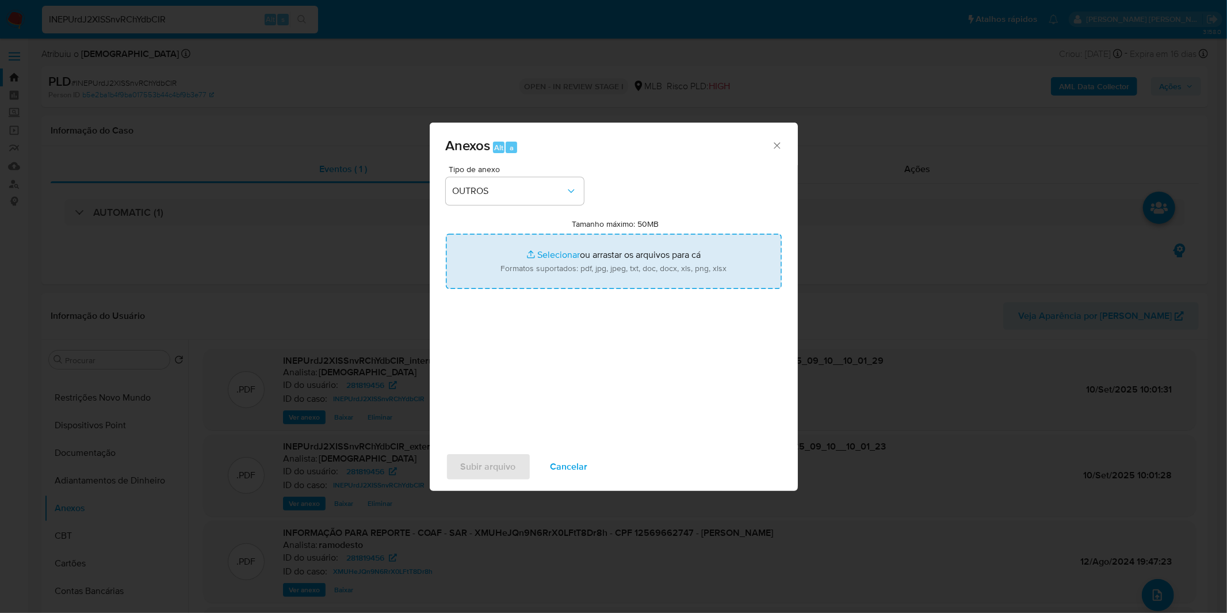
click at [561, 280] on input "Tamanho máximo: 50MB Selecionar arquivos" at bounding box center [614, 261] width 336 height 55
type input "C:\fakepath\2º SAR - XXXX_XX - CPF 12569662747 - WILLIAN RODRIGUES MOTA.pdf"
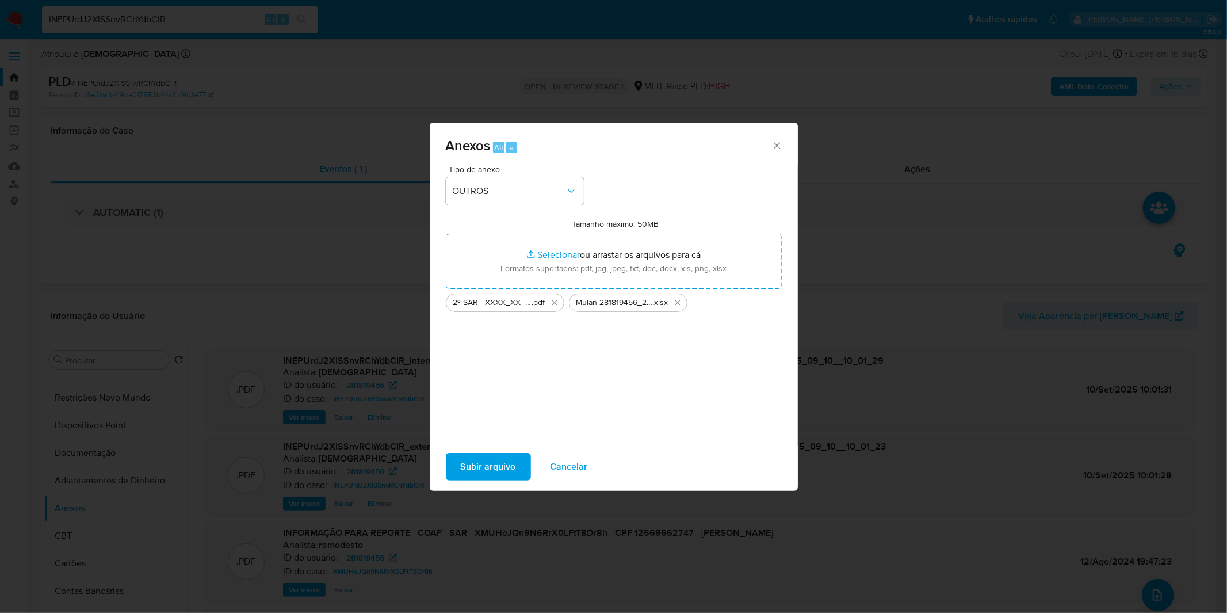
click at [509, 464] on span "Subir arquivo" at bounding box center [488, 466] width 55 height 25
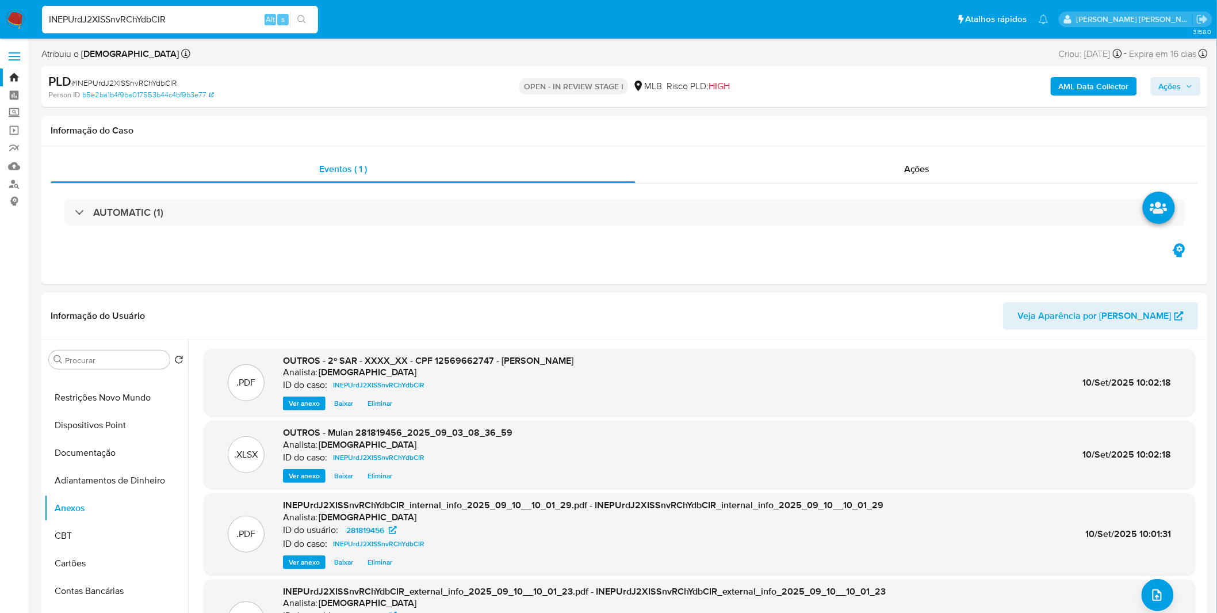
click at [1174, 87] on span "Ações" at bounding box center [1170, 86] width 22 height 18
click at [886, 123] on span "Alt" at bounding box center [888, 123] width 9 height 11
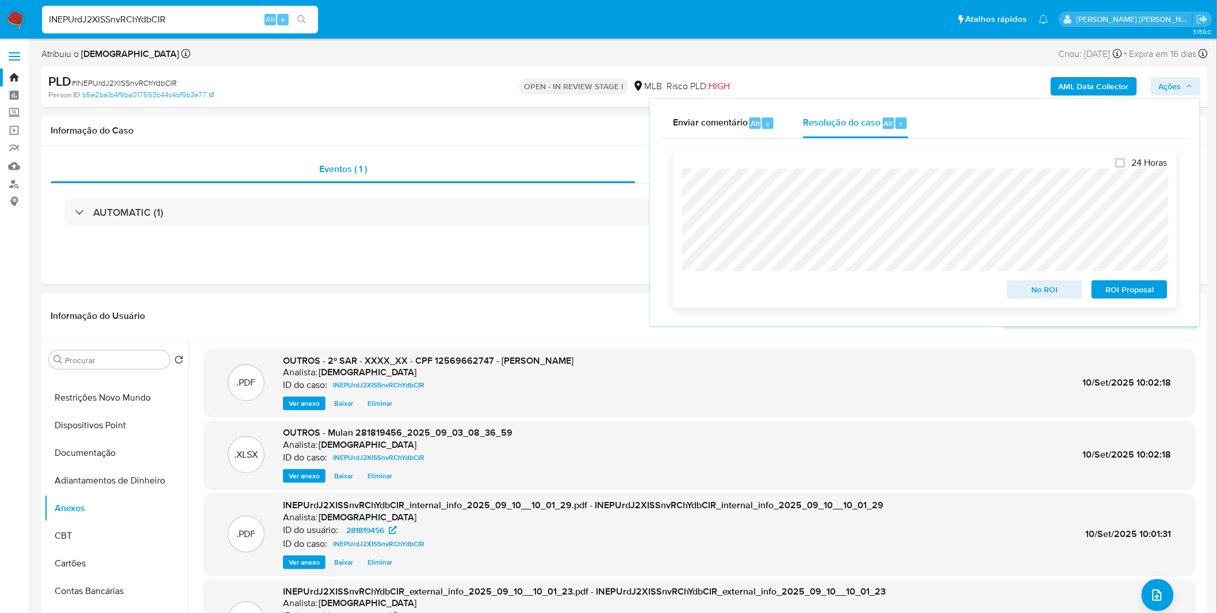
click at [1145, 290] on span "ROI Proposal" at bounding box center [1130, 289] width 60 height 16
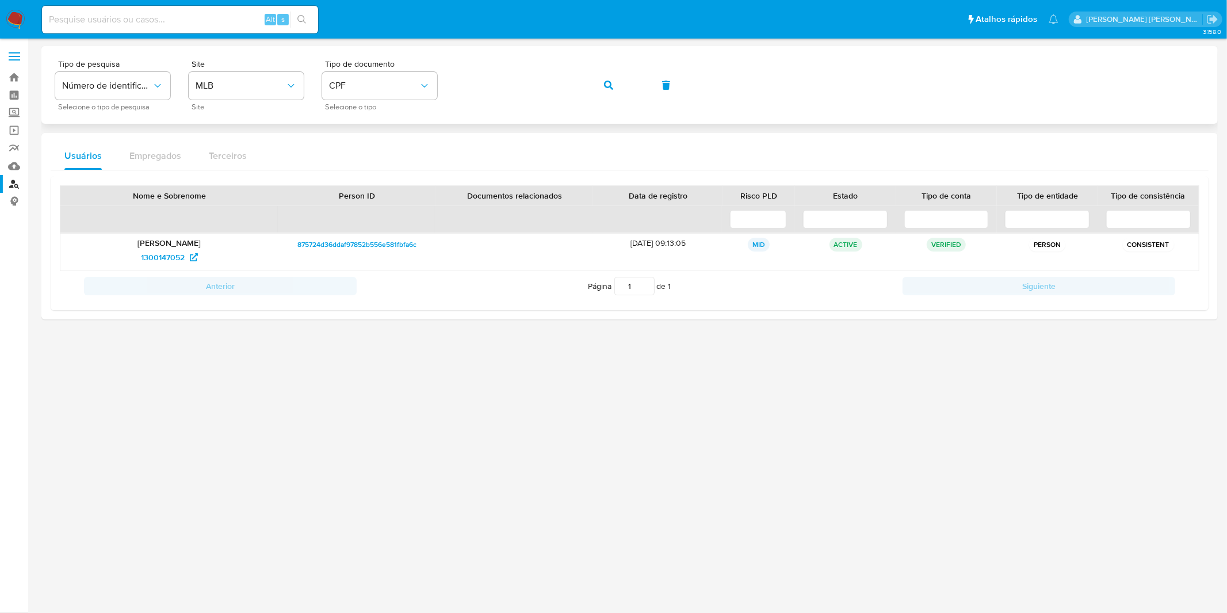
click at [617, 90] on button "button" at bounding box center [608, 85] width 39 height 28
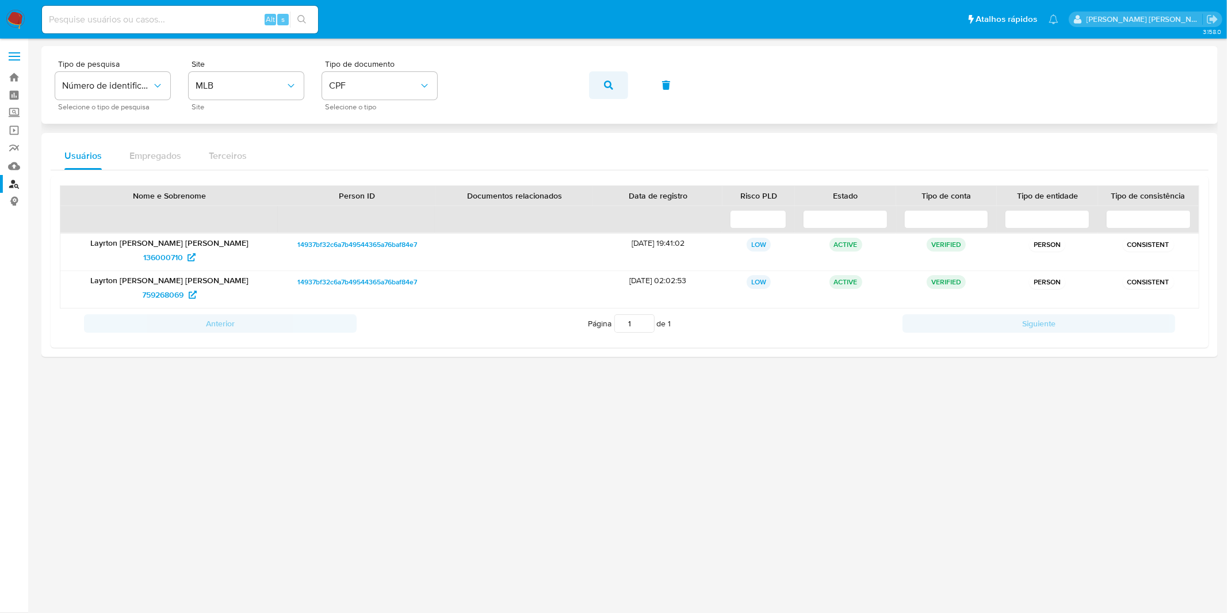
click at [603, 85] on button "button" at bounding box center [608, 85] width 39 height 28
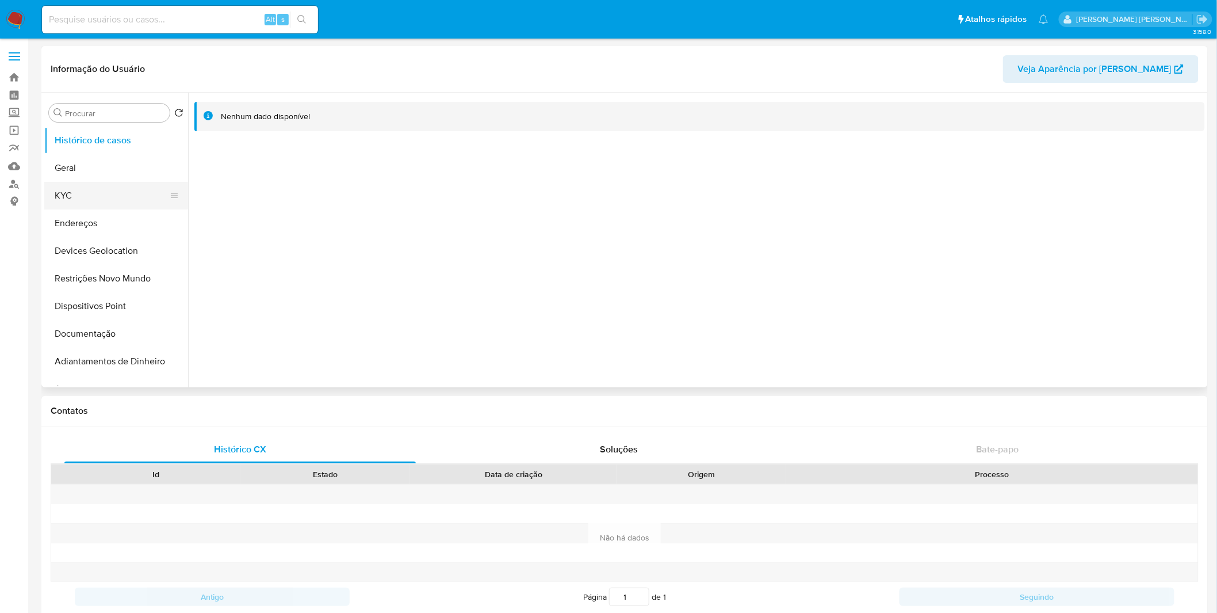
select select "10"
click at [83, 188] on button "KYC" at bounding box center [111, 196] width 135 height 28
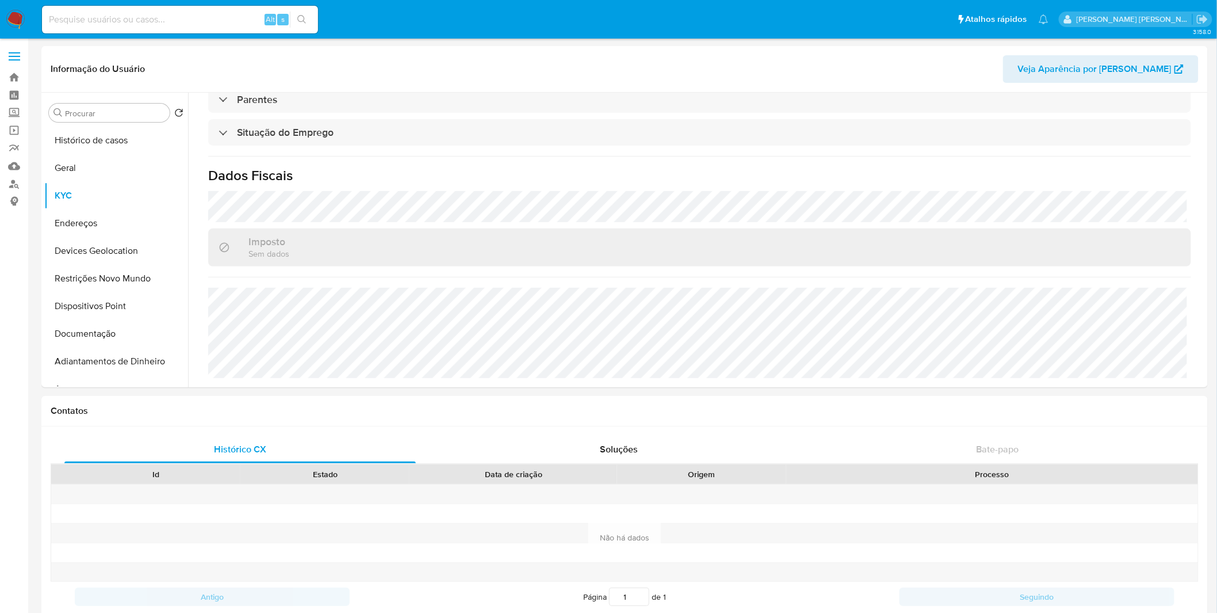
scroll to position [490, 0]
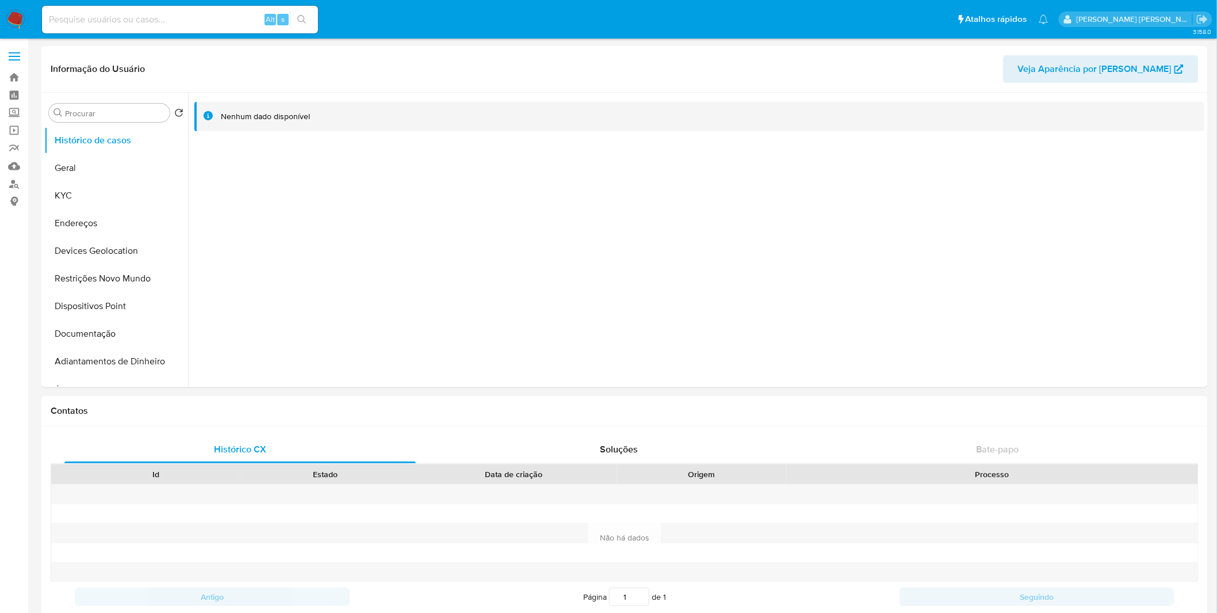
select select "10"
click at [111, 194] on button "KYC" at bounding box center [111, 196] width 135 height 28
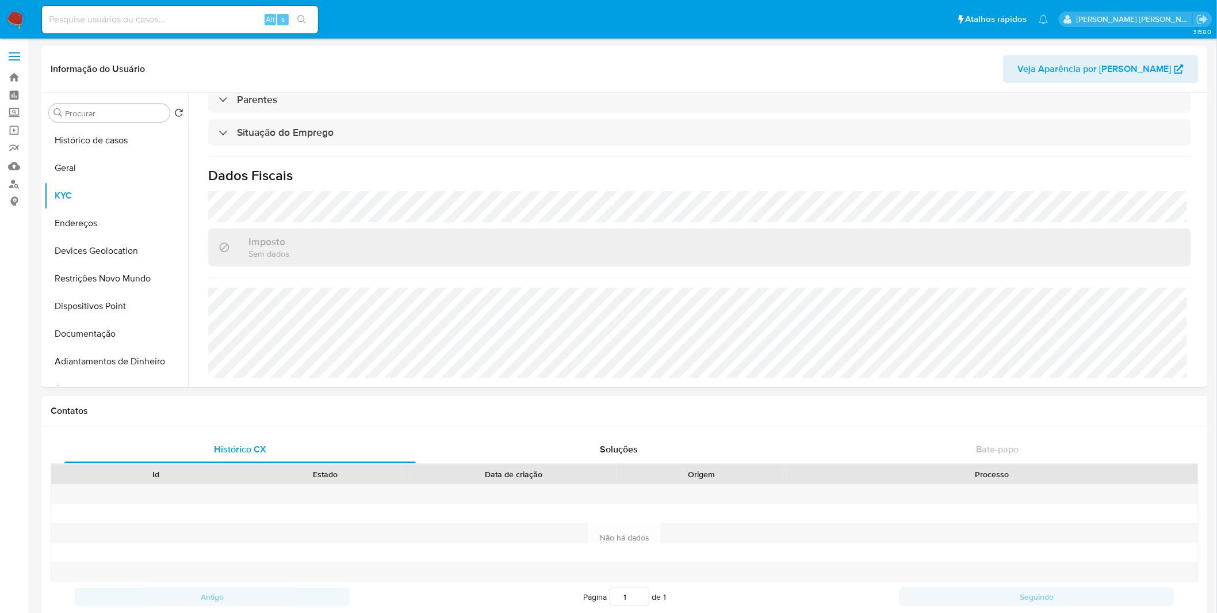
scroll to position [490, 0]
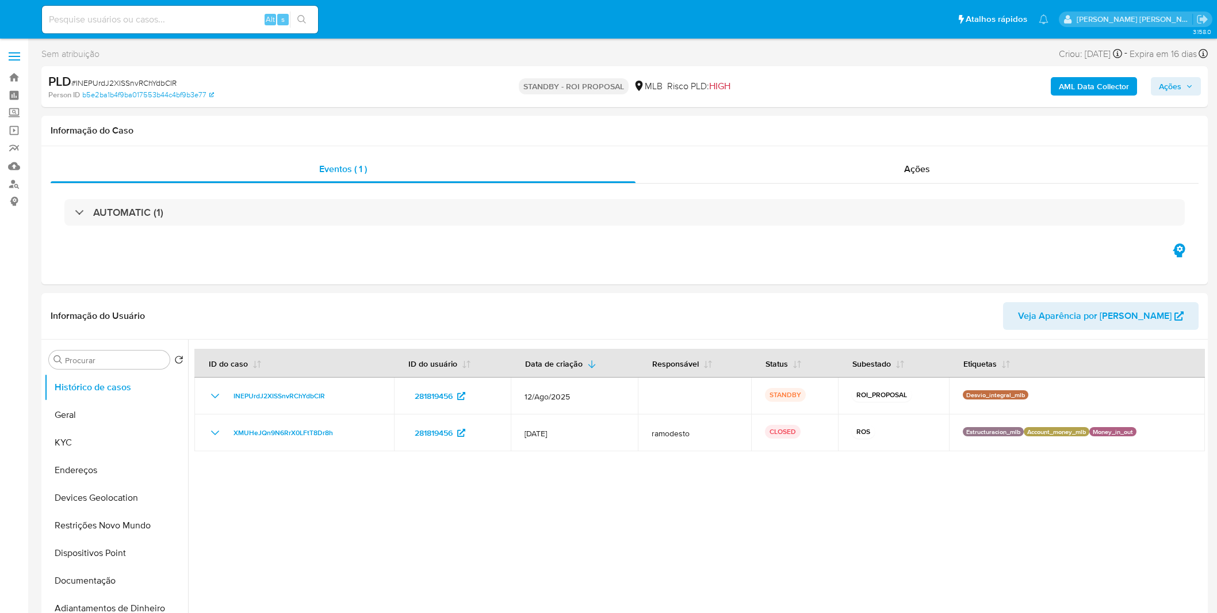
select select "10"
click at [13, 19] on img at bounding box center [16, 20] width 20 height 20
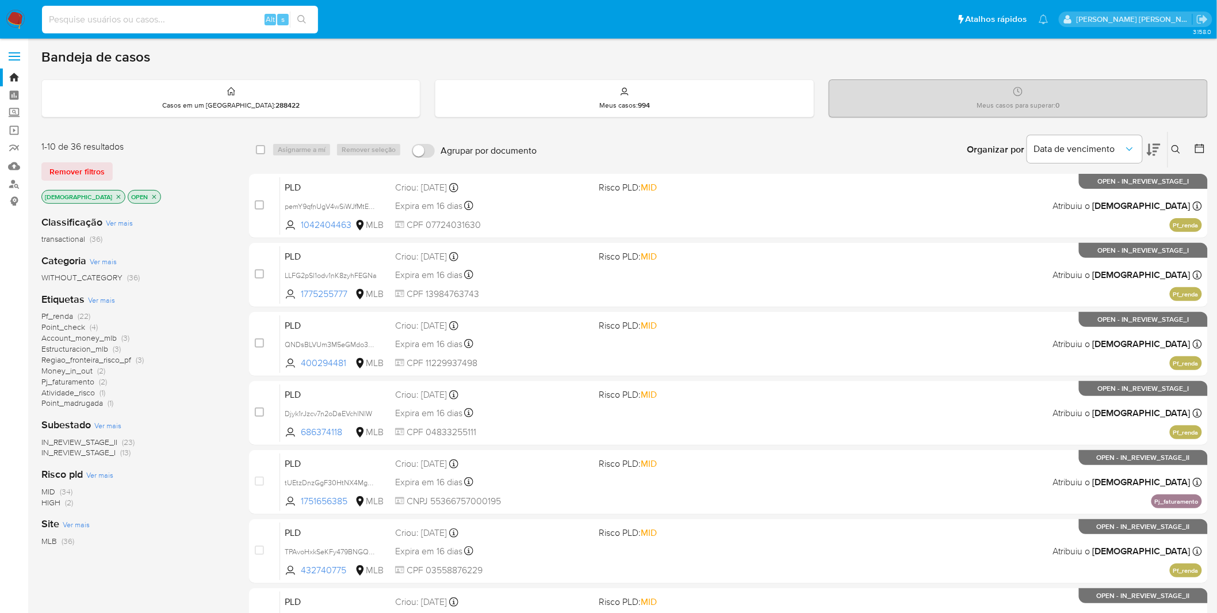
click at [205, 23] on input at bounding box center [180, 19] width 276 height 15
paste input "SLXqQOoTb9q6GP1v0iRHXpdO"
type input "SLXqQOoTb9q6GP1v0iRHXpdO"
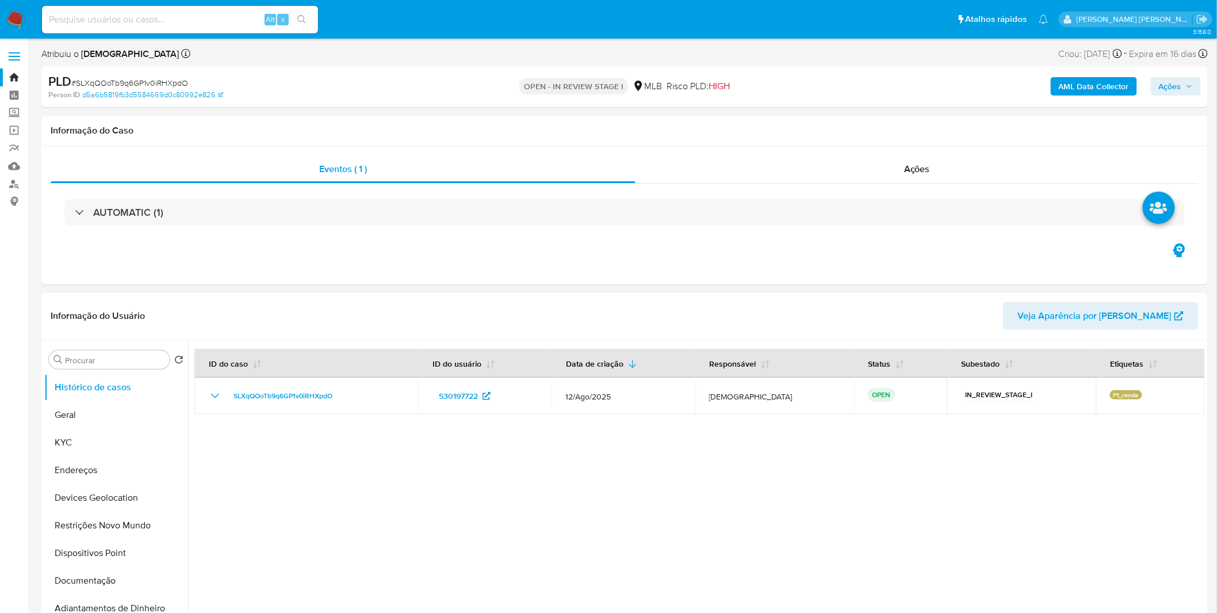
select select "10"
click at [102, 466] on button "Endereços" at bounding box center [111, 470] width 135 height 28
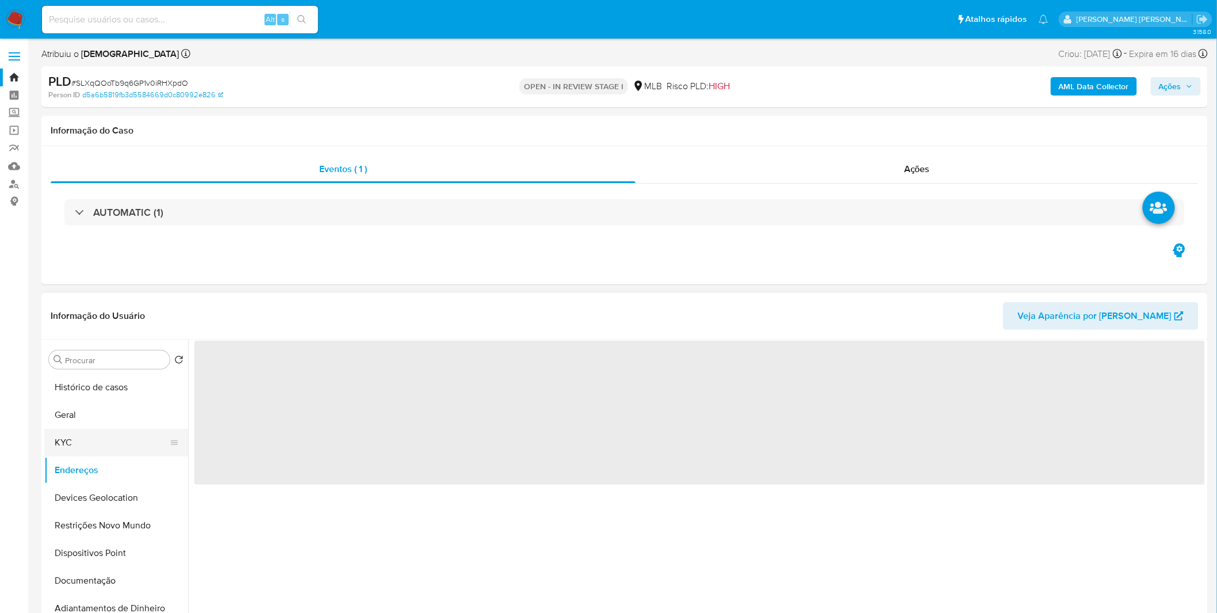
click at [100, 438] on button "KYC" at bounding box center [111, 442] width 135 height 28
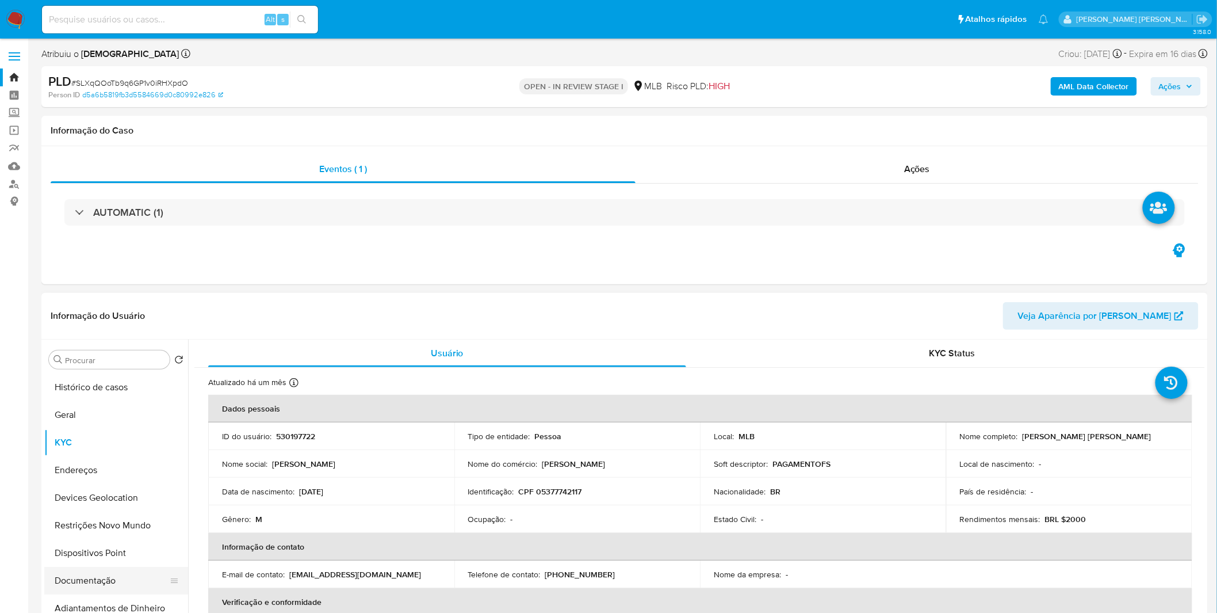
click at [133, 583] on button "Documentação" at bounding box center [111, 581] width 135 height 28
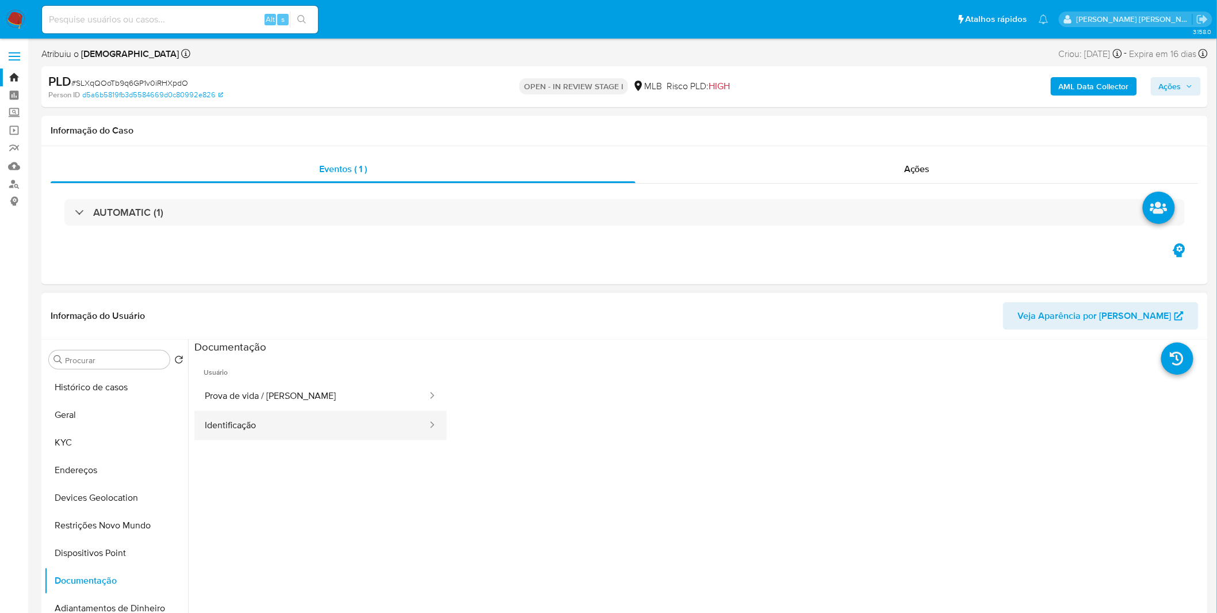
click at [261, 427] on button "Identificação" at bounding box center [311, 425] width 234 height 29
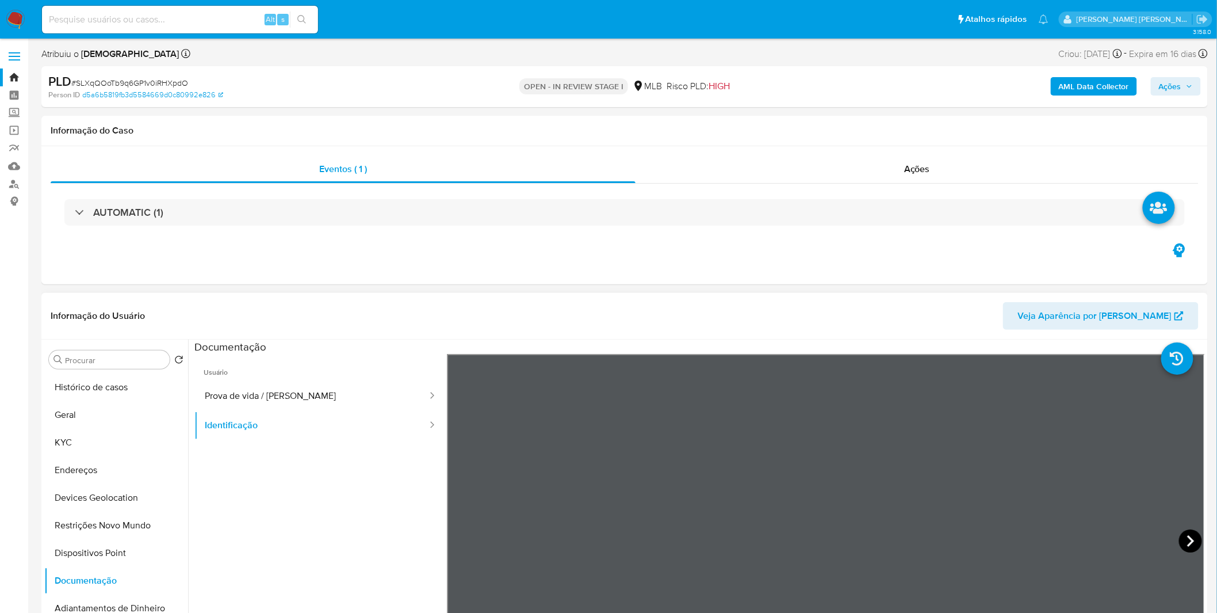
click at [1183, 535] on icon at bounding box center [1190, 540] width 23 height 23
click at [215, 18] on input at bounding box center [180, 19] width 276 height 15
paste input "jigV6gSDgfXmKzf4ptMvCCdW"
type input "jigV6gSDgfXmKzf4ptMvCCdW"
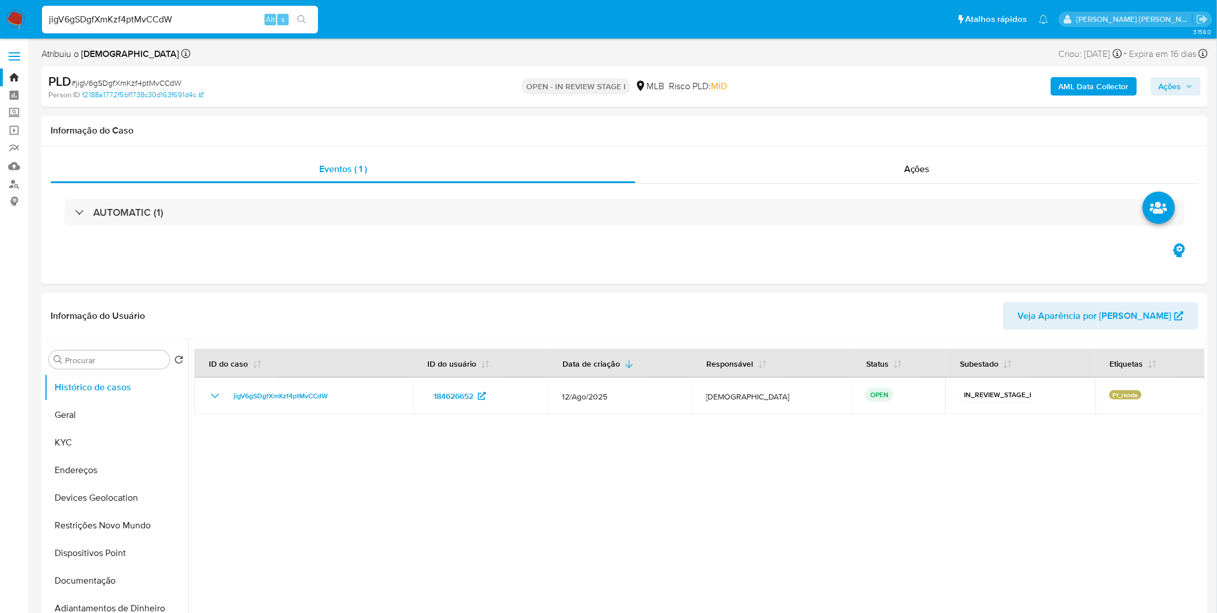
select select "10"
click at [216, 20] on input "jigV6gSDgfXmKzf4ptMvCCdW" at bounding box center [180, 19] width 276 height 15
paste input "FUpsHyiKmaCGrvoUs9XDtVU6"
type input "FUpsHyiKmaCGrvoUs9XDtVU6"
select select "10"
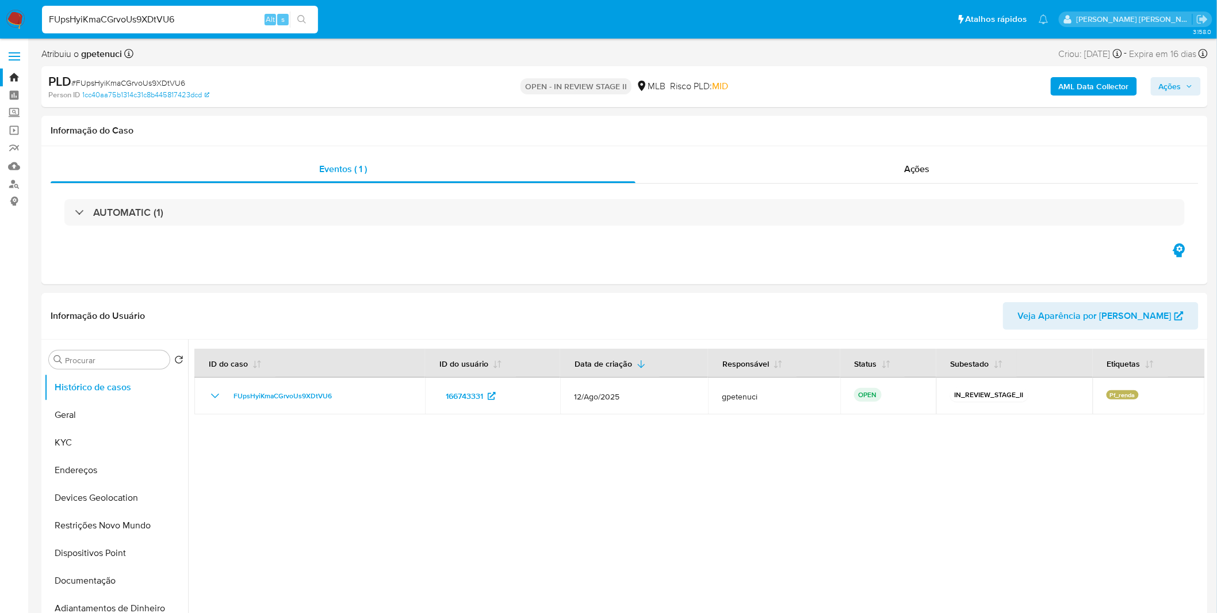
click at [229, 30] on div "FUpsHyiKmaCGrvoUs9XDtVU6 Alt s" at bounding box center [180, 20] width 276 height 28
click at [229, 26] on div "FUpsHyiKmaCGrvoUs9XDtVU6 Alt s" at bounding box center [180, 20] width 276 height 28
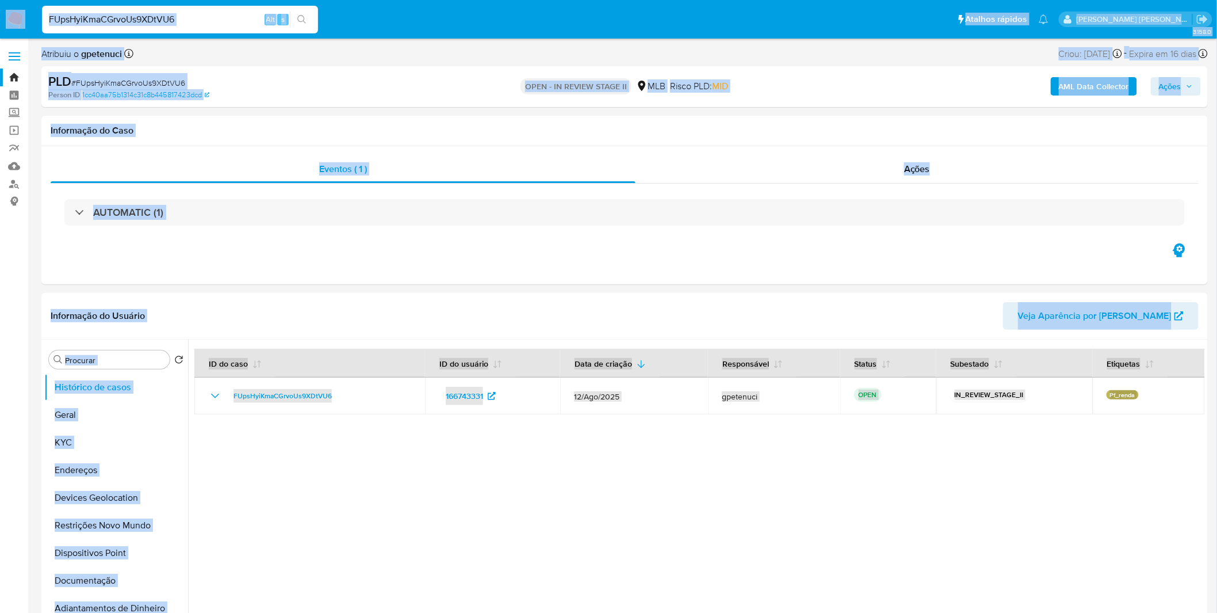
click at [221, 24] on input "FUpsHyiKmaCGrvoUs9XDtVU6" at bounding box center [180, 19] width 276 height 15
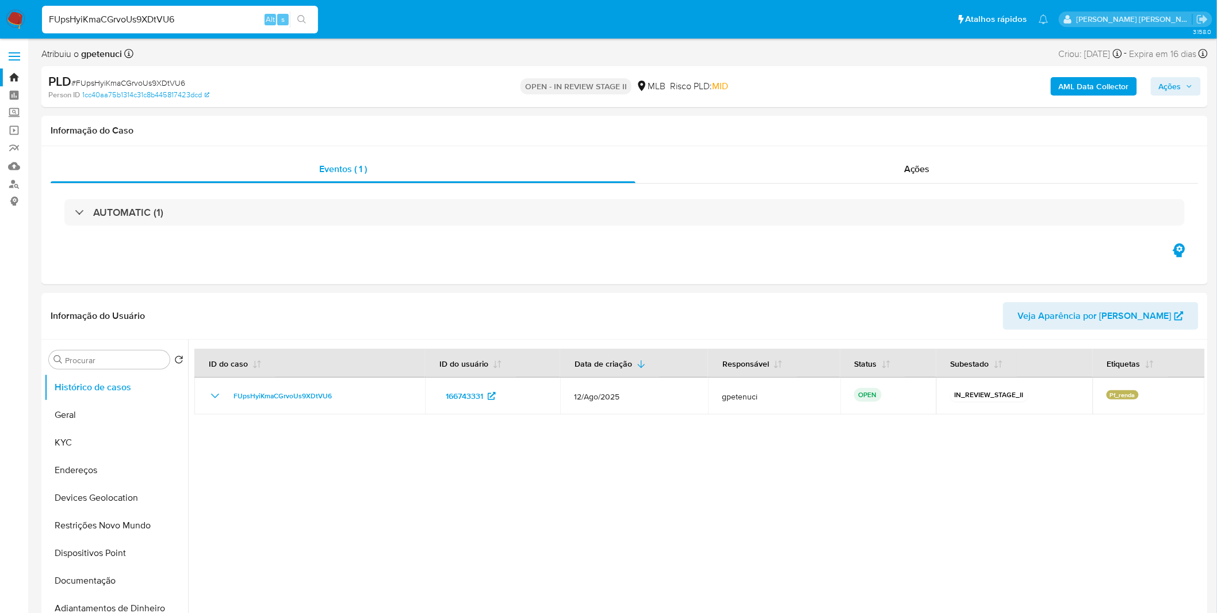
paste input "Y51Fts91gQ4BYTKBkmn5eTrR"
type input "Y51Fts91gQ4BYTKBkmn5eTrR"
select select "10"
click at [225, 24] on input "Y51Fts91gQ4BYTKBkmn5eTrR" at bounding box center [180, 19] width 276 height 15
paste input "Z387uJULAc9mvSAdChSwxexP"
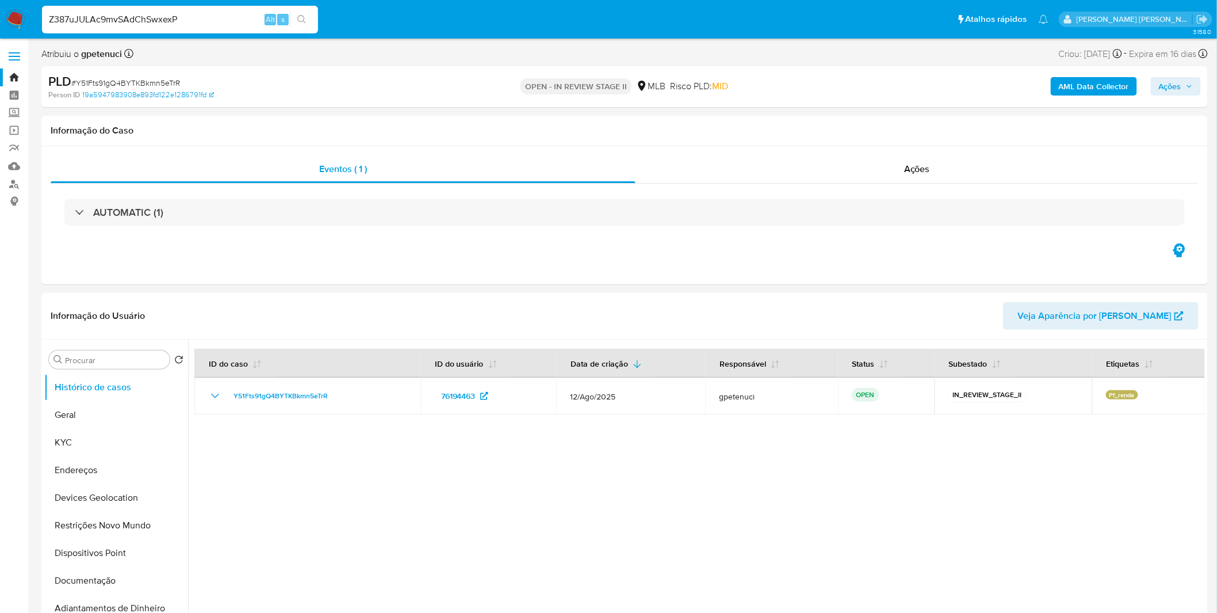
type input "Z387uJULAc9mvSAdChSwxexP"
select select "10"
click at [85, 439] on button "KYC" at bounding box center [111, 442] width 135 height 28
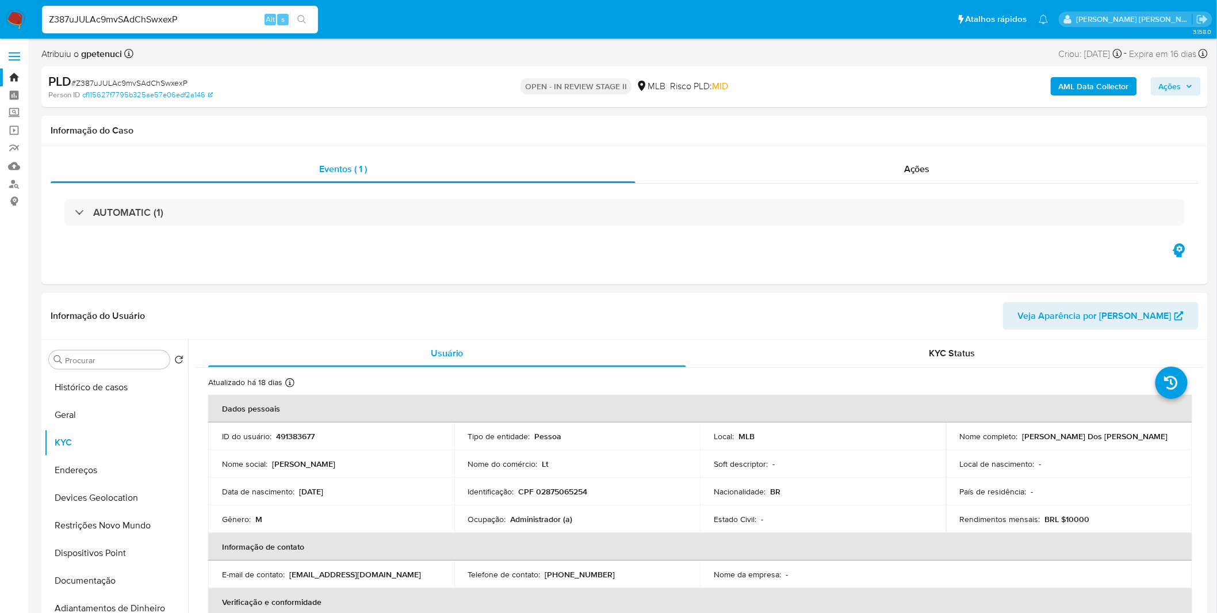
click at [175, 22] on input "Z387uJULAc9mvSAdChSwxexP" at bounding box center [180, 19] width 276 height 15
paste input "jigV6gSDgfXmKzf4ptMvCCdW"
type input "jigV6gSDgfXmKzf4ptMvCCdW"
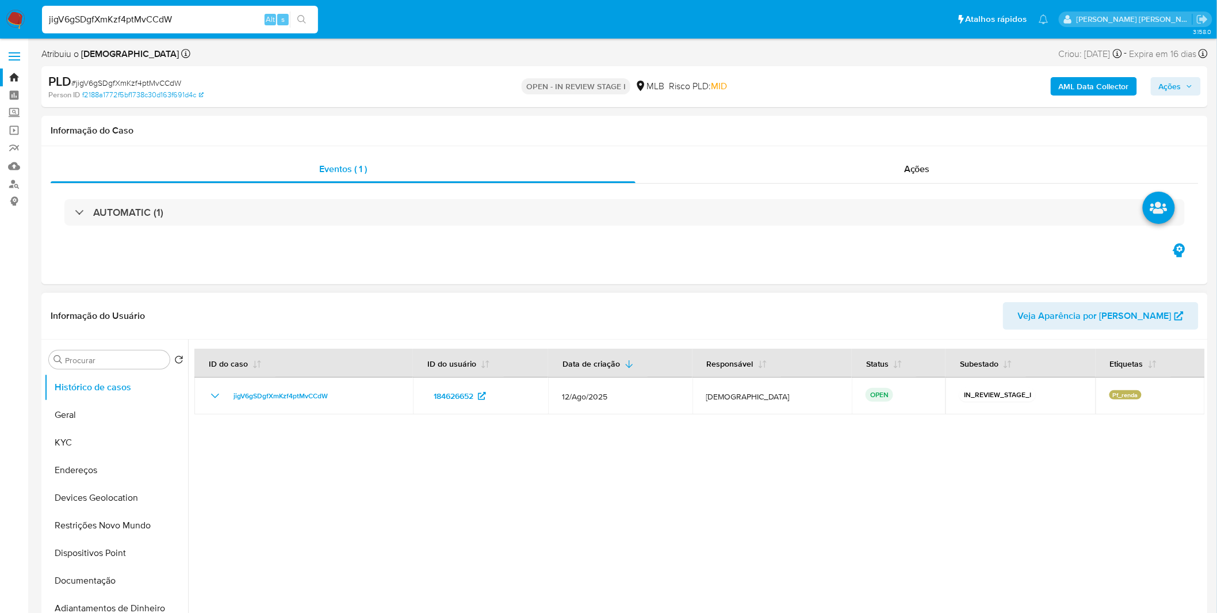
select select "10"
click at [990, 452] on div at bounding box center [696, 486] width 1017 height 294
click at [141, 445] on button "KYC" at bounding box center [111, 442] width 135 height 28
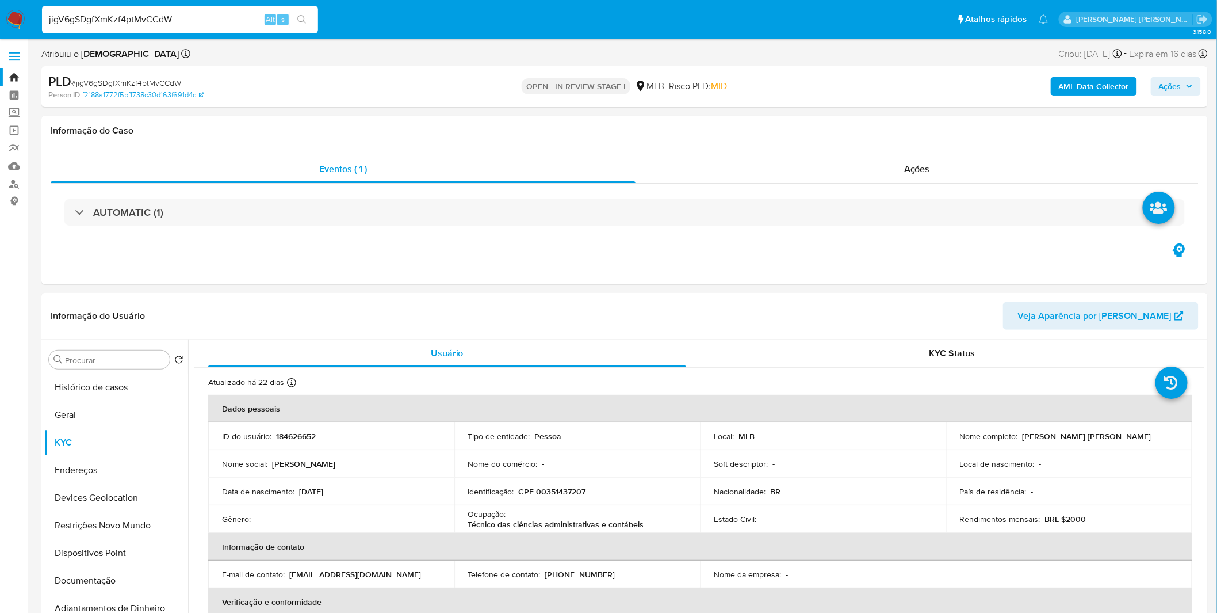
click at [231, 12] on input "jigV6gSDgfXmKzf4ptMvCCdW" at bounding box center [180, 19] width 276 height 15
paste input "p7RGoHG7SMzlWpcJgKpI0QTz"
type input "p7RGoHG7SMzlWpcJgKpI0QTz"
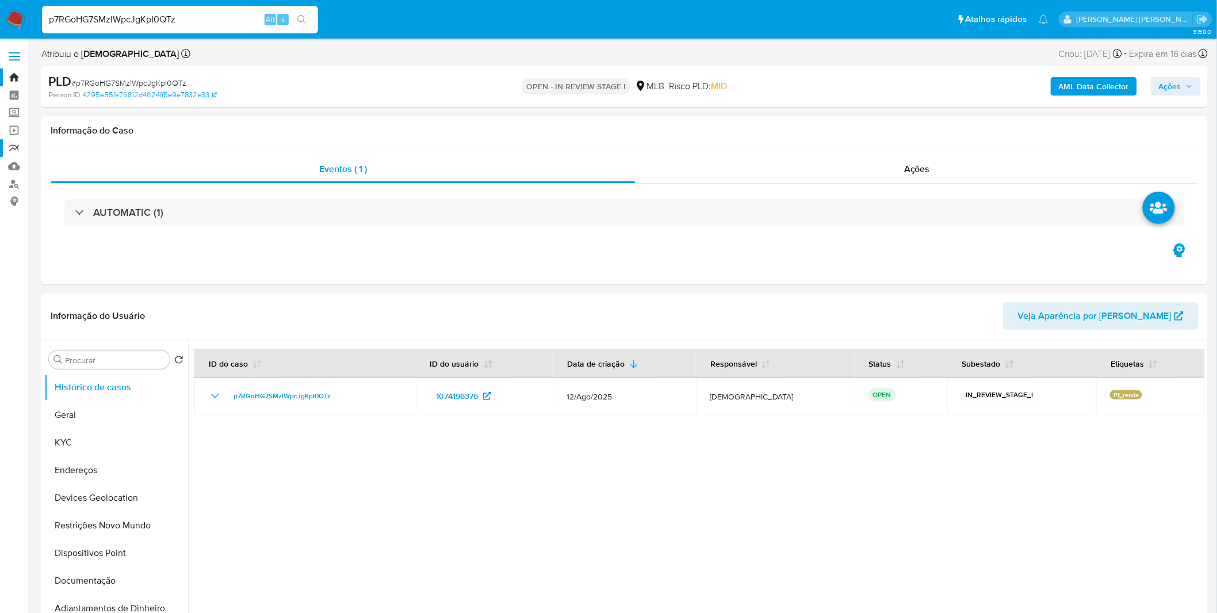
select select "10"
click at [150, 445] on button "KYC" at bounding box center [111, 442] width 135 height 28
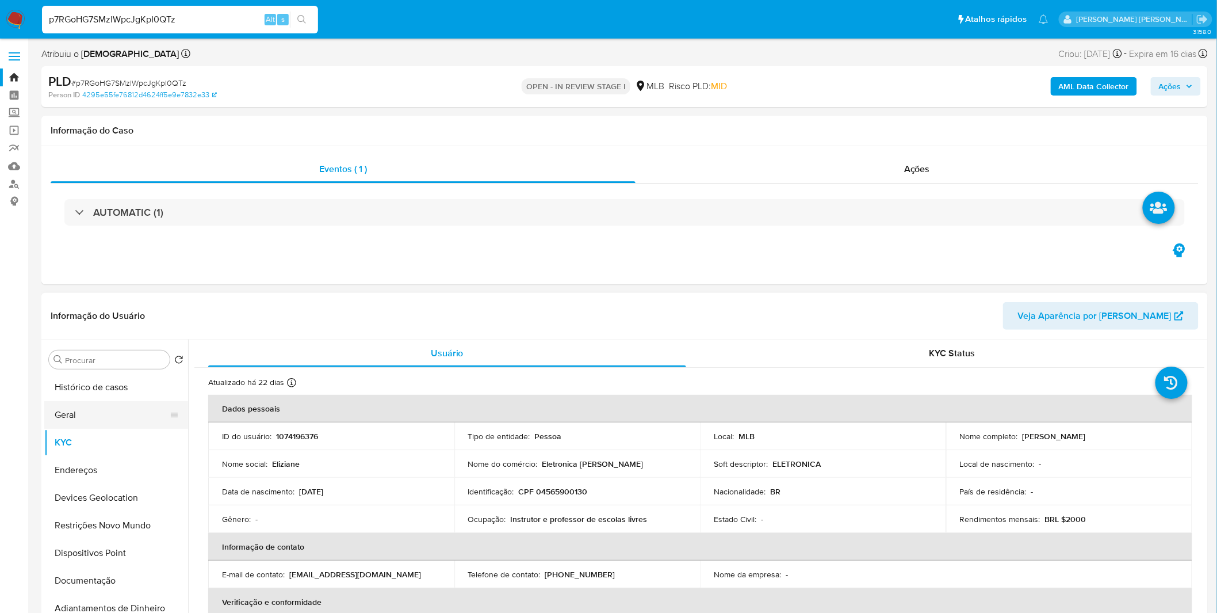
click at [112, 404] on button "Geral" at bounding box center [111, 415] width 135 height 28
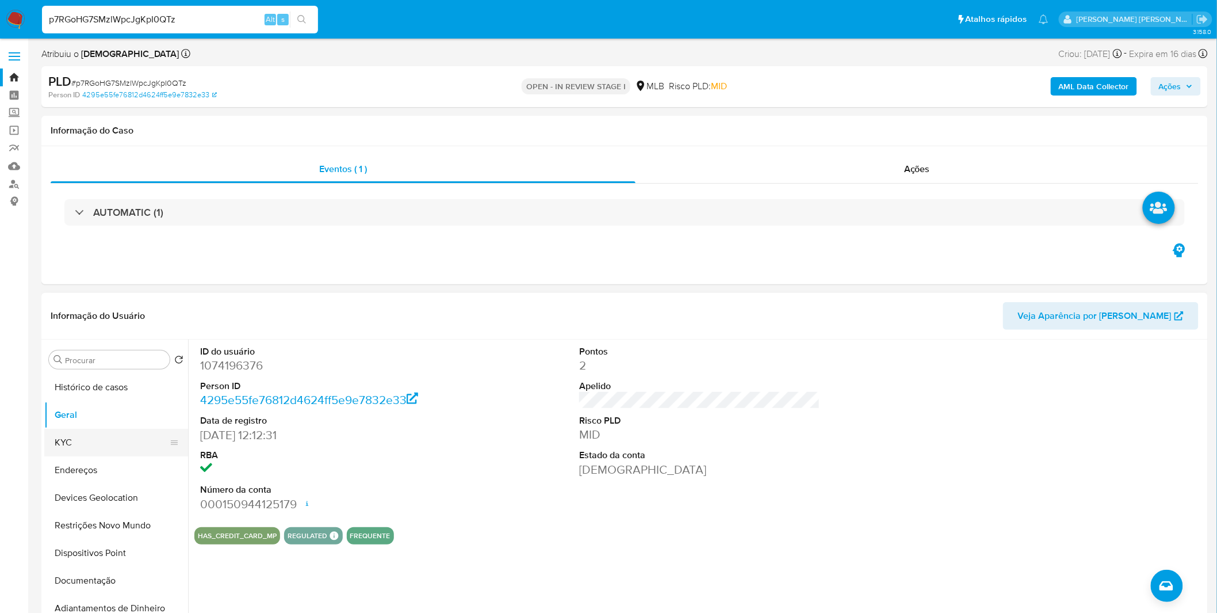
click at [79, 432] on button "KYC" at bounding box center [111, 442] width 135 height 28
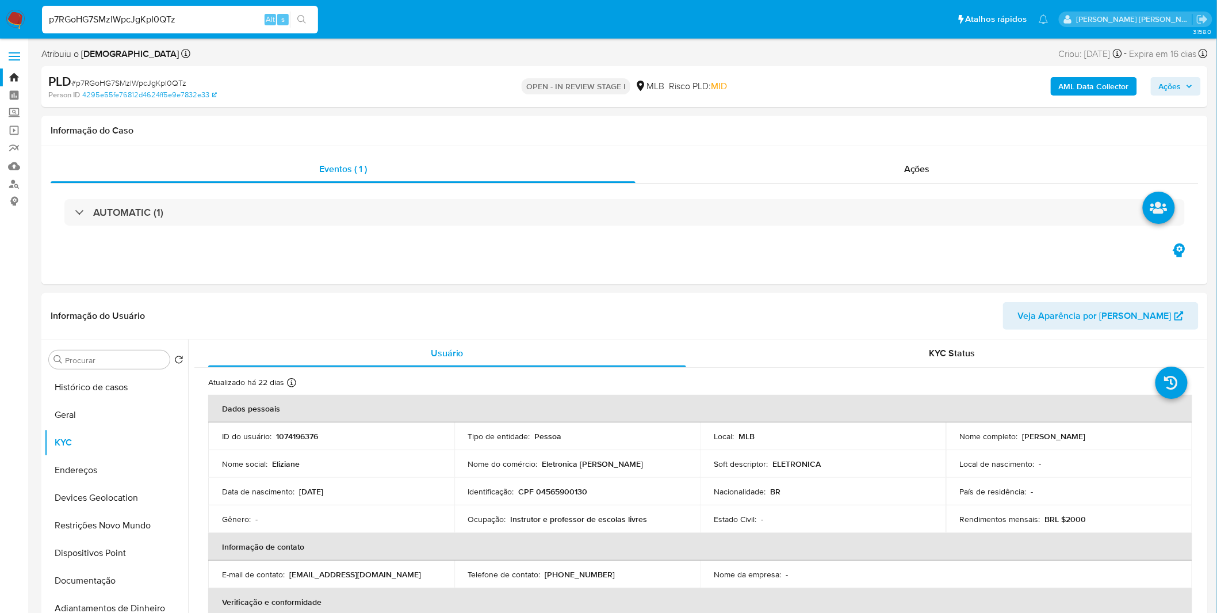
click at [246, 28] on div "p7RGoHG7SMzlWpcJgKpI0QTz Alt s" at bounding box center [180, 20] width 276 height 28
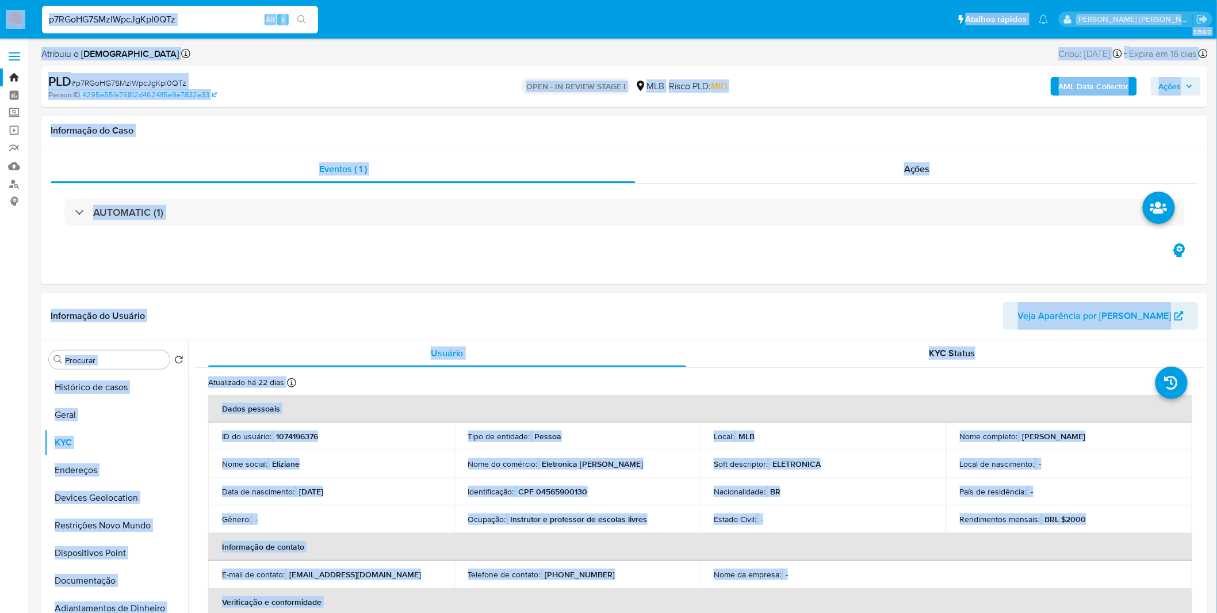
drag, startPoint x: 238, startPoint y: 29, endPoint x: 231, endPoint y: 24, distance: 8.6
click at [238, 29] on div "p7RGoHG7SMzlWpcJgKpI0QTz Alt s" at bounding box center [180, 20] width 276 height 28
click at [229, 23] on input "p7RGoHG7SMzlWpcJgKpI0QTz" at bounding box center [180, 19] width 276 height 15
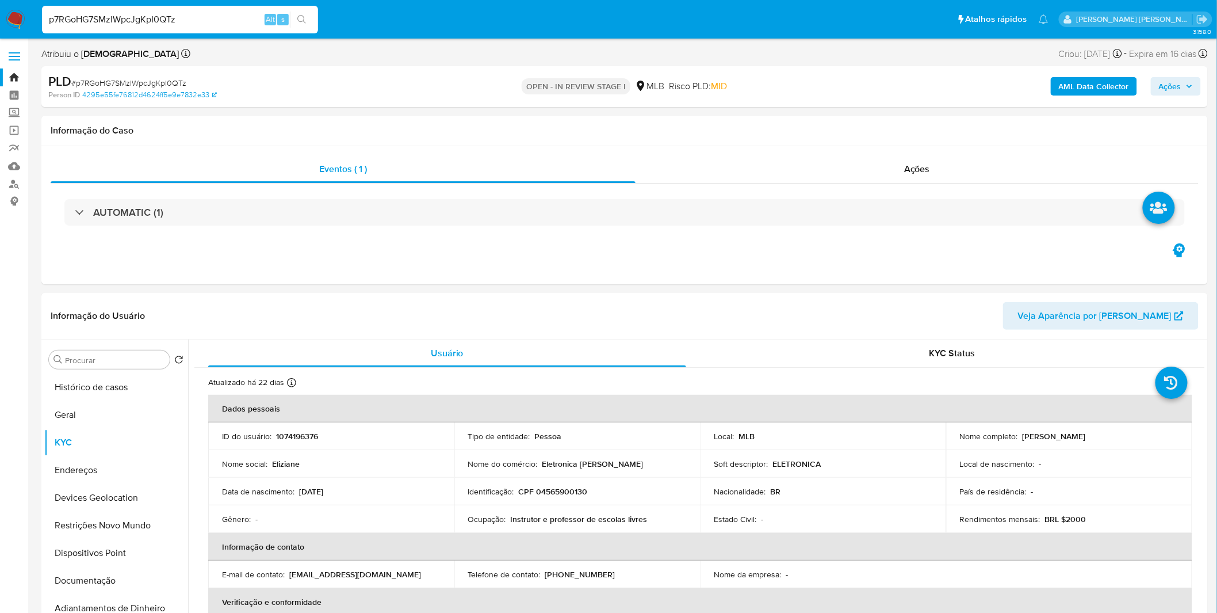
paste input "2R6FllJNa7hstg2GbZ0sV1R2"
type input "2R6FllJNa7hstg2GbZ0sV1R2"
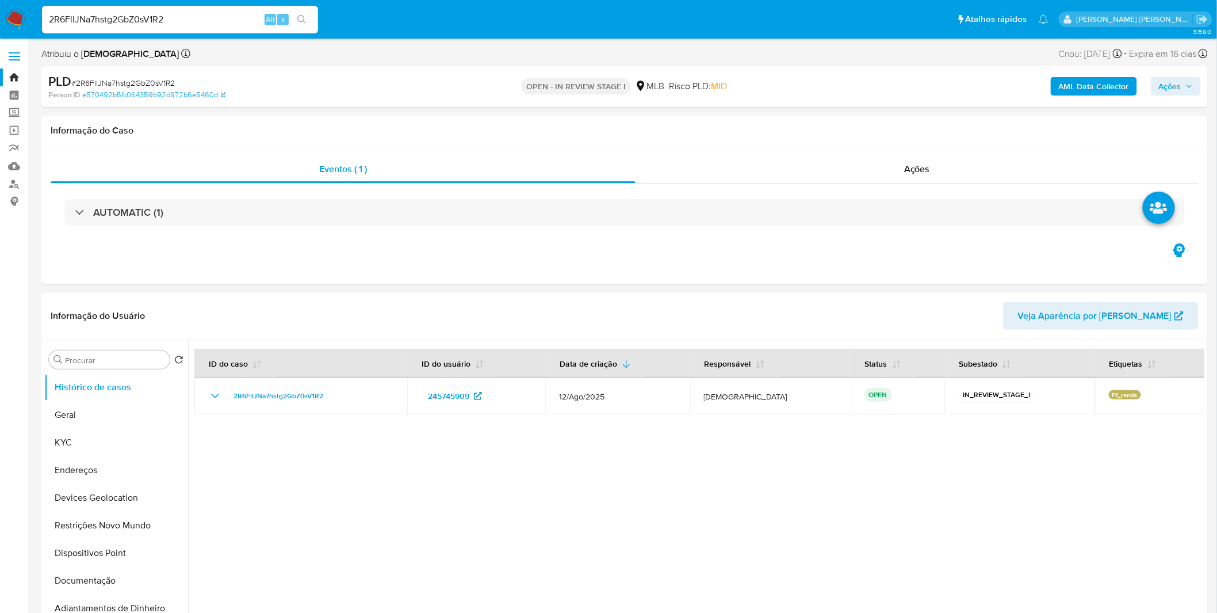
select select "10"
click at [185, 19] on input "2R6FllJNa7hstg2GbZ0sV1R2" at bounding box center [180, 19] width 276 height 15
paste input "["
type input "2R6FllJNa7hstg2GbZ0sV1R2"
click at [105, 416] on button "Geral" at bounding box center [111, 415] width 135 height 28
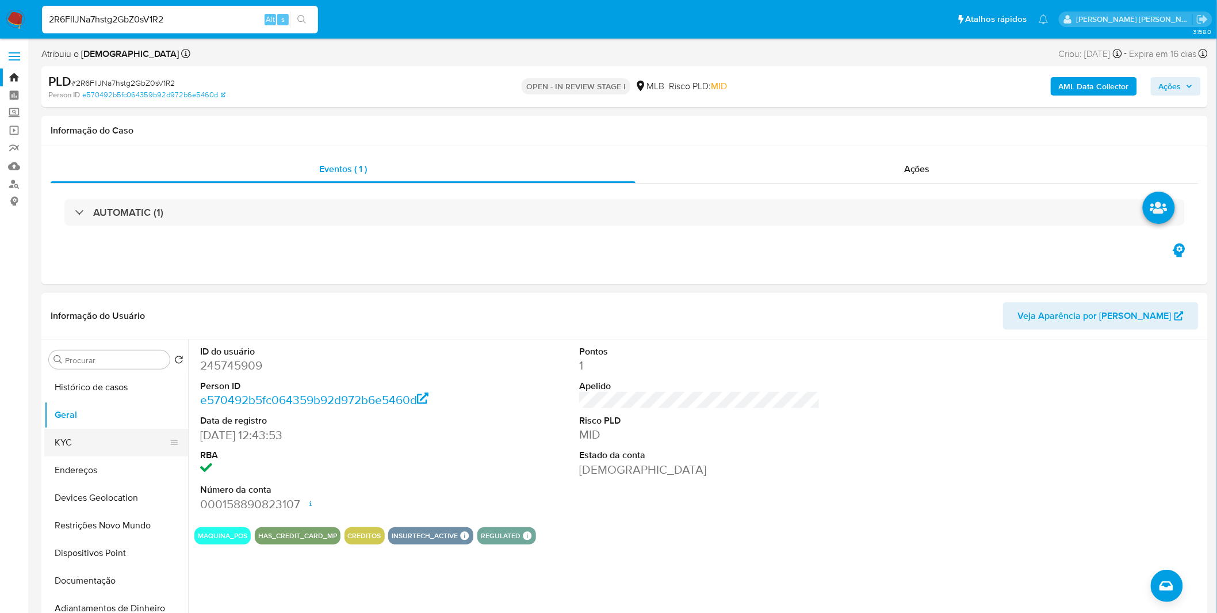
click at [133, 447] on button "KYC" at bounding box center [111, 442] width 135 height 28
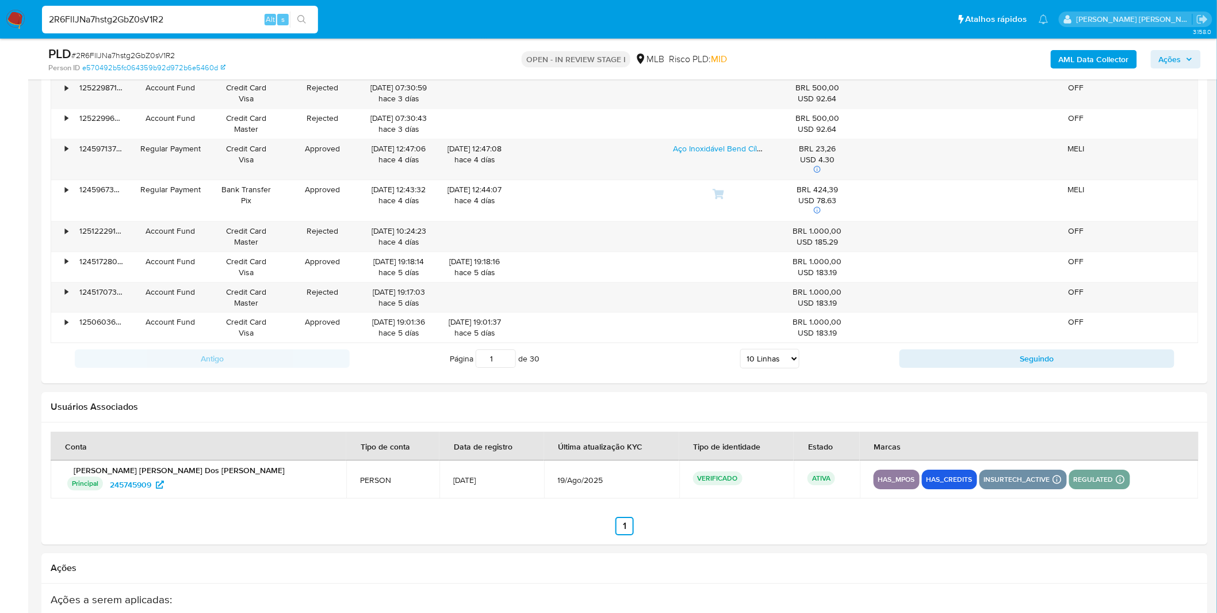
scroll to position [1342, 0]
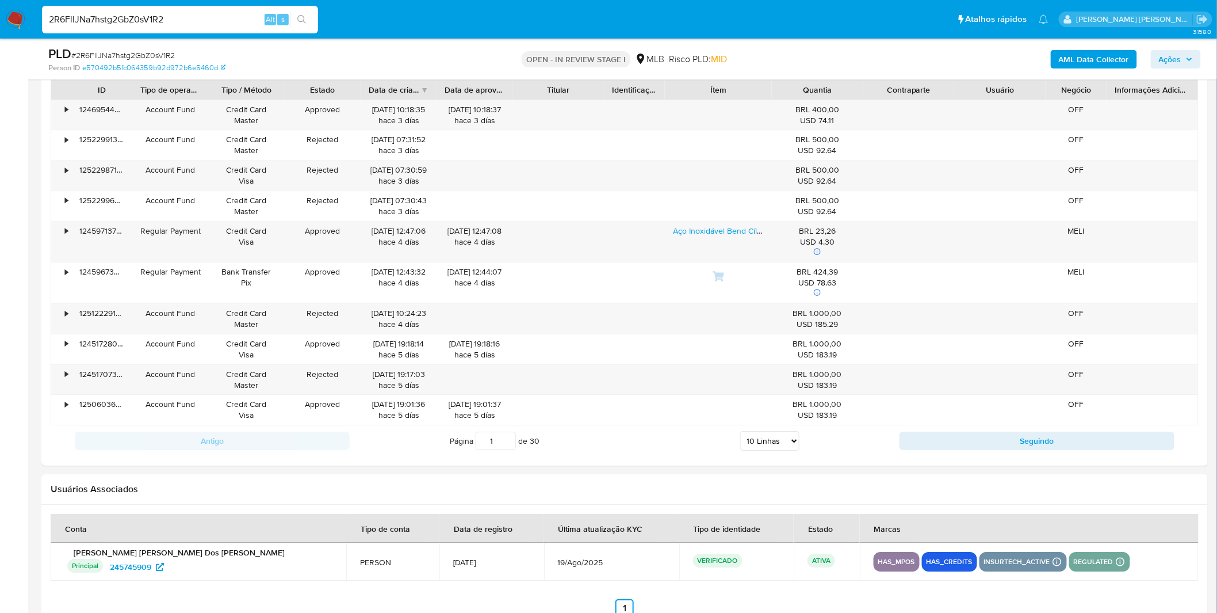
click at [752, 446] on select "5 Linhas 10 Linhas 20 Linhas 25 Linhas 50 Linhas 100 Linhas" at bounding box center [769, 441] width 59 height 20
select select "100"
click at [740, 433] on select "5 Linhas 10 Linhas 20 Linhas 25 Linhas 50 Linhas 100 Linhas" at bounding box center [769, 441] width 59 height 20
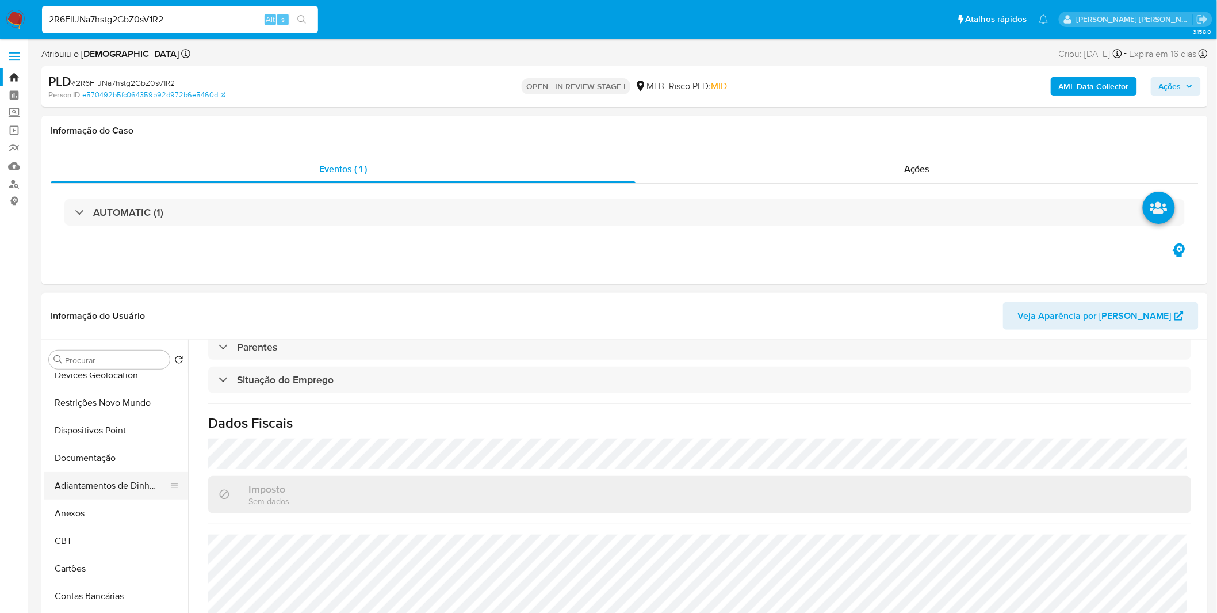
scroll to position [128, 0]
click at [107, 457] on button "Documentação" at bounding box center [111, 453] width 135 height 28
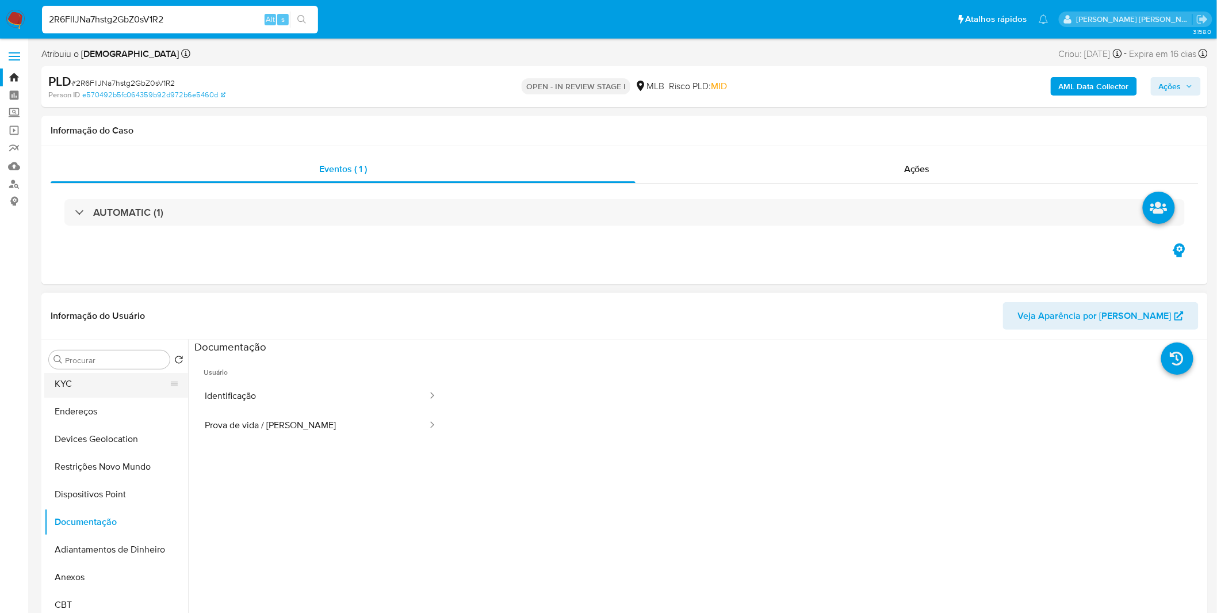
scroll to position [0, 0]
click at [105, 386] on button "Histórico de casos" at bounding box center [111, 387] width 135 height 28
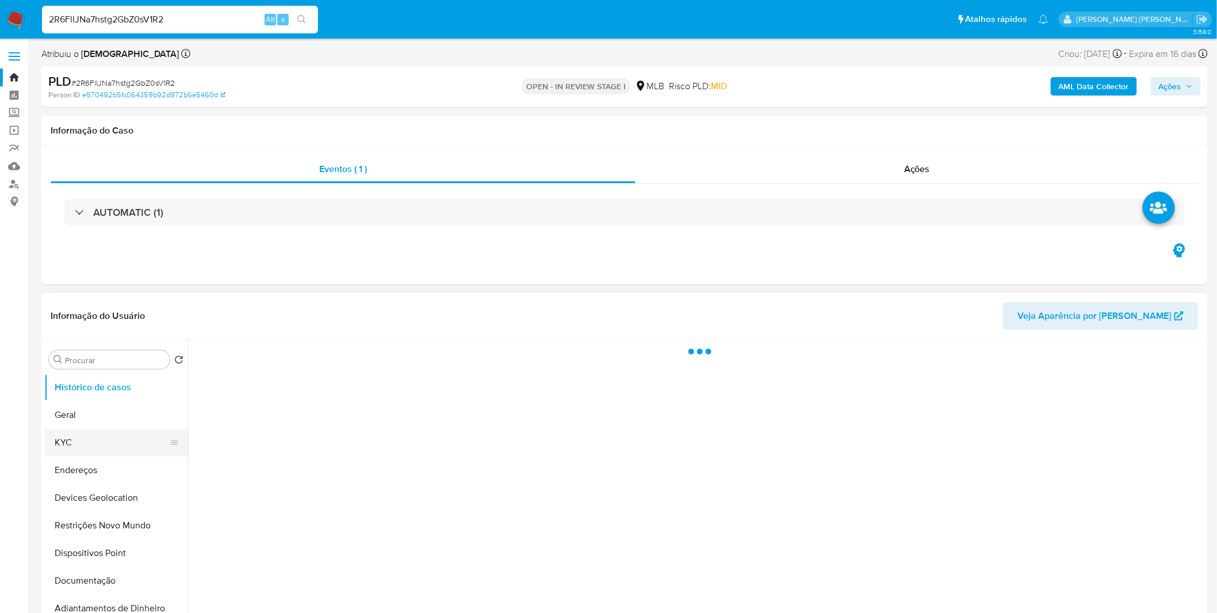
click at [98, 442] on button "KYC" at bounding box center [111, 442] width 135 height 28
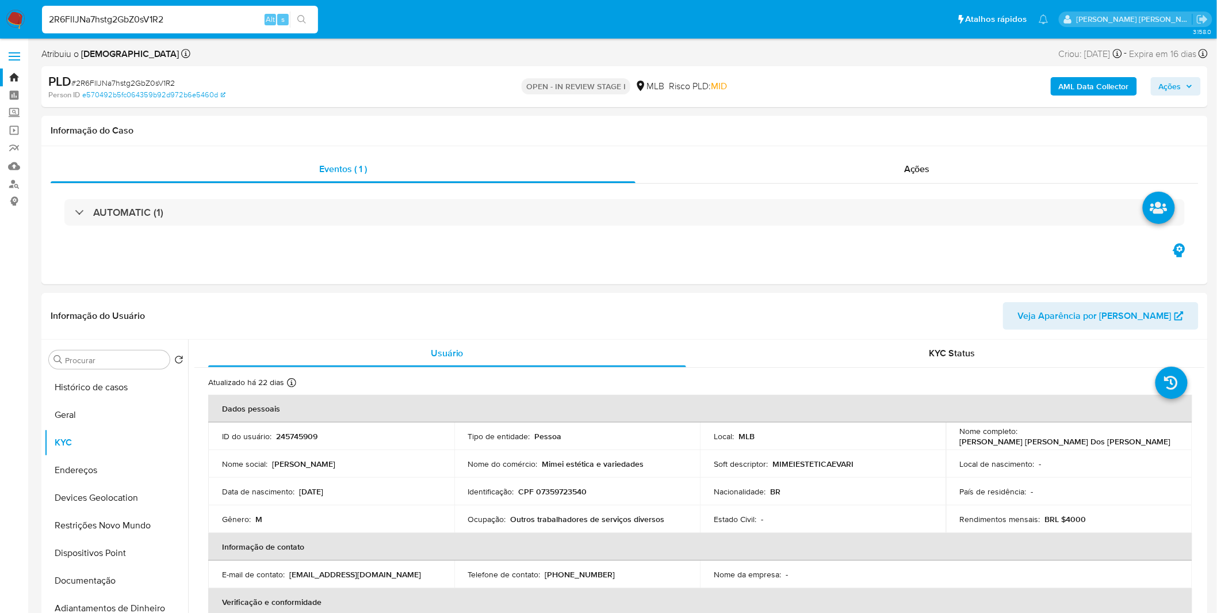
click at [21, 10] on img at bounding box center [16, 20] width 20 height 20
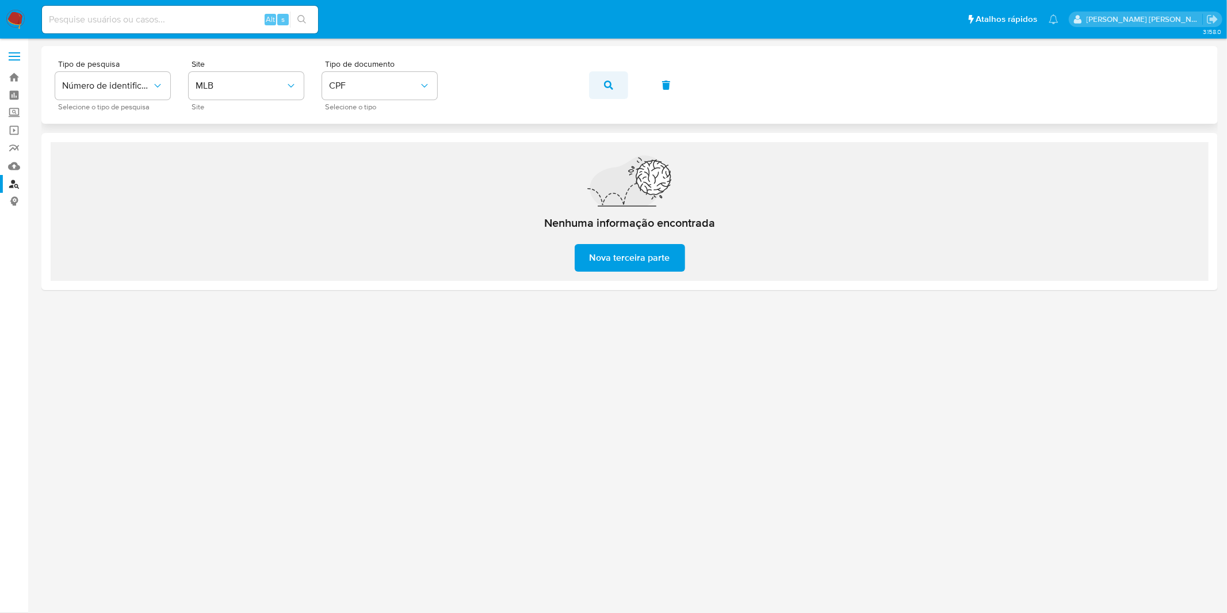
click at [617, 79] on button "button" at bounding box center [608, 85] width 39 height 28
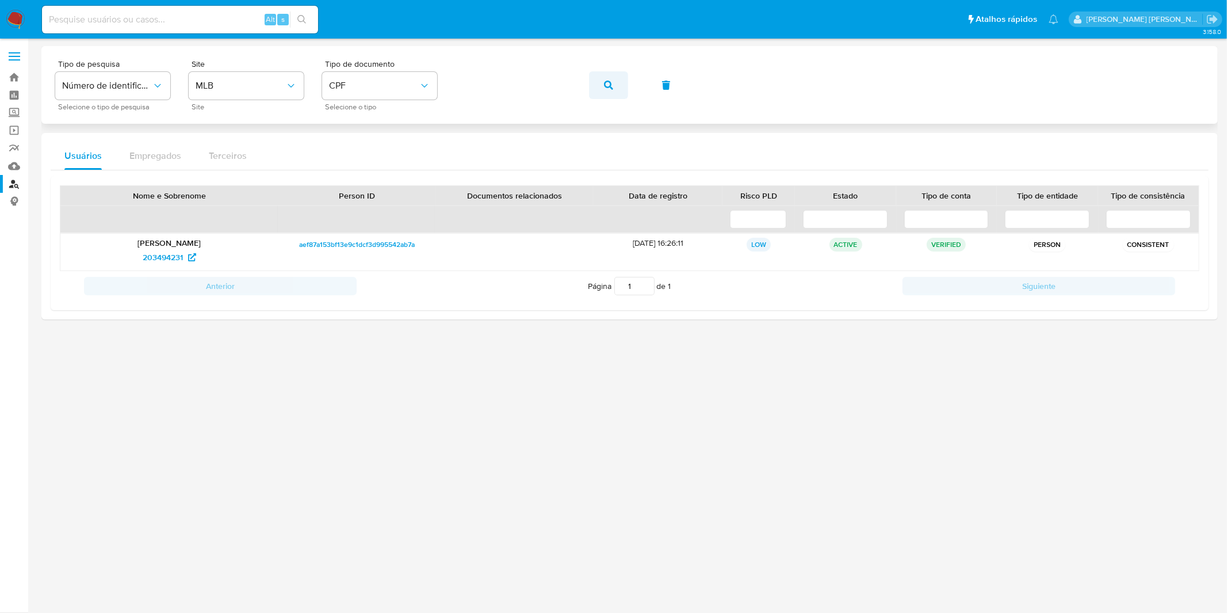
click at [610, 92] on span "button" at bounding box center [608, 84] width 9 height 25
click at [610, 92] on div "Tipo de pesquisa Número de identificação Selecione o tipo de pesquisa Site MLB …" at bounding box center [629, 85] width 1149 height 50
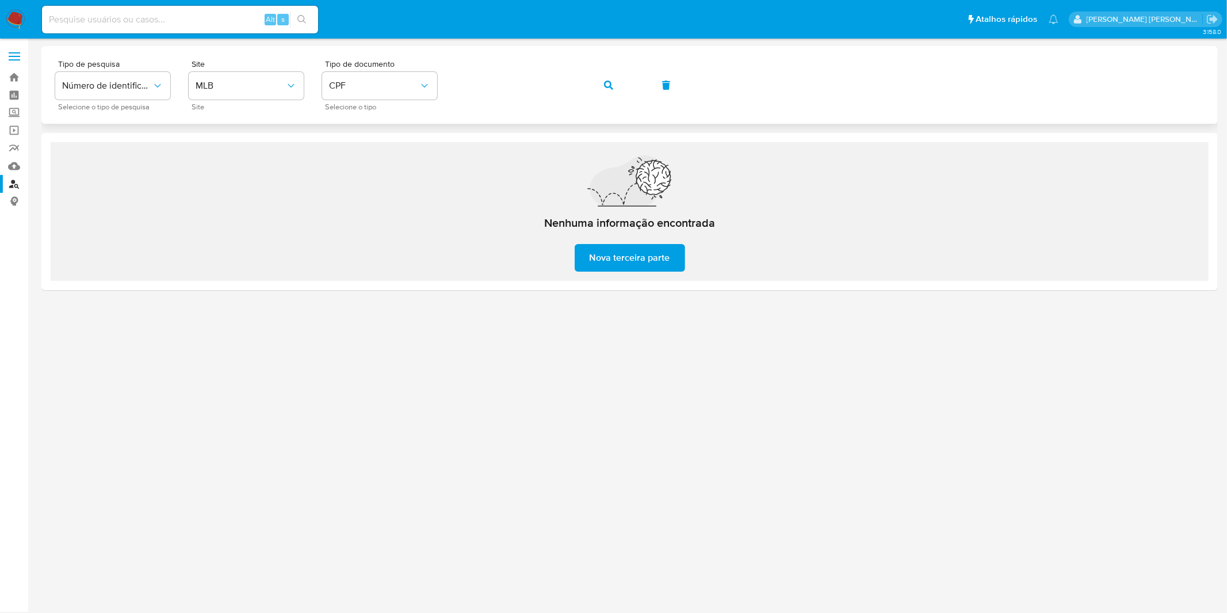
click at [619, 95] on button "button" at bounding box center [608, 85] width 39 height 28
click at [598, 76] on button "button" at bounding box center [608, 85] width 39 height 28
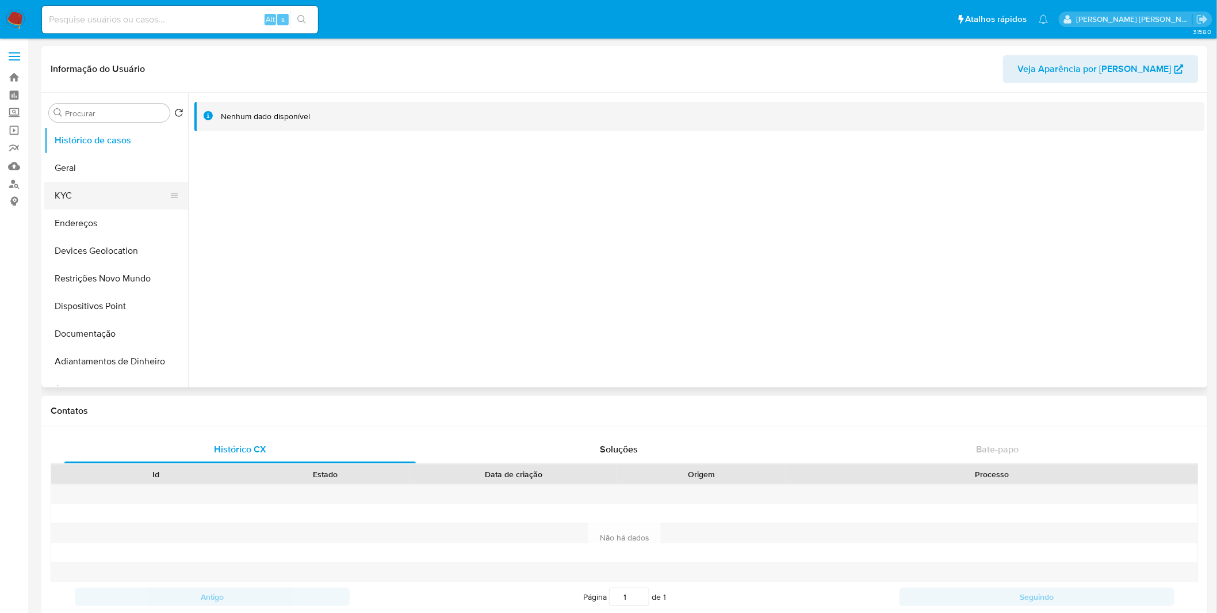
click at [105, 194] on button "KYC" at bounding box center [111, 196] width 135 height 28
select select "10"
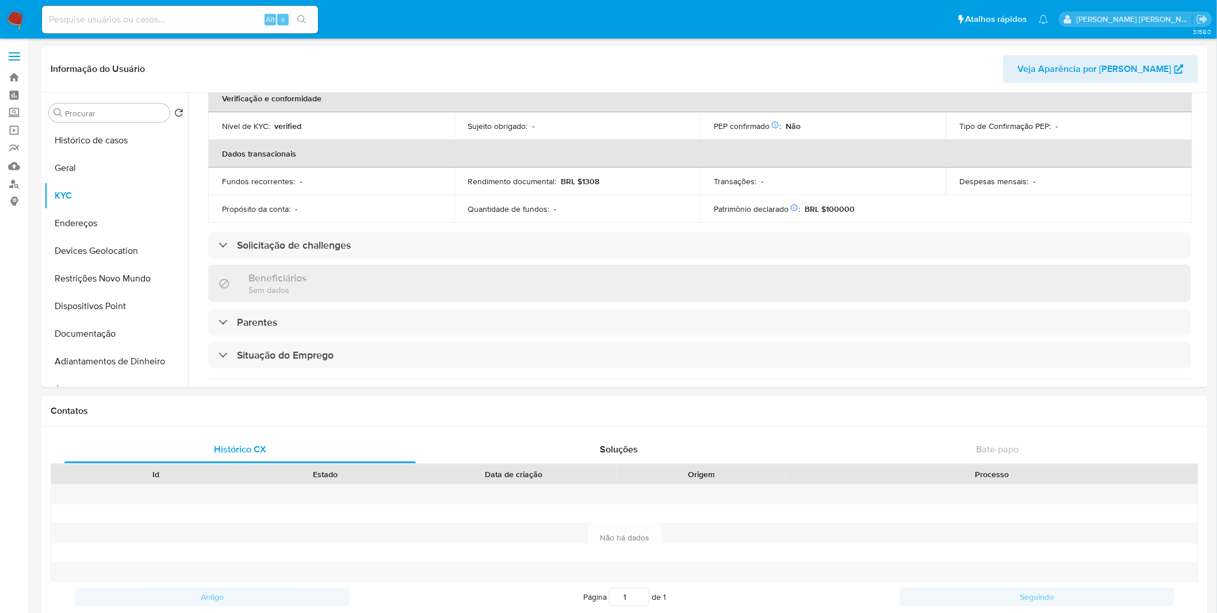
scroll to position [223, 0]
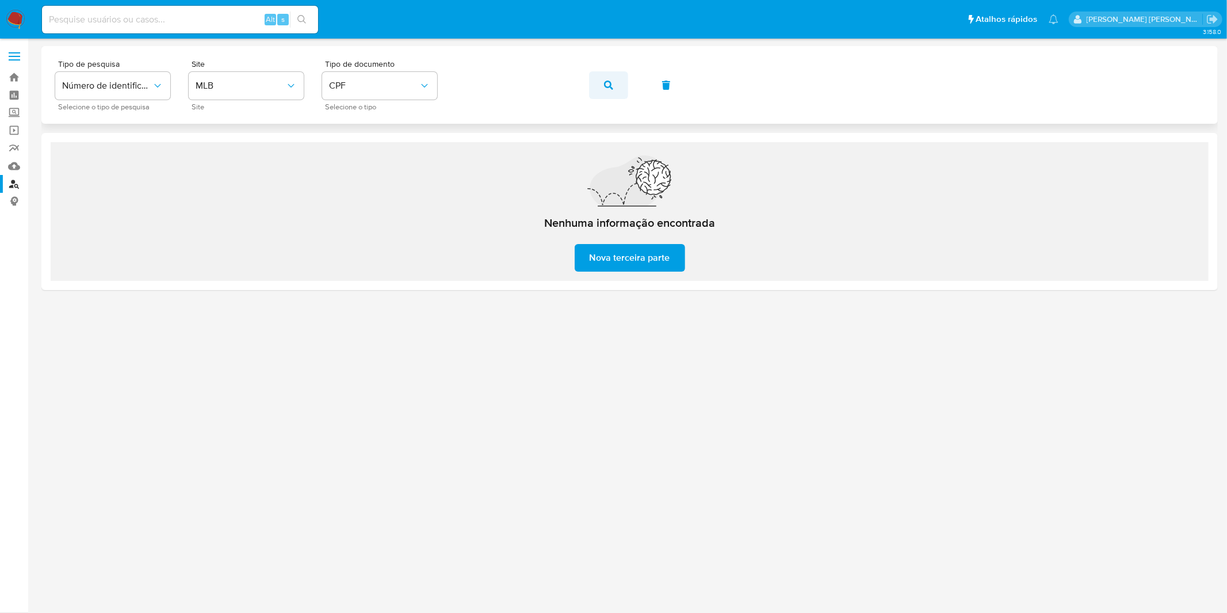
click at [598, 83] on button "button" at bounding box center [608, 85] width 39 height 28
click at [589, 85] on button "button" at bounding box center [608, 85] width 39 height 28
click at [600, 79] on button "button" at bounding box center [608, 85] width 39 height 28
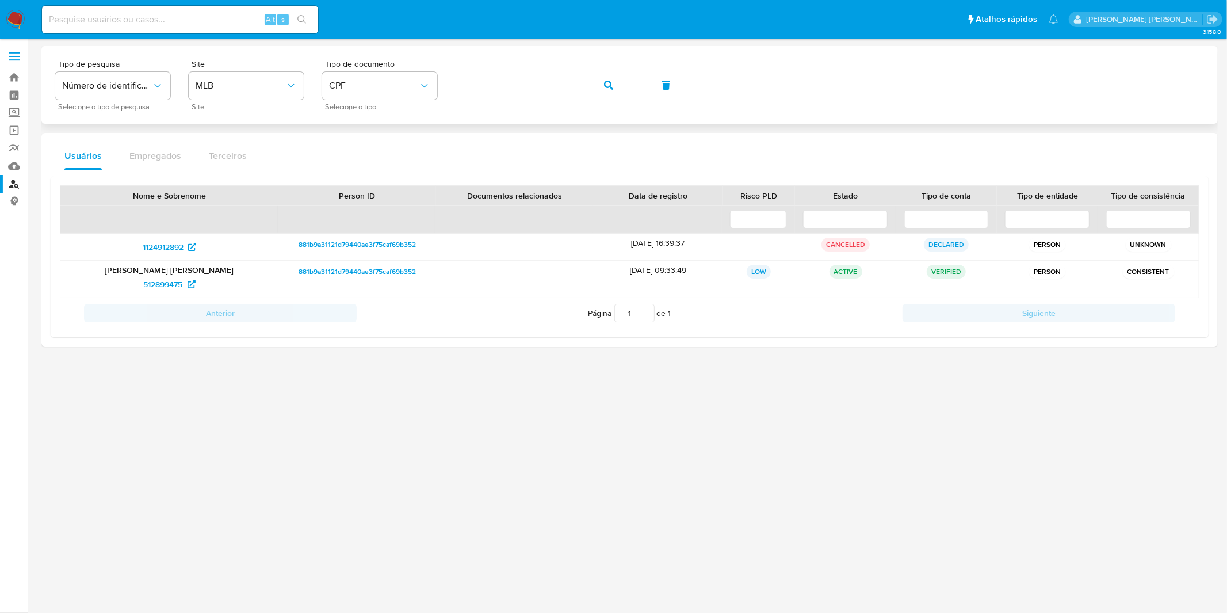
click at [596, 83] on button "button" at bounding box center [608, 85] width 39 height 28
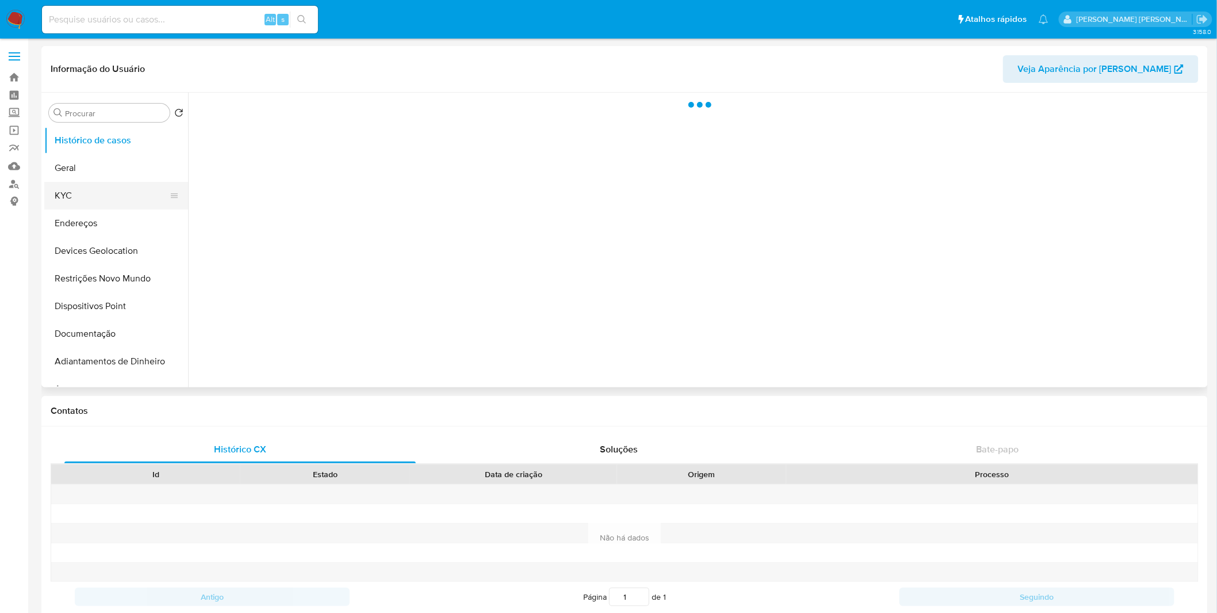
click at [121, 191] on button "KYC" at bounding box center [111, 196] width 135 height 28
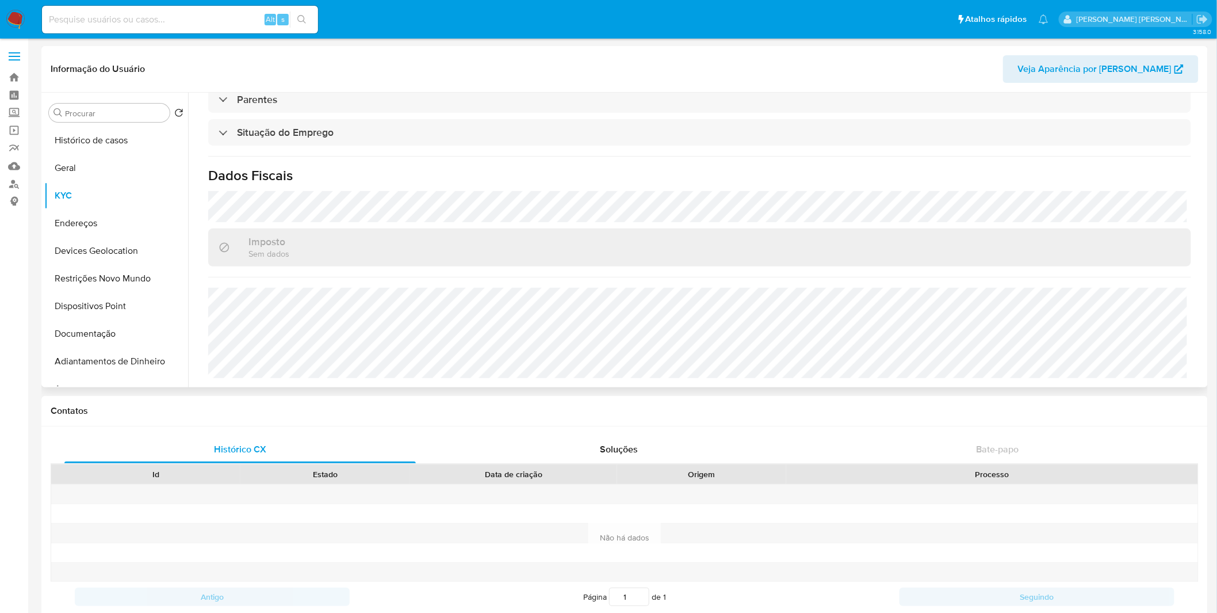
select select "10"
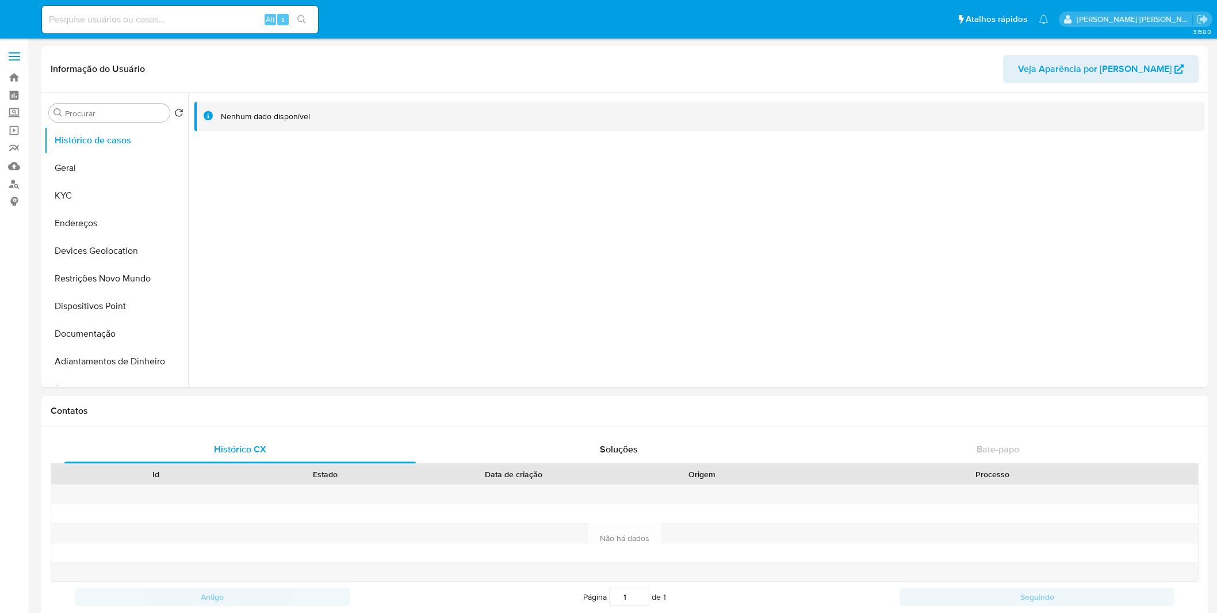
select select "10"
click at [108, 198] on button "KYC" at bounding box center [111, 196] width 135 height 28
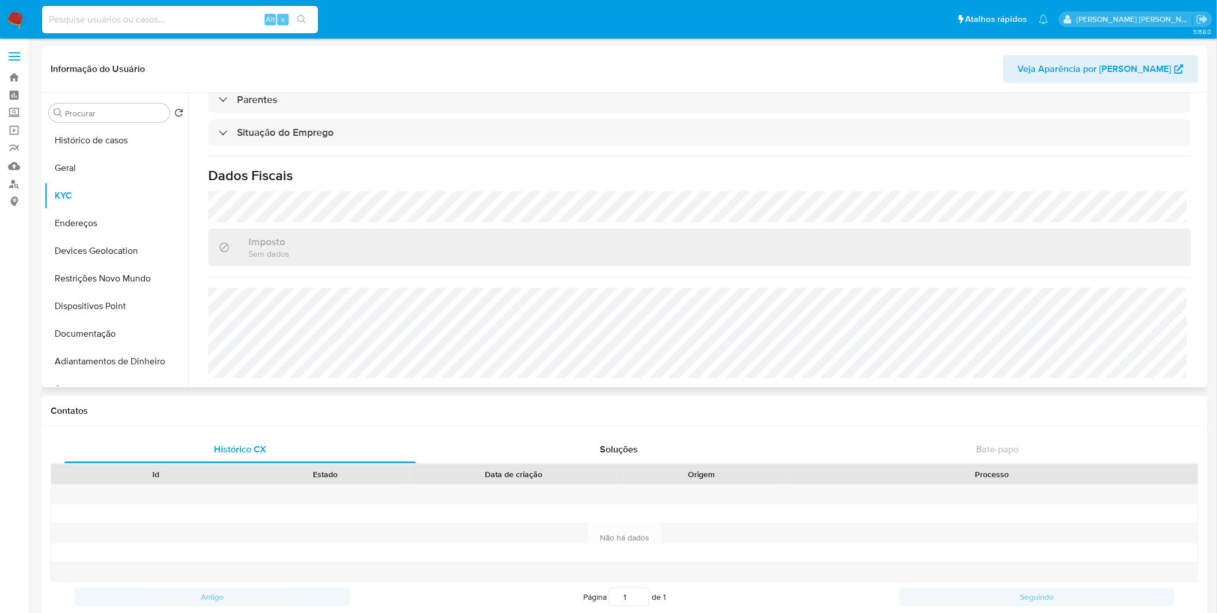
scroll to position [490, 0]
click at [94, 211] on button "Endereços" at bounding box center [111, 223] width 135 height 28
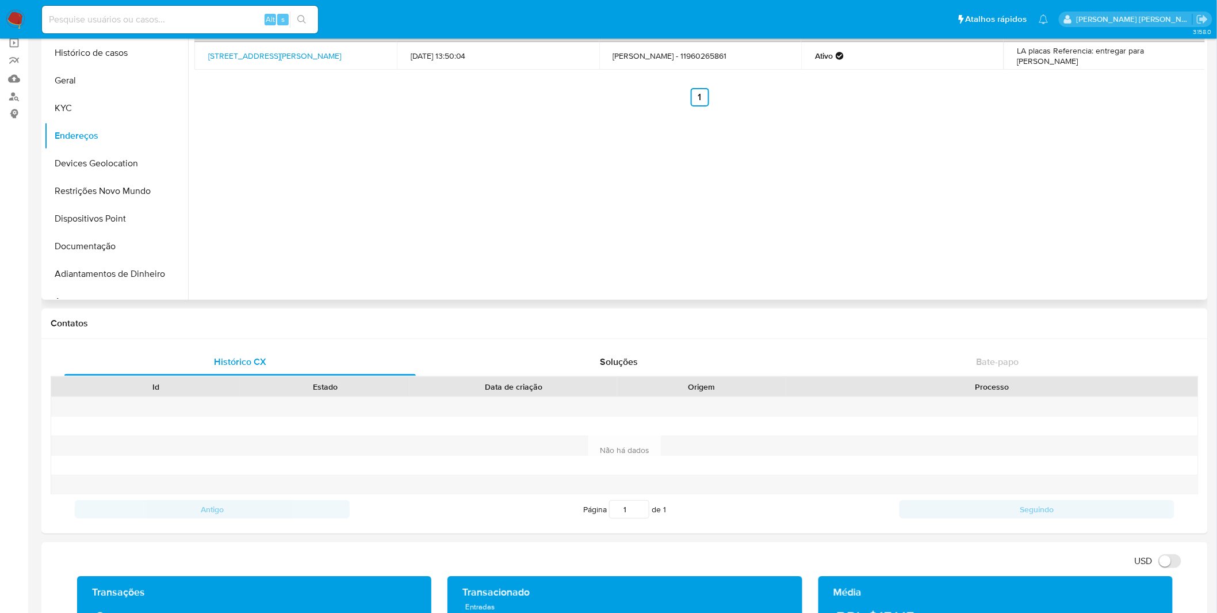
scroll to position [128, 0]
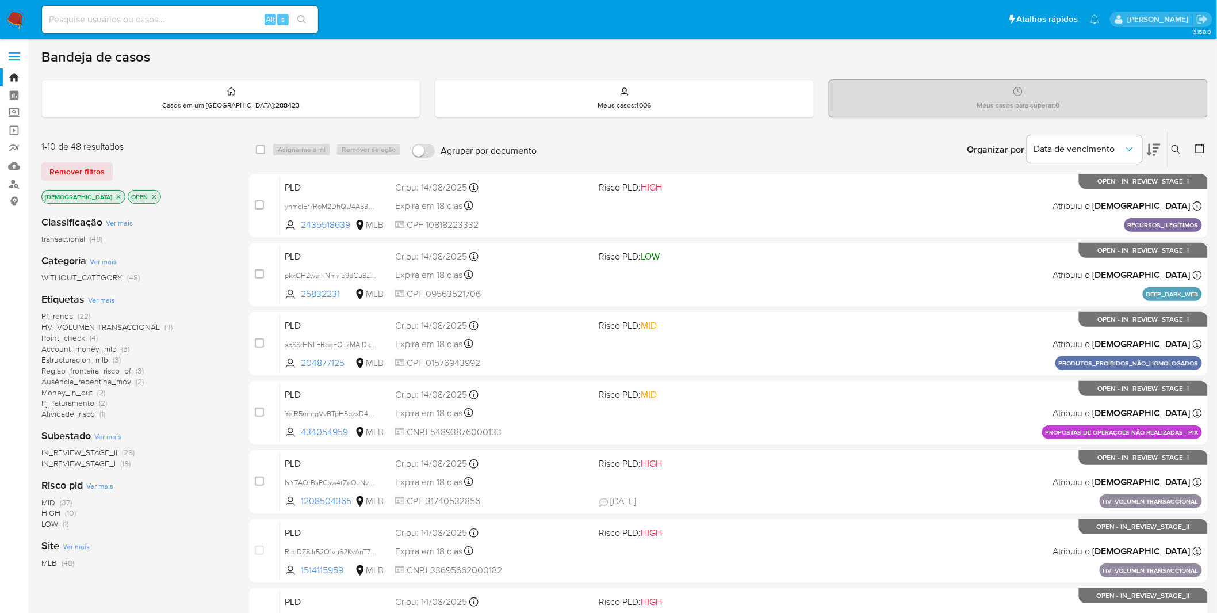
click at [97, 294] on span "Ver mais" at bounding box center [101, 299] width 27 height 10
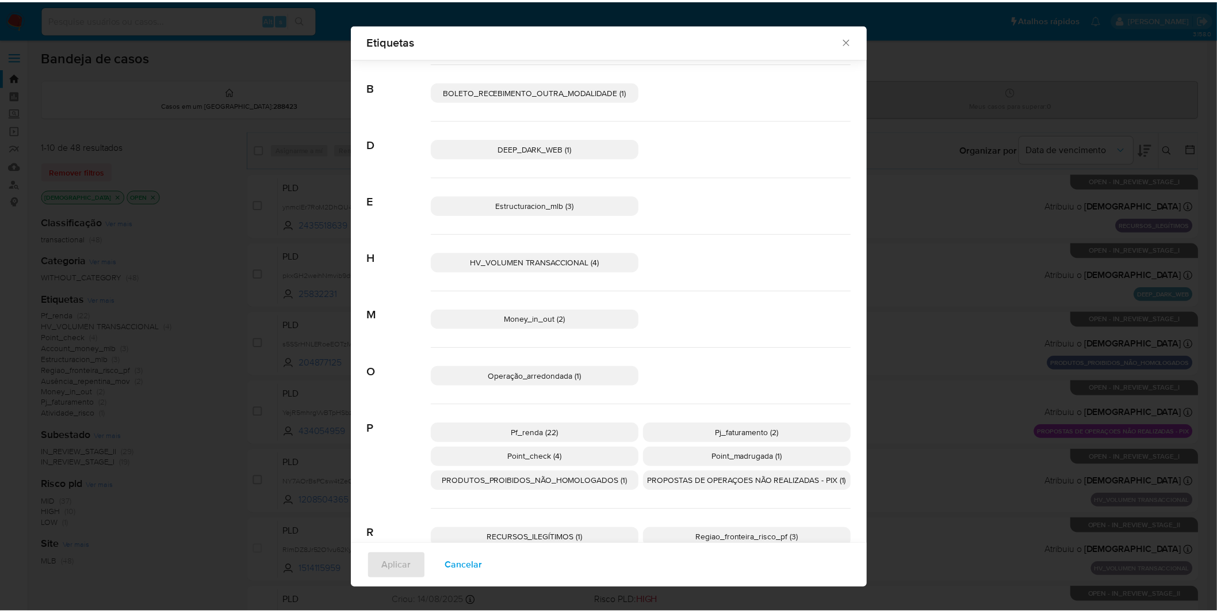
scroll to position [127, 0]
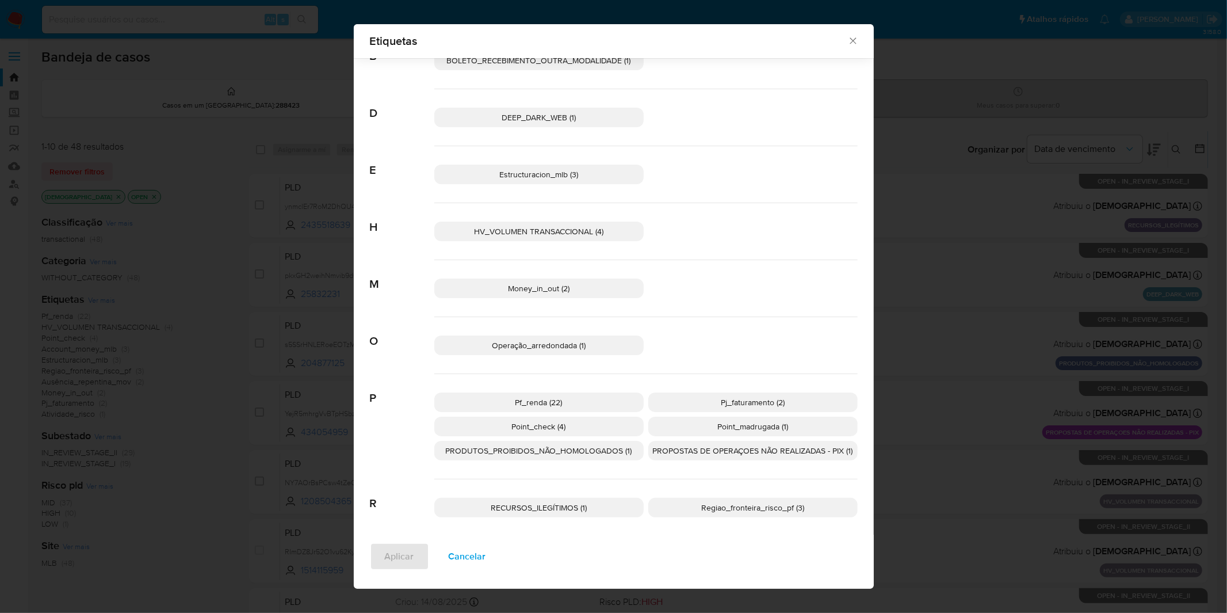
click at [854, 41] on icon "Fechar" at bounding box center [853, 41] width 12 height 12
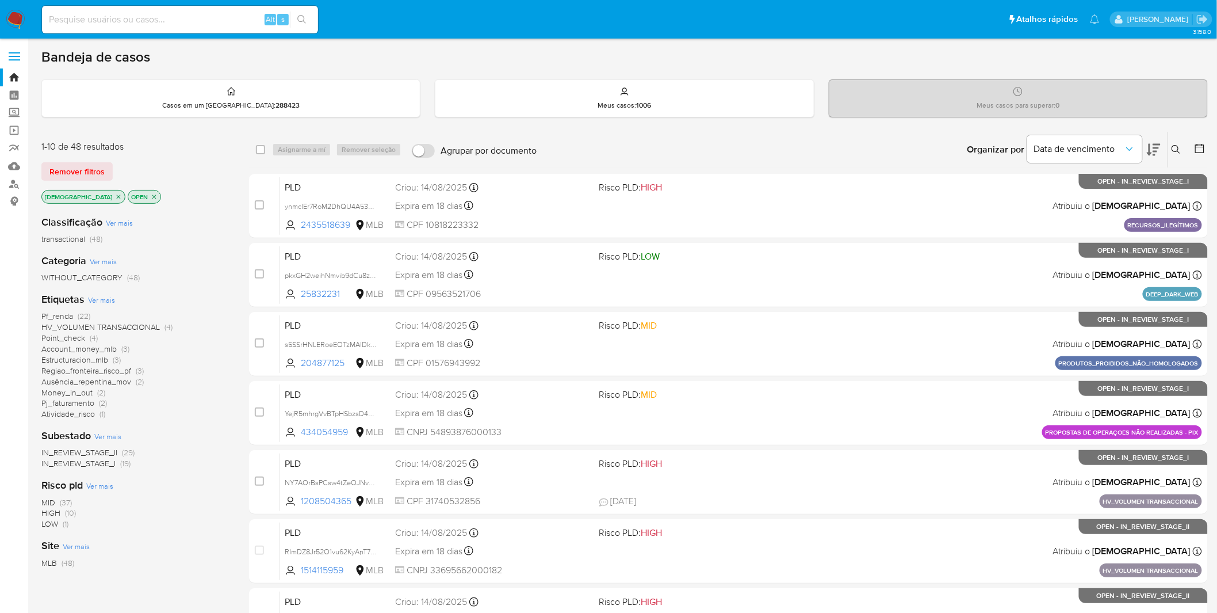
click at [99, 303] on span "Ver mais" at bounding box center [101, 299] width 27 height 10
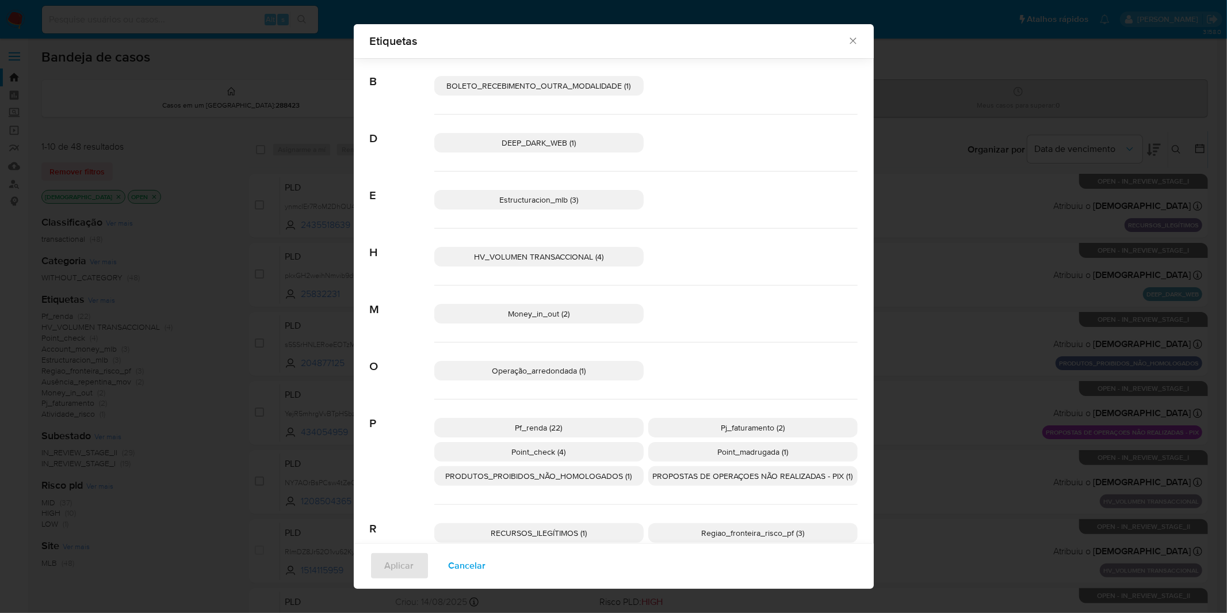
scroll to position [119, 0]
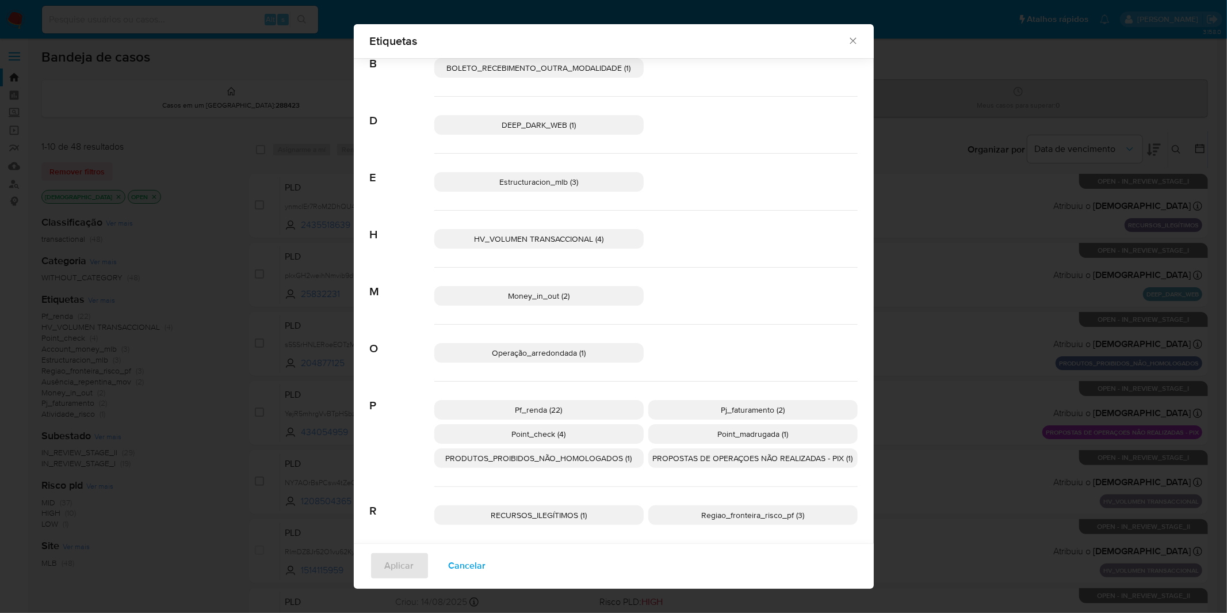
click at [457, 580] on div "Aplicar Cancelar" at bounding box center [614, 565] width 520 height 45
click at [439, 572] on button "Cancelar" at bounding box center [467, 566] width 67 height 28
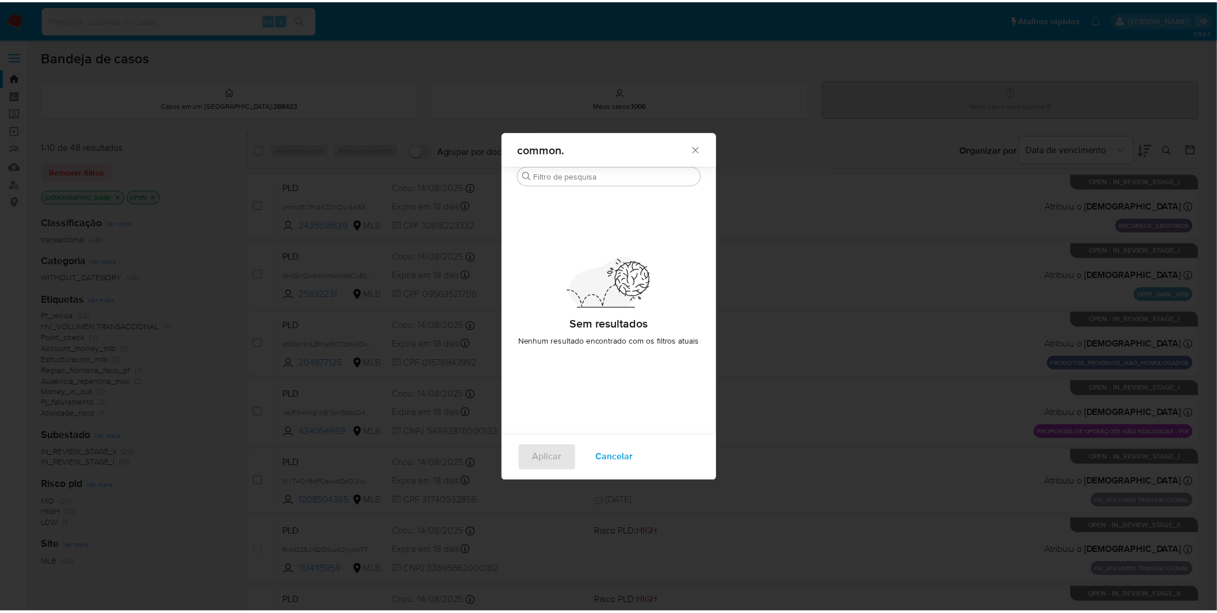
scroll to position [0, 0]
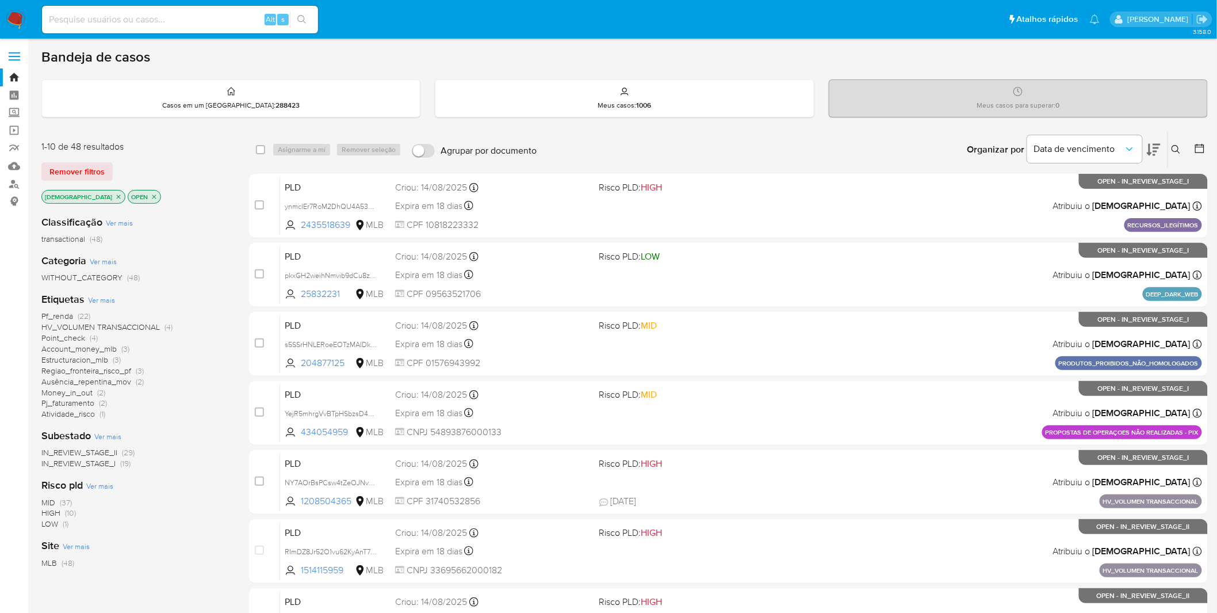
click at [21, 17] on img at bounding box center [16, 20] width 20 height 20
click at [115, 198] on icon "close-filter" at bounding box center [118, 196] width 7 height 7
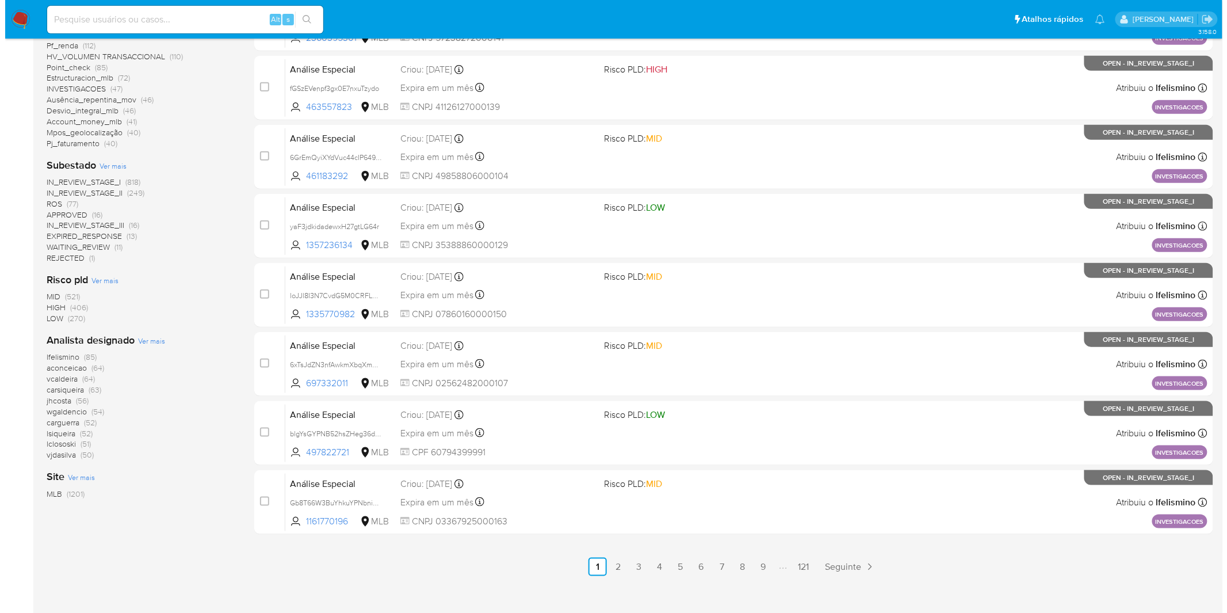
scroll to position [336, 0]
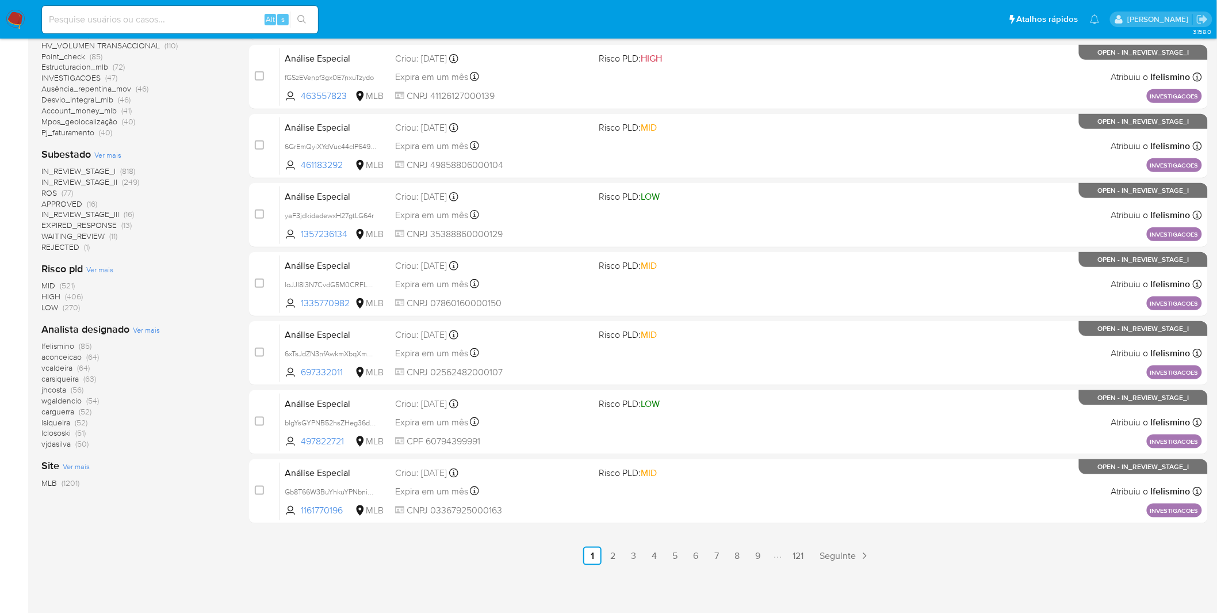
click at [148, 328] on span "Ver mais" at bounding box center [146, 329] width 27 height 10
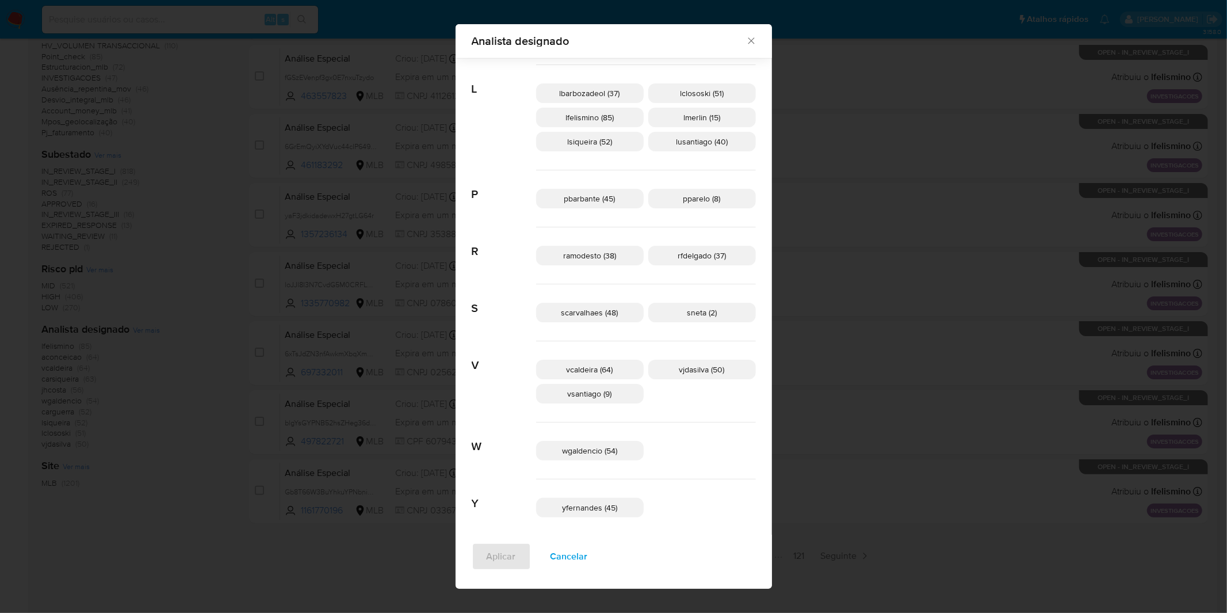
scroll to position [493, 0]
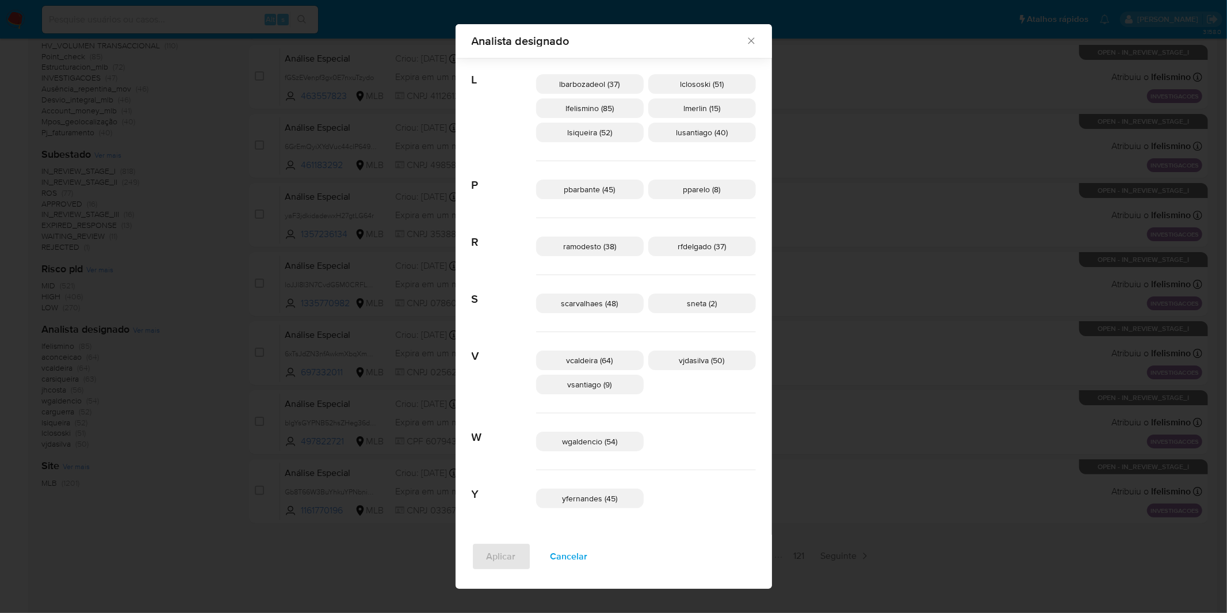
click at [588, 552] on span "Cancelar" at bounding box center [568, 556] width 37 height 25
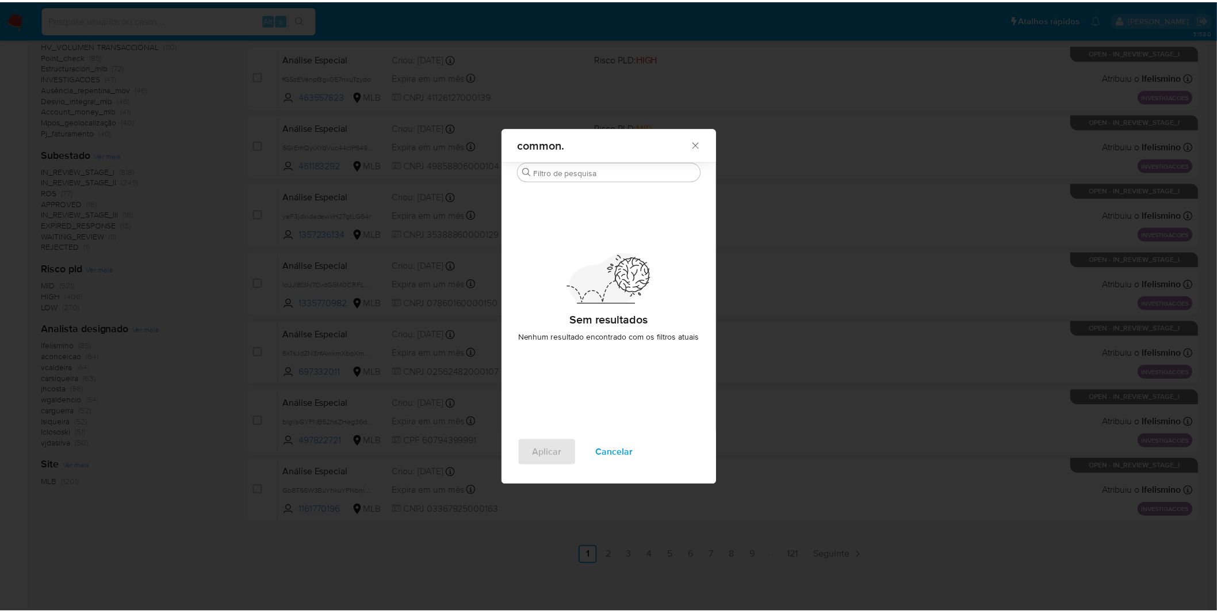
scroll to position [0, 0]
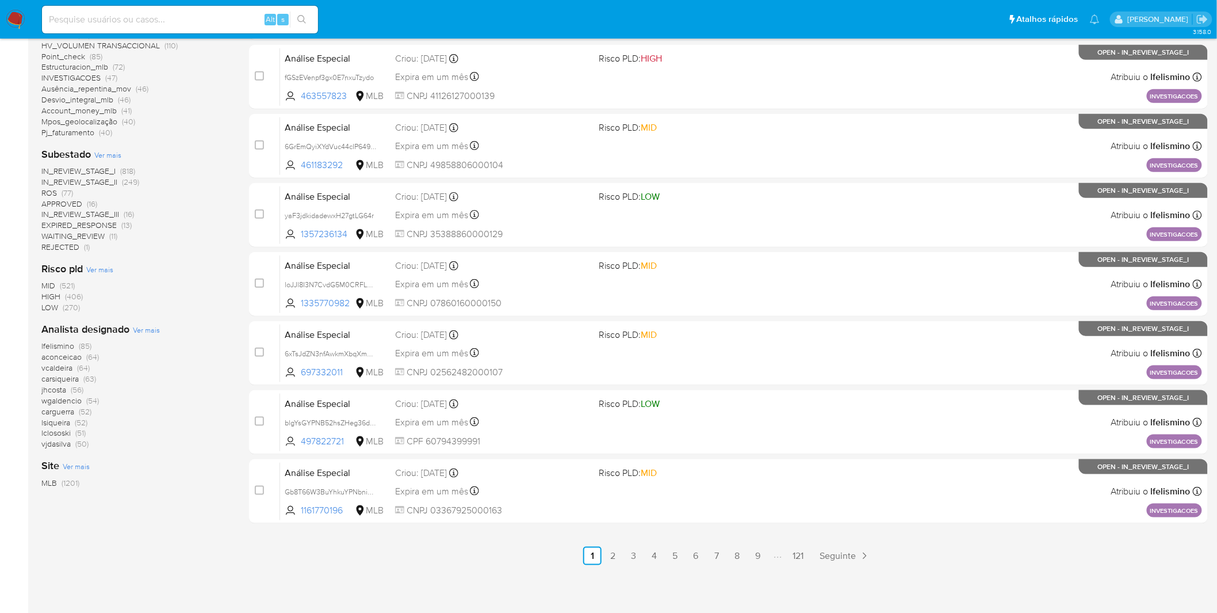
click at [181, 455] on div "Classificação Ver mais transactional (1050) special_analysis (103) third_partie…" at bounding box center [135, 179] width 189 height 618
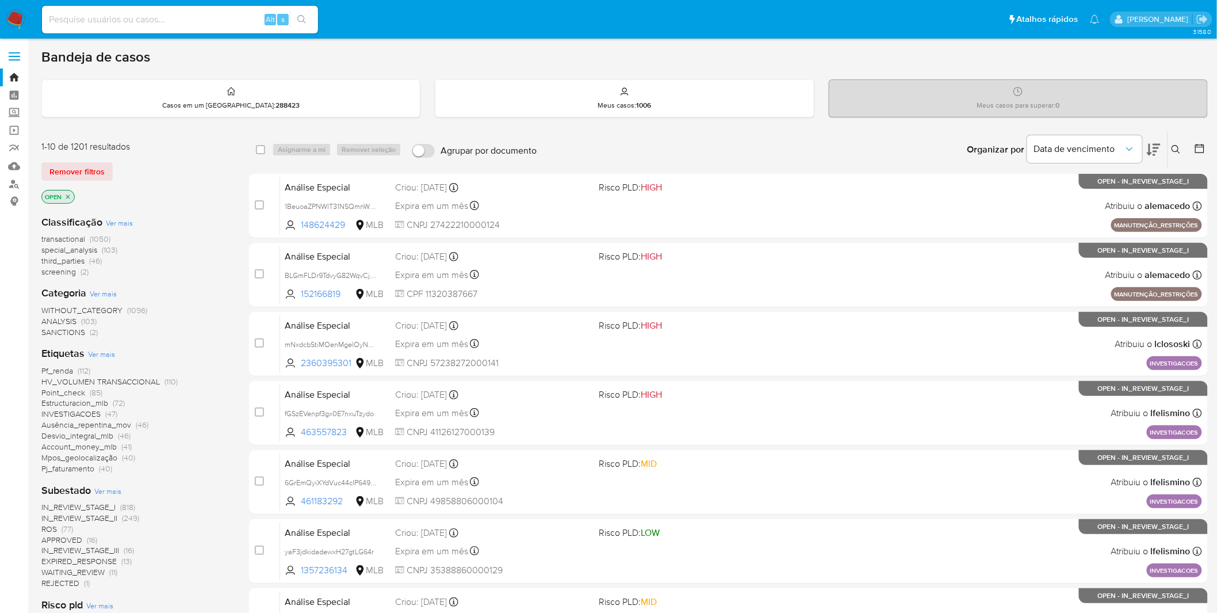
click at [14, 17] on img at bounding box center [16, 20] width 20 height 20
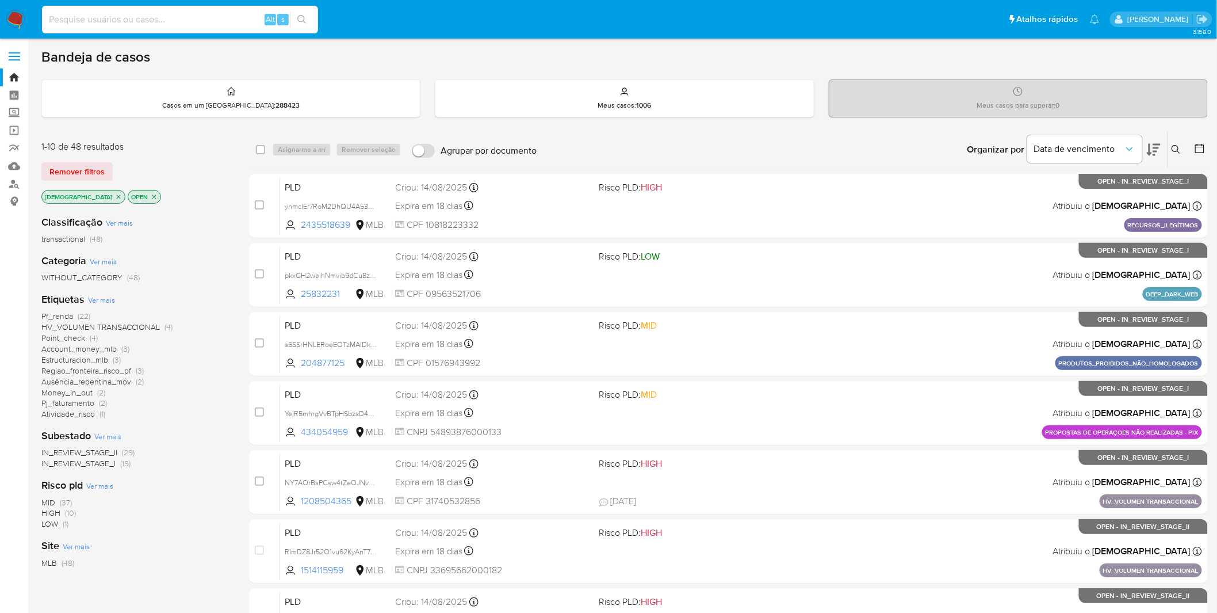
click at [170, 18] on input at bounding box center [180, 19] width 276 height 15
paste input "4AIIMP5MSkis3ME2f9ngGcyq"
type input "4AIIMP5MSkis3ME2f9ngGcyq"
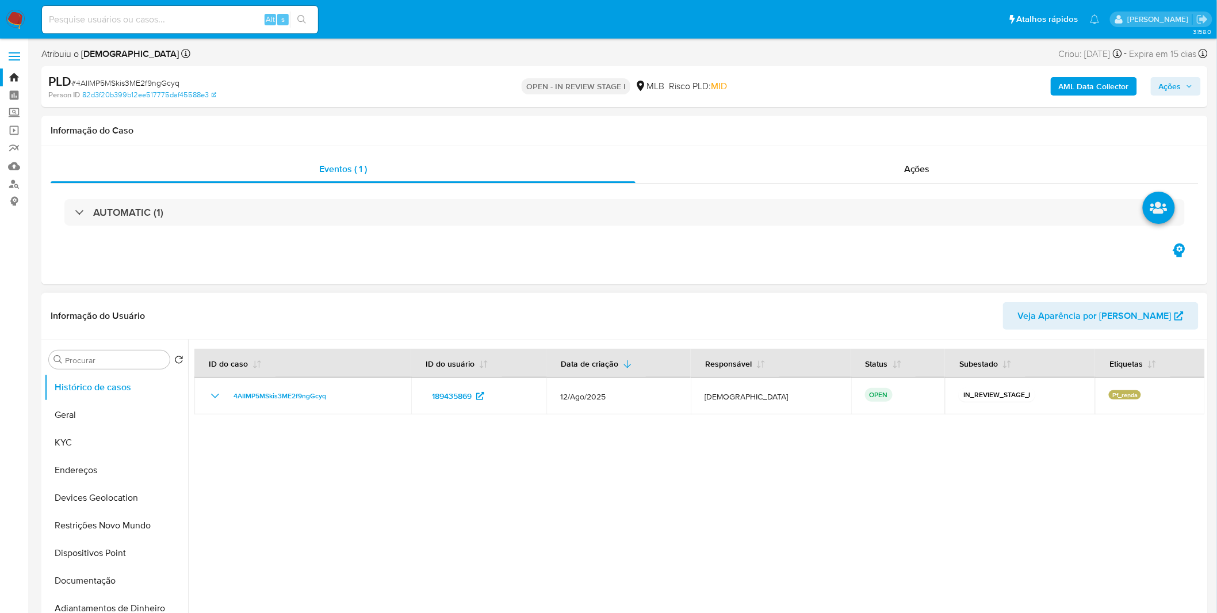
select select "10"
click at [92, 435] on button "KYC" at bounding box center [111, 442] width 135 height 28
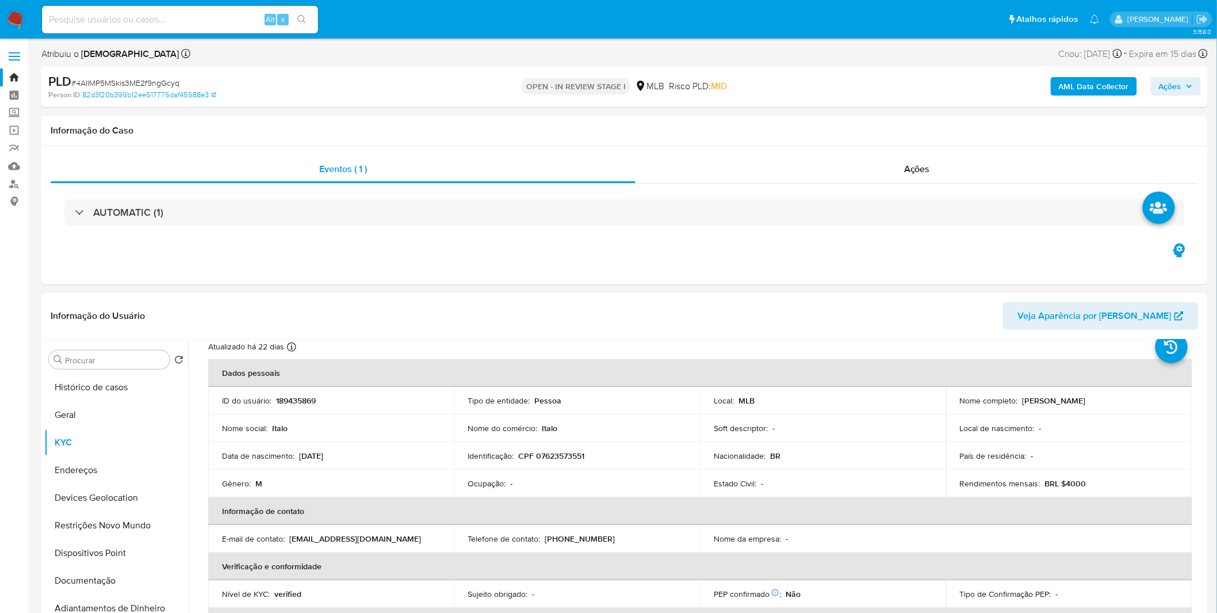
scroll to position [64, 0]
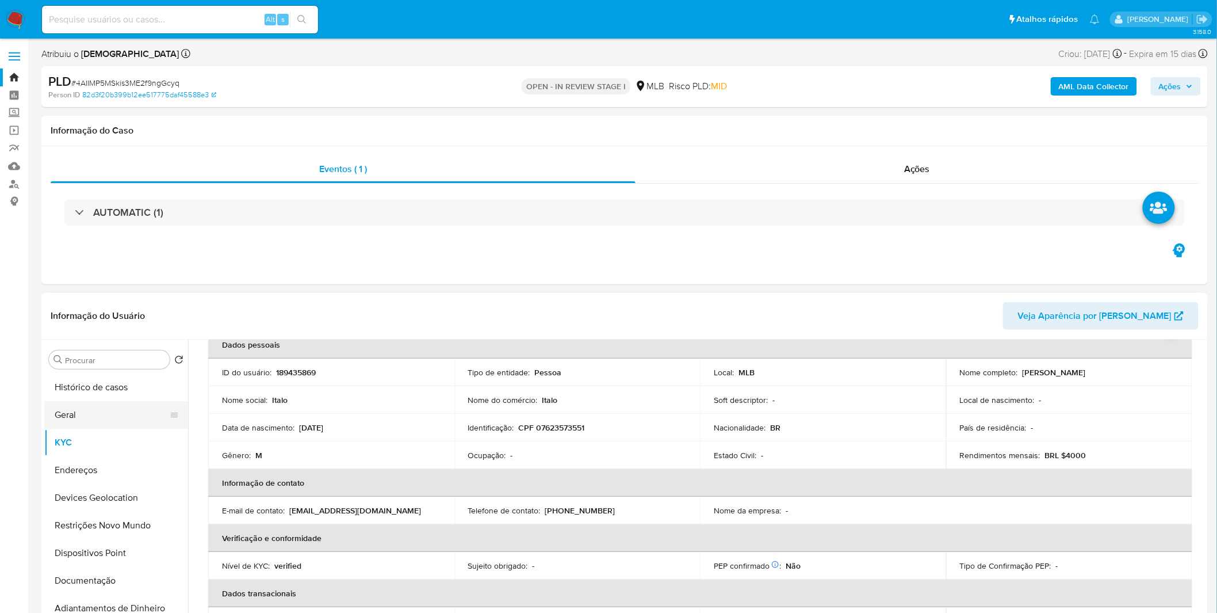
click at [76, 413] on button "Geral" at bounding box center [111, 415] width 135 height 28
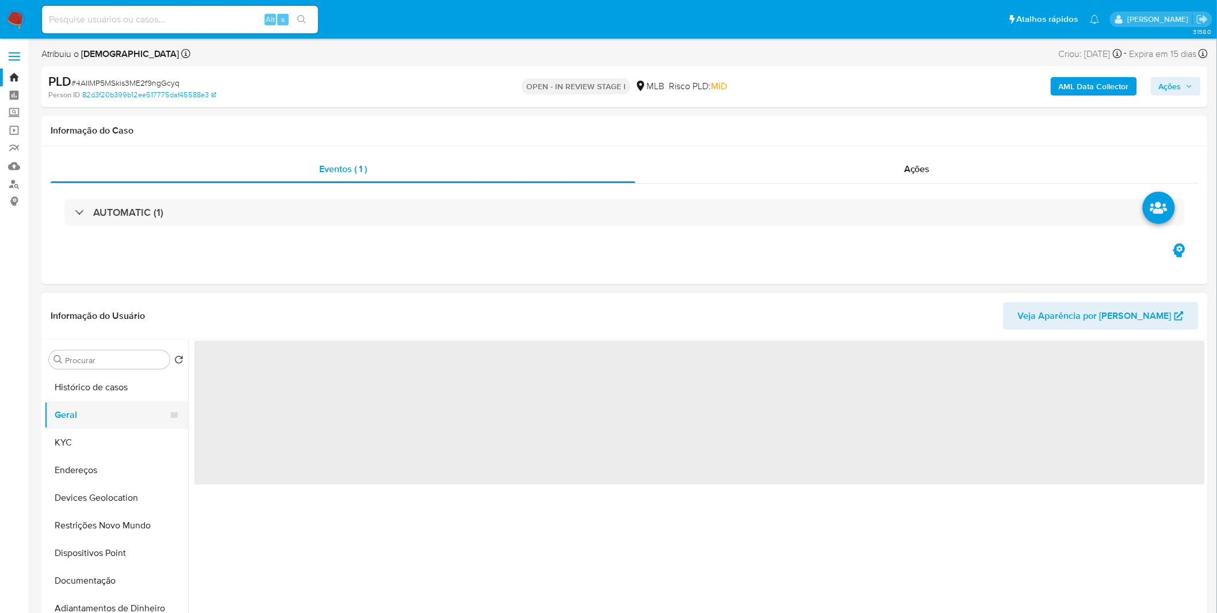
scroll to position [0, 0]
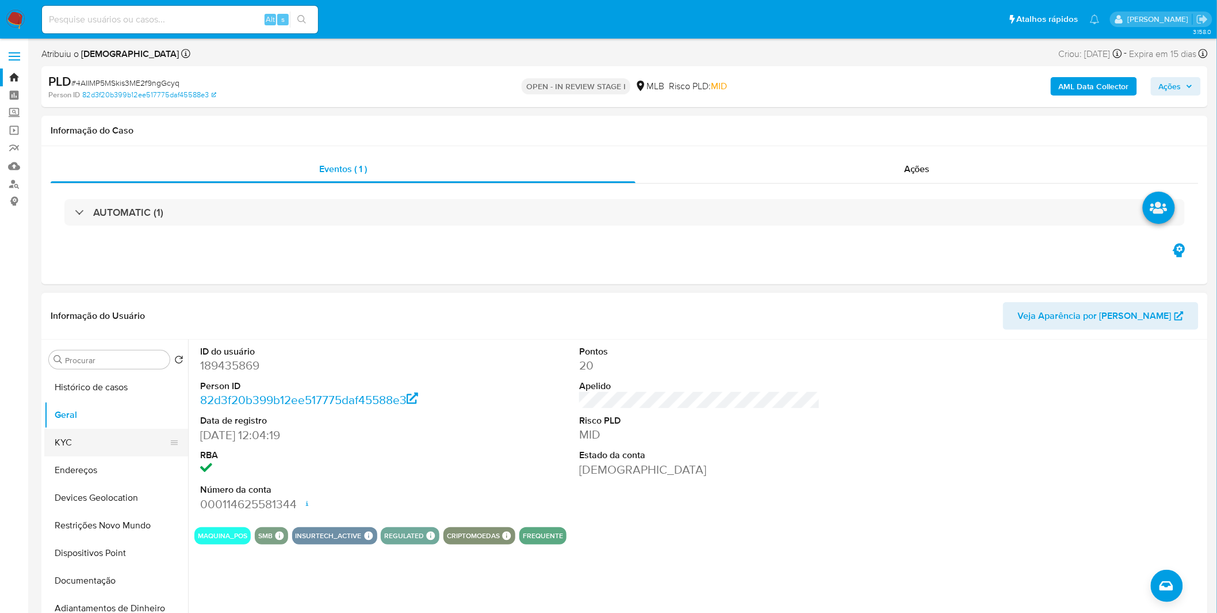
click at [120, 450] on button "KYC" at bounding box center [111, 442] width 135 height 28
